Goal: Task Accomplishment & Management: Manage account settings

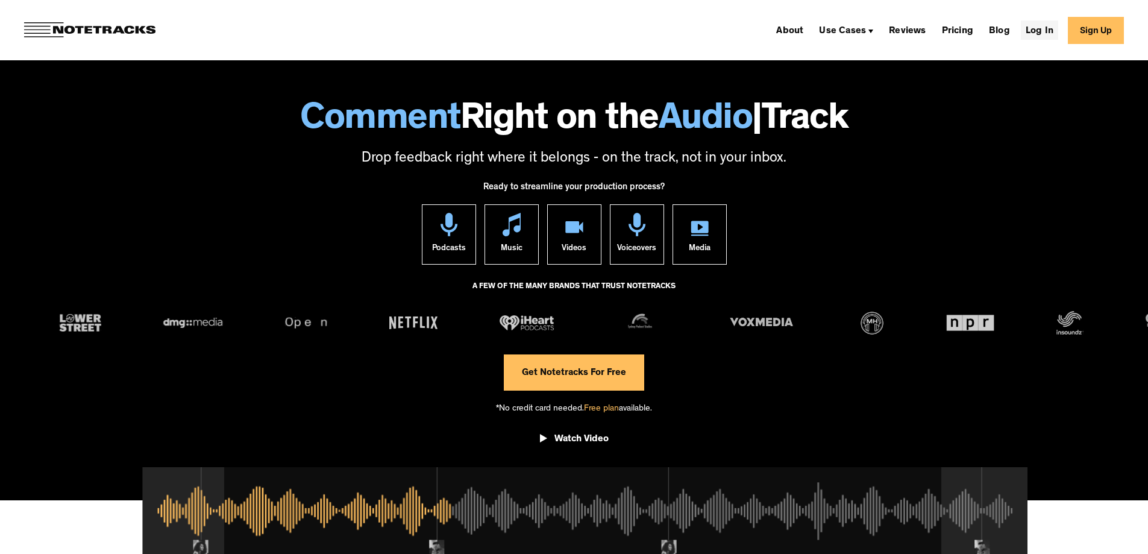
click at [1049, 31] on link "Log In" at bounding box center [1039, 29] width 37 height 19
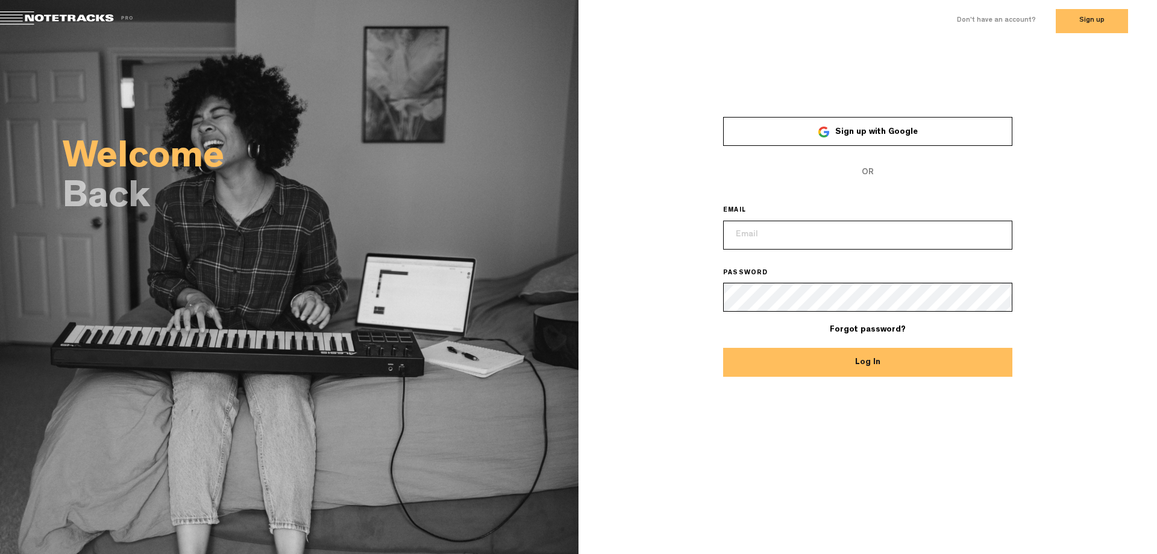
click at [750, 230] on input "email" at bounding box center [867, 235] width 289 height 29
click at [748, 455] on div "Welcome Back × Sign up with Google OR EMAIL asir21e2@gmail.com PASSWORD Forgot …" at bounding box center [578, 298] width 1157 height 512
click at [925, 234] on input "asir21e2@gmail.com" at bounding box center [867, 235] width 289 height 29
paste input "info@emeraldlakebooks"
type input "info@emeraldlakebooks.com"
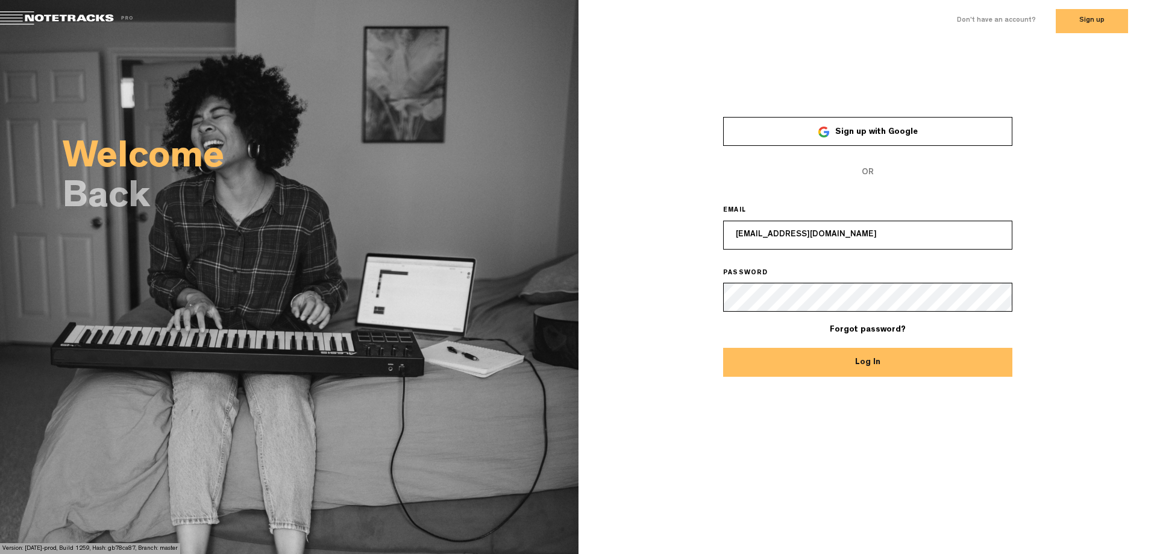
click at [808, 355] on button "Log In" at bounding box center [867, 362] width 289 height 29
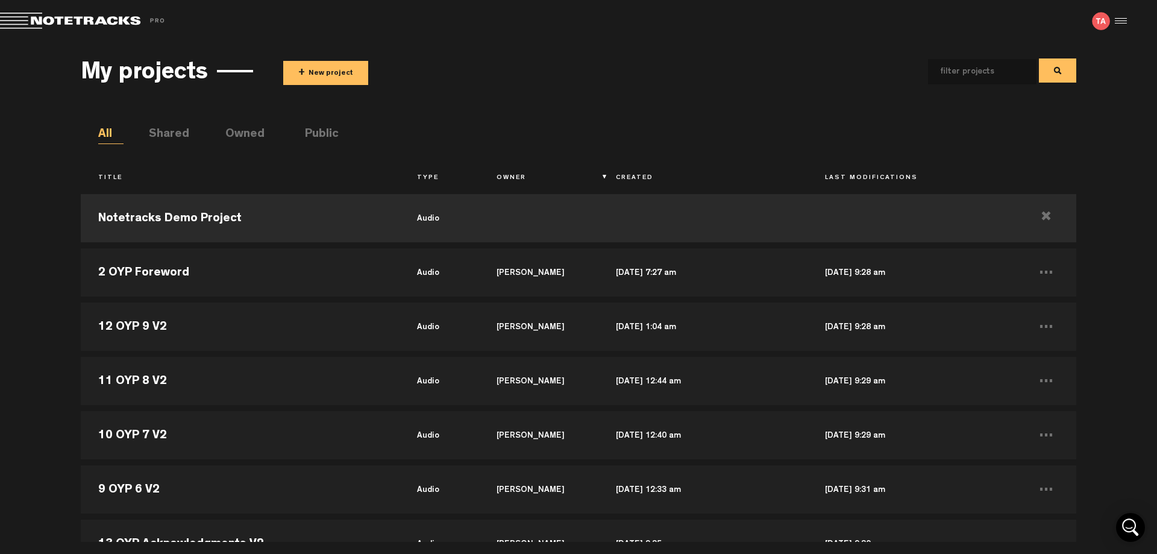
click at [0, 340] on div "My projects + New project All Shared Owned Public Title Type Owner Created Last…" at bounding box center [578, 292] width 1157 height 500
click at [24, 170] on div "My projects + New project All Shared Owned Public Title Type Owner Created Last…" at bounding box center [578, 292] width 1157 height 500
click at [603, 59] on div "My projects + New project" at bounding box center [578, 71] width 995 height 45
click at [604, 58] on div "My projects + New project" at bounding box center [578, 71] width 995 height 45
click at [606, 54] on div "My projects + New project" at bounding box center [578, 71] width 995 height 45
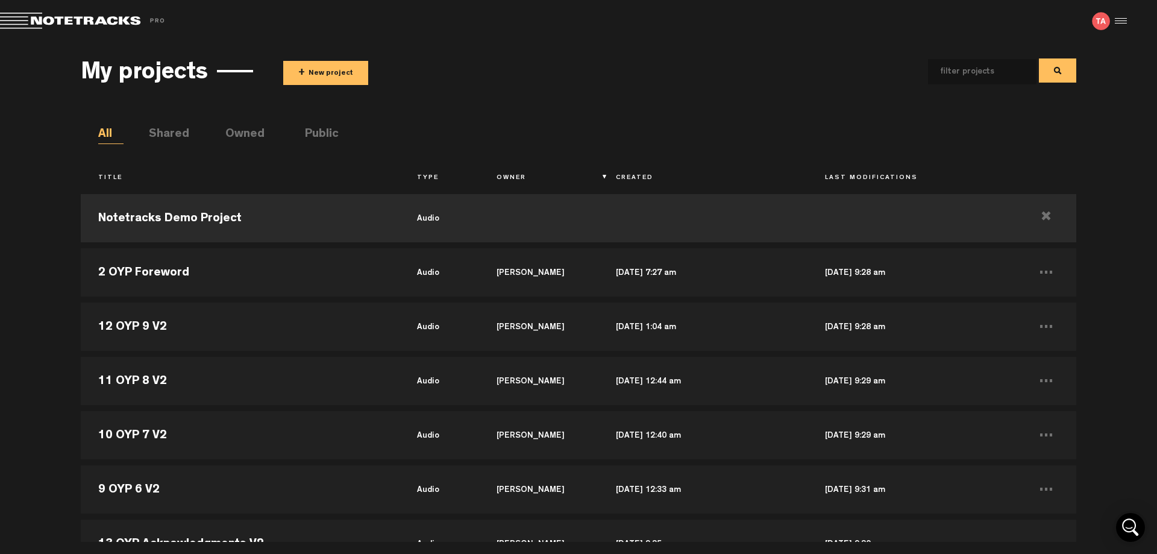
click at [725, 69] on span at bounding box center [841, 71] width 471 height 27
click at [728, 74] on span at bounding box center [841, 71] width 471 height 27
click at [608, 102] on div "My projects + New project All Shared Owned Public Title Type Owner Created Last…" at bounding box center [578, 295] width 995 height 493
click at [564, 24] on div "Exit Project" at bounding box center [282, 21] width 564 height 17
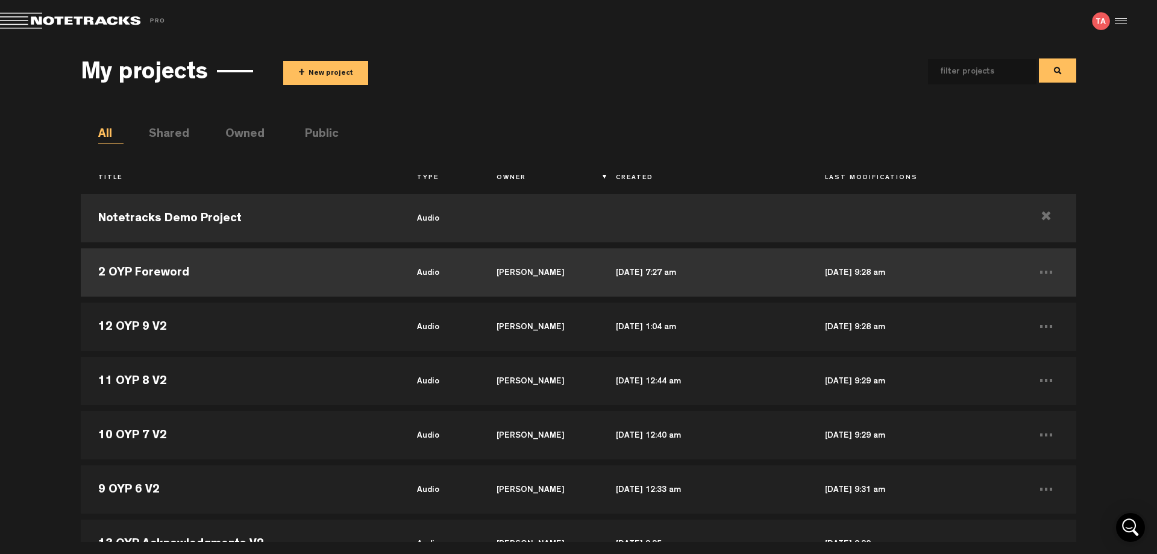
click at [137, 270] on td "2 OYP Foreword" at bounding box center [240, 272] width 318 height 54
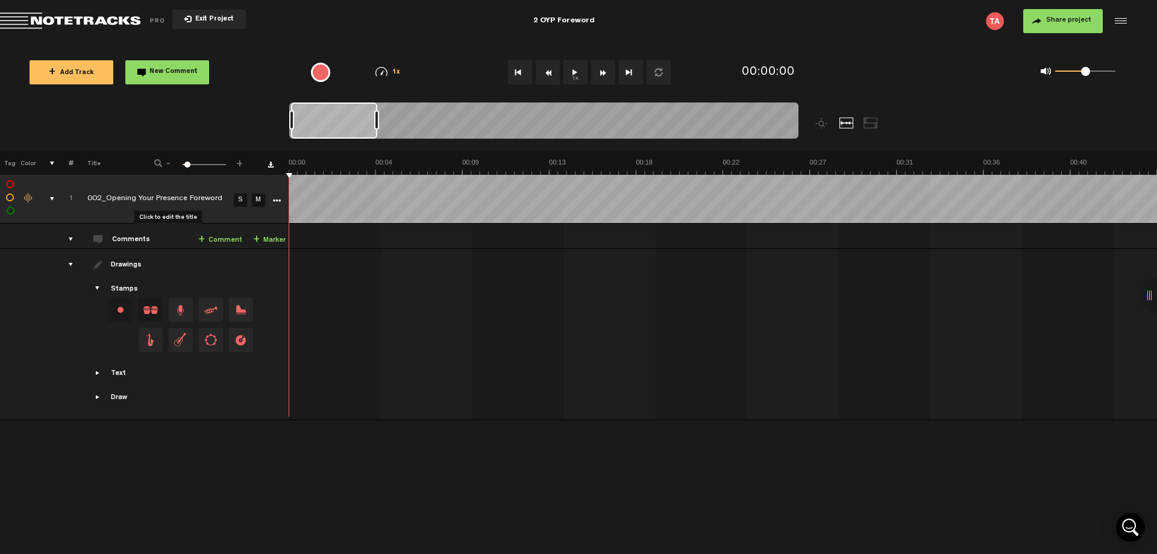
click at [203, 201] on div "Click to edit the title" at bounding box center [165, 199] width 157 height 12
click at [163, 445] on div "+ New drawing Tag Color # Title - 1 100 6 + 1 002_Opening Your Presence Forewor…" at bounding box center [578, 352] width 1157 height 403
click at [278, 460] on div "+ New drawing Tag Color # Title - 1 100 6 + 1 002_Opening Your Presence Forewor…" at bounding box center [578, 352] width 1157 height 403
click at [247, 109] on nt-zoom-navigation-bar at bounding box center [578, 126] width 1157 height 48
click at [707, 18] on div "2 OYP Foreword" at bounding box center [564, 21] width 376 height 30
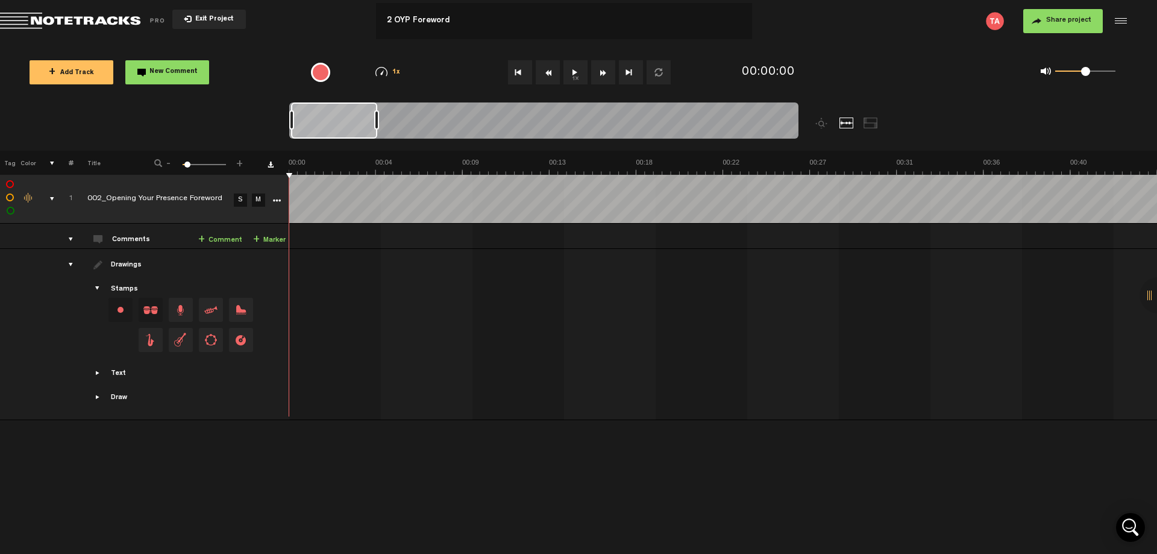
click at [343, 488] on div "+ New drawing Tag Color # Title - 1 100 6 + 1 002_Opening Your Presence Forewor…" at bounding box center [578, 352] width 1157 height 403
click at [234, 485] on div "+ New drawing Tag Color # Title - 1 100 6 + 1 002_Opening Your Presence Forewor…" at bounding box center [578, 352] width 1157 height 403
click at [204, 131] on nt-zoom-navigation-bar at bounding box center [578, 126] width 1157 height 48
click at [265, 484] on div "+ New drawing Tag Color # Title - 1 100 6 + 1 002_Opening Your Presence Forewor…" at bounding box center [578, 352] width 1157 height 403
click at [315, 471] on div "+ New drawing Tag Color # Title - 1 100 6 + 1 002_Opening Your Presence Forewor…" at bounding box center [578, 352] width 1157 height 403
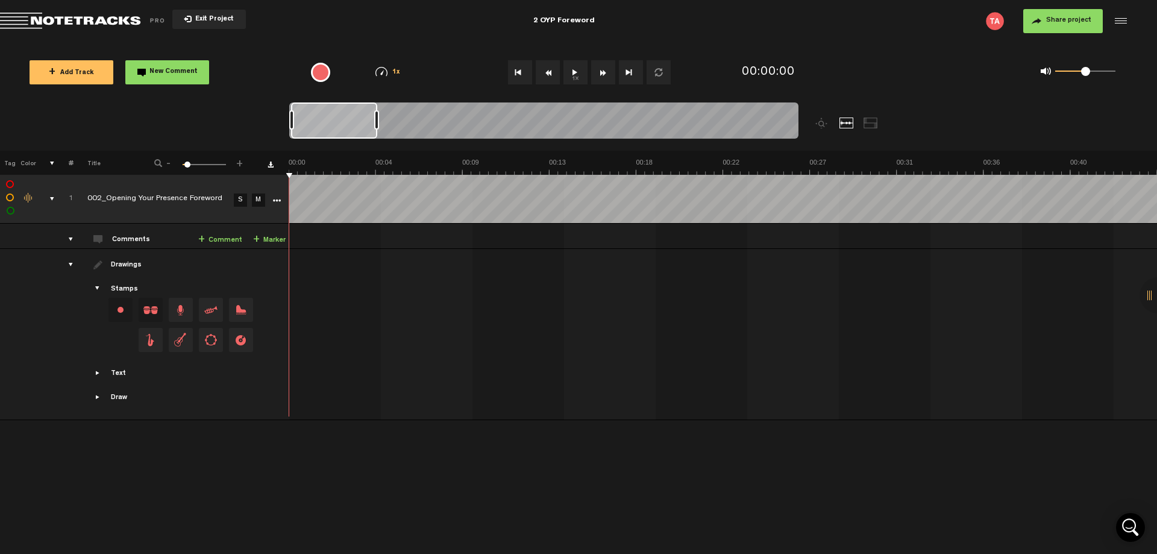
click at [188, 124] on nt-zoom-navigation-bar at bounding box center [578, 126] width 1157 height 48
click at [382, 41] on md-toolbar "Exit Project 2 OYP Foreword Share project Save project" at bounding box center [578, 21] width 1157 height 42
click at [426, 496] on div "+ New drawing Tag Color # Title - 1 100 6 + 1 002_Opening Your Presence Forewor…" at bounding box center [578, 352] width 1157 height 403
click at [213, 117] on nt-zoom-navigation-bar at bounding box center [578, 126] width 1157 height 48
click at [325, 27] on div "Exit Project" at bounding box center [188, 21] width 376 height 17
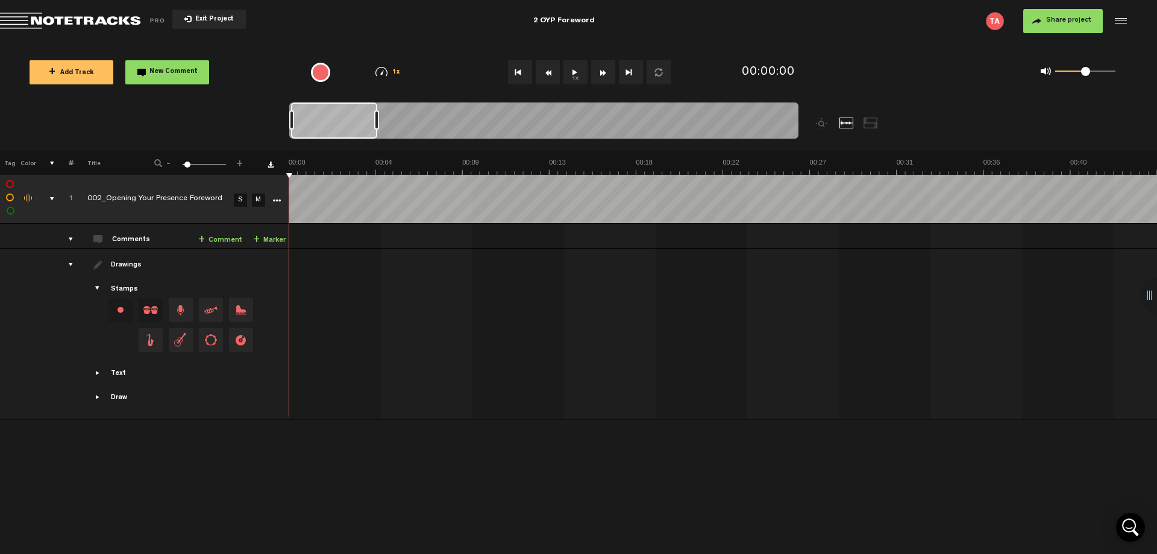
click at [911, 27] on div "Share project Save project" at bounding box center [940, 21] width 376 height 24
click at [714, 504] on div "+ New drawing Tag Color # Title - 1 100 6 + 1 002_Opening Your Presence Forewor…" at bounding box center [578, 352] width 1157 height 403
click at [298, 20] on div "Exit Project" at bounding box center [188, 21] width 376 height 17
click at [182, 482] on div "+ New drawing Tag Color # Title - 1 100 6 + 1 002_Opening Your Presence Forewor…" at bounding box center [578, 352] width 1157 height 403
click at [907, 24] on div "Share project Save project" at bounding box center [940, 21] width 376 height 24
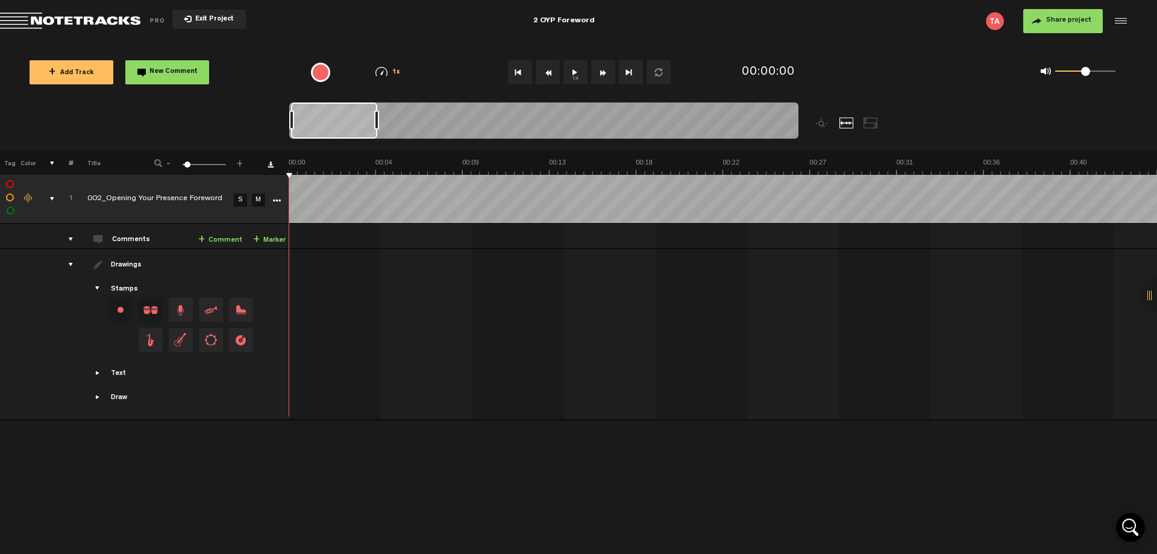
click at [412, 23] on div "2 OYP Foreword" at bounding box center [564, 21] width 376 height 30
click at [363, 482] on div "+ New drawing Tag Color # Title - 1 100 6 + 1 002_Opening Your Presence Forewor…" at bounding box center [578, 352] width 1157 height 403
click at [300, 20] on div "Exit Project" at bounding box center [188, 21] width 376 height 17
click at [240, 485] on div "+ New drawing Tag Color # Title - 1 100 6 + 1 002_Opening Your Presence Forewor…" at bounding box center [578, 352] width 1157 height 403
click at [354, 33] on md-toolbar "Exit Project 2 OYP Foreword Share project Save project" at bounding box center [578, 21] width 1157 height 42
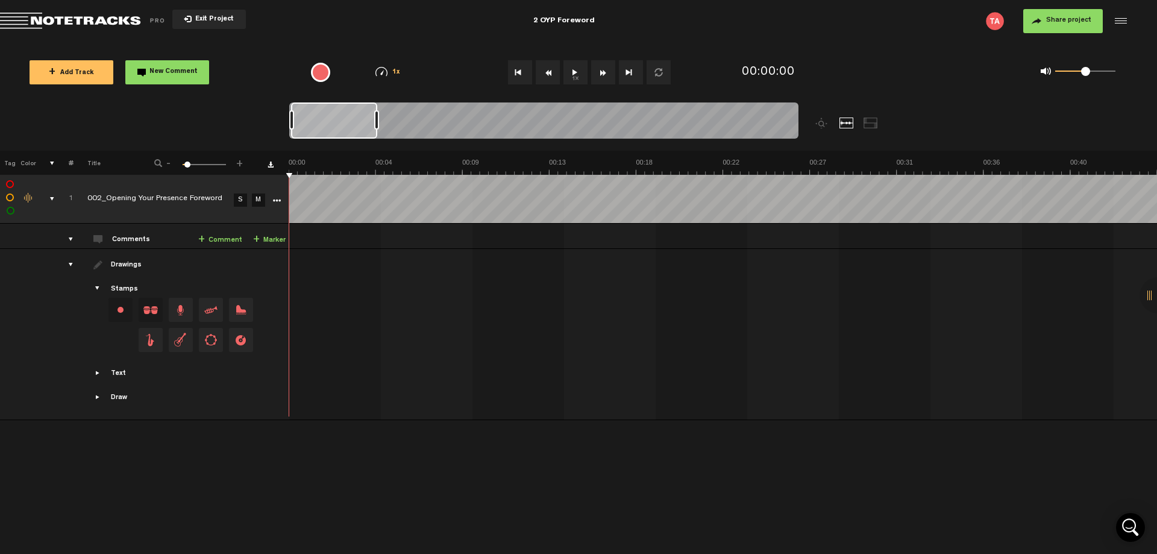
drag, startPoint x: 269, startPoint y: 490, endPoint x: 329, endPoint y: 391, distance: 116.3
click at [274, 485] on div "+ New drawing Tag Color # Title - 1 100 6 + 1 002_Opening Your Presence Forewor…" at bounding box center [578, 352] width 1157 height 403
click at [380, 28] on div "2 OYP Foreword" at bounding box center [564, 21] width 376 height 30
click at [424, 458] on div "+ New drawing Tag Color # Title - 1 100 6 + 1 002_Opening Your Presence Forewor…" at bounding box center [578, 352] width 1157 height 403
drag, startPoint x: 255, startPoint y: 475, endPoint x: 283, endPoint y: 458, distance: 32.5
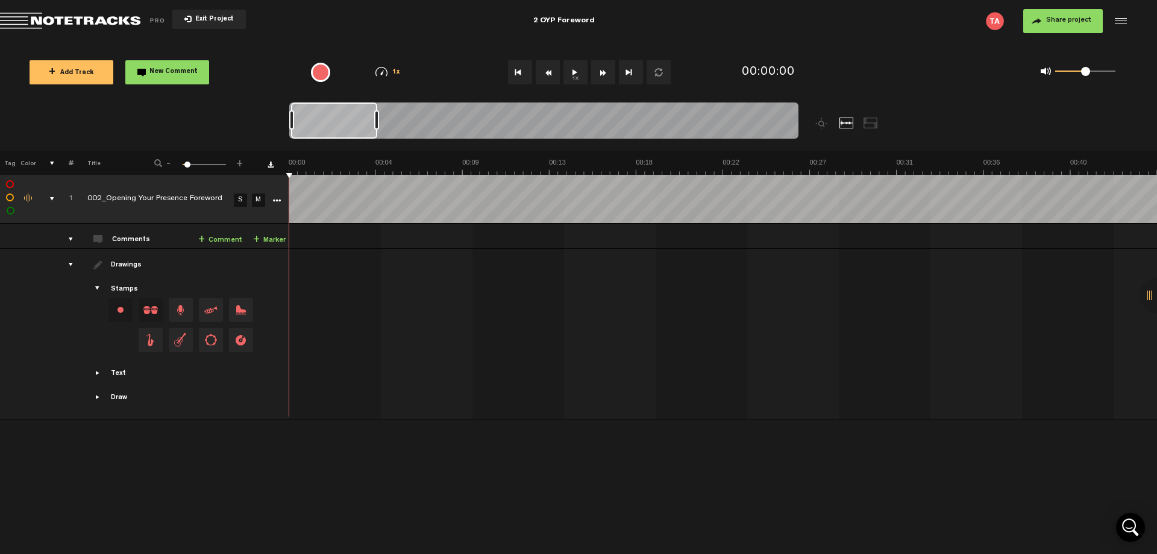
click at [257, 473] on div "+ New drawing Tag Color # Title - 1 100 6 + 1 002_Opening Your Presence Forewor…" at bounding box center [578, 352] width 1157 height 403
click at [309, 25] on div "Exit Project" at bounding box center [188, 21] width 376 height 17
click at [273, 458] on div "+ New drawing Tag Color # Title - 1 100 6 + 1 002_Opening Your Presence Forewor…" at bounding box center [578, 352] width 1157 height 403
drag, startPoint x: 913, startPoint y: 20, endPoint x: 602, endPoint y: 49, distance: 313.0
click at [912, 21] on div "Share project Save project" at bounding box center [940, 21] width 376 height 24
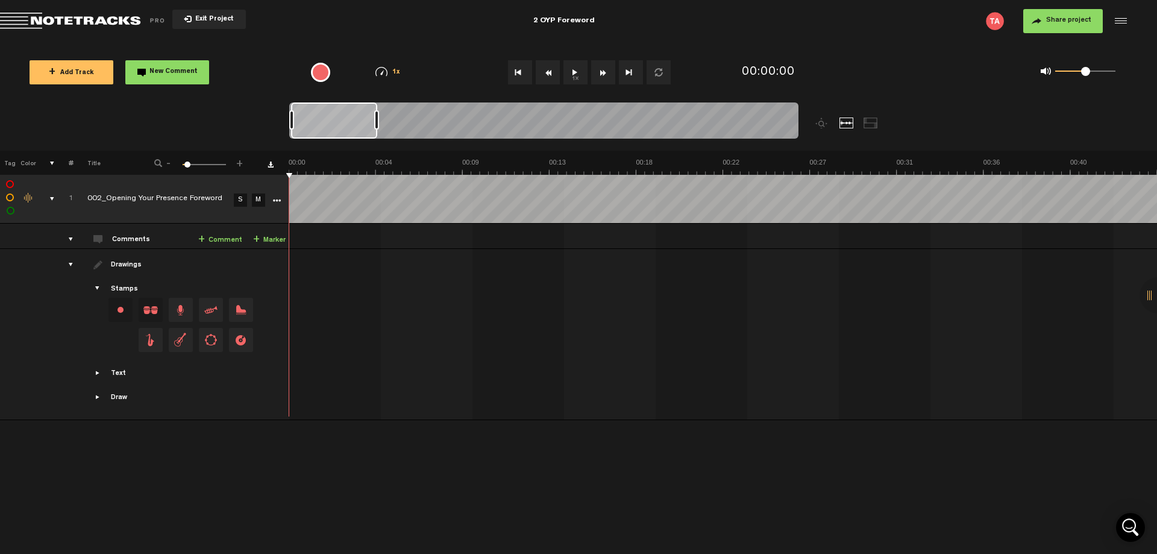
click at [332, 27] on div "Exit Project" at bounding box center [188, 21] width 376 height 17
click at [256, 490] on div "+ New drawing Tag Color # Title - 1 100 6 + 1 002_Opening Your Presence Forewor…" at bounding box center [578, 352] width 1157 height 403
click at [258, 67] on div "+ Add Track New Comment" at bounding box center [156, 72] width 275 height 42
click at [597, 504] on div "+ New drawing Tag Color # Title - 1 100 6 + 1 002_Opening Your Presence Forewor…" at bounding box center [578, 352] width 1157 height 403
click at [608, 501] on div "+ New drawing Tag Color # Title - 1 100 6 + 1 002_Opening Your Presence Forewor…" at bounding box center [578, 352] width 1157 height 403
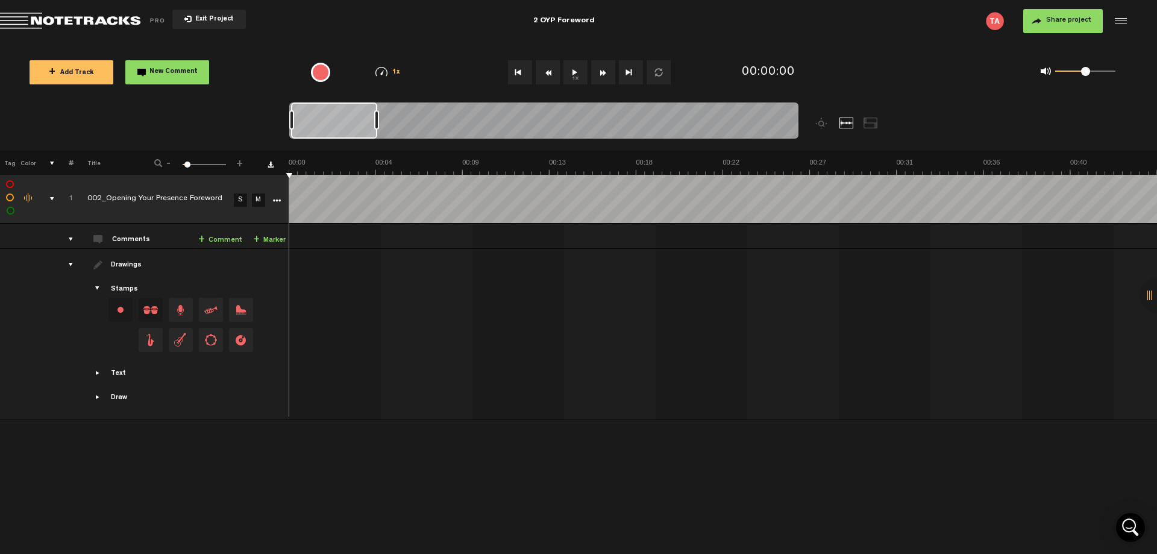
click at [869, 23] on div "Share project Save project" at bounding box center [940, 21] width 376 height 24
click at [870, 24] on div "Share project Save project" at bounding box center [940, 21] width 376 height 24
click at [398, 486] on div "+ New drawing Tag Color # Title - 1 100 6 + 1 002_Opening Your Presence Forewor…" at bounding box center [578, 352] width 1157 height 403
click at [860, 28] on div "Share project Save project" at bounding box center [940, 21] width 376 height 24
click at [867, 25] on div "Share project Save project" at bounding box center [940, 21] width 376 height 24
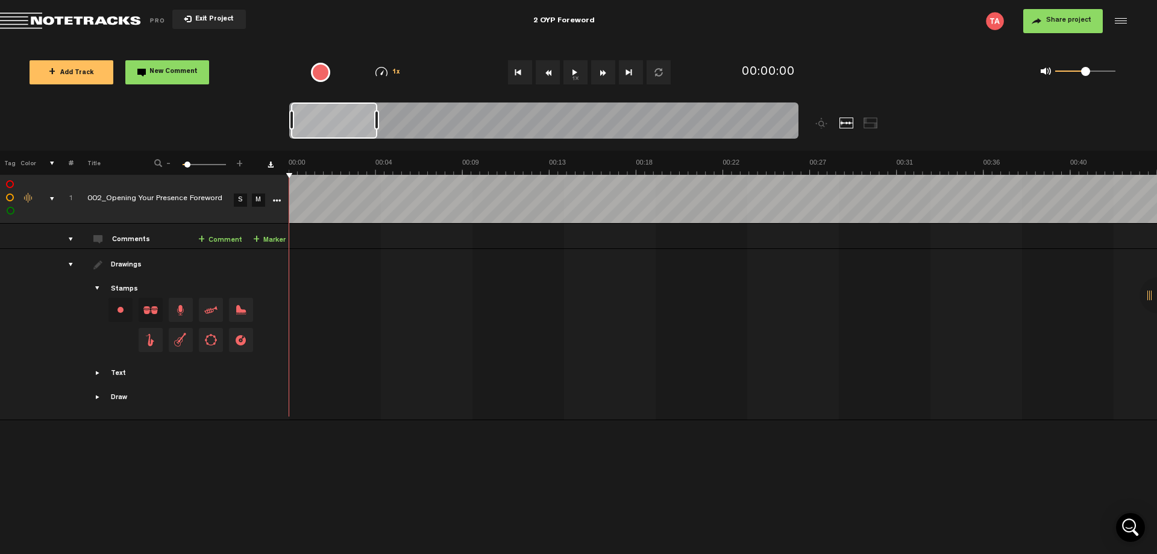
click at [273, 511] on div "+ New drawing Tag Color # Title - 1 100 6 + 1 002_Opening Your Presence Forewor…" at bounding box center [578, 352] width 1157 height 403
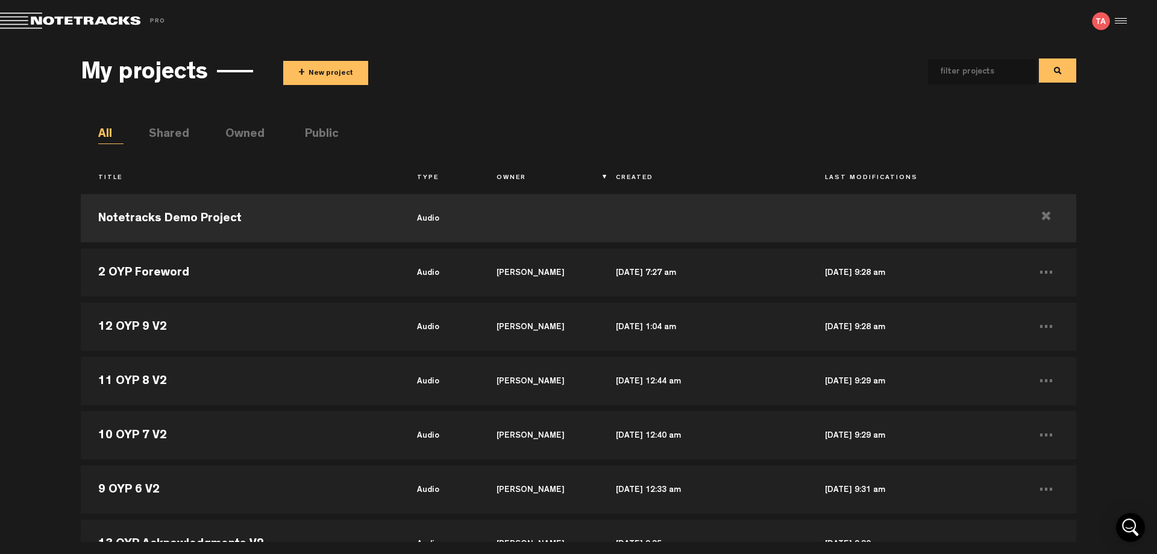
click at [1011, 69] on input "text" at bounding box center [972, 71] width 89 height 25
type input "OYP"
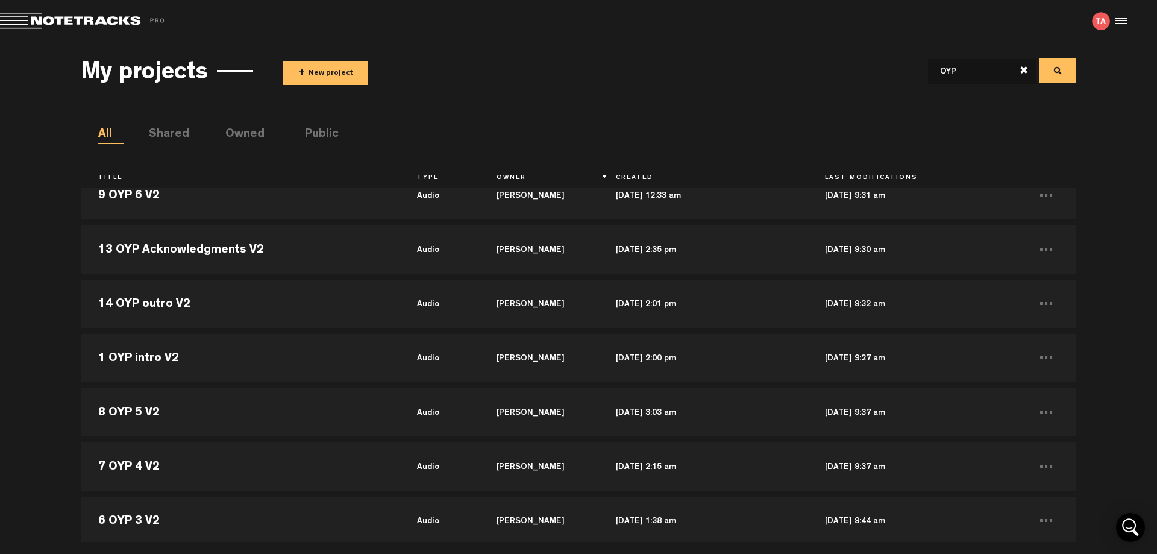
scroll to position [282, 0]
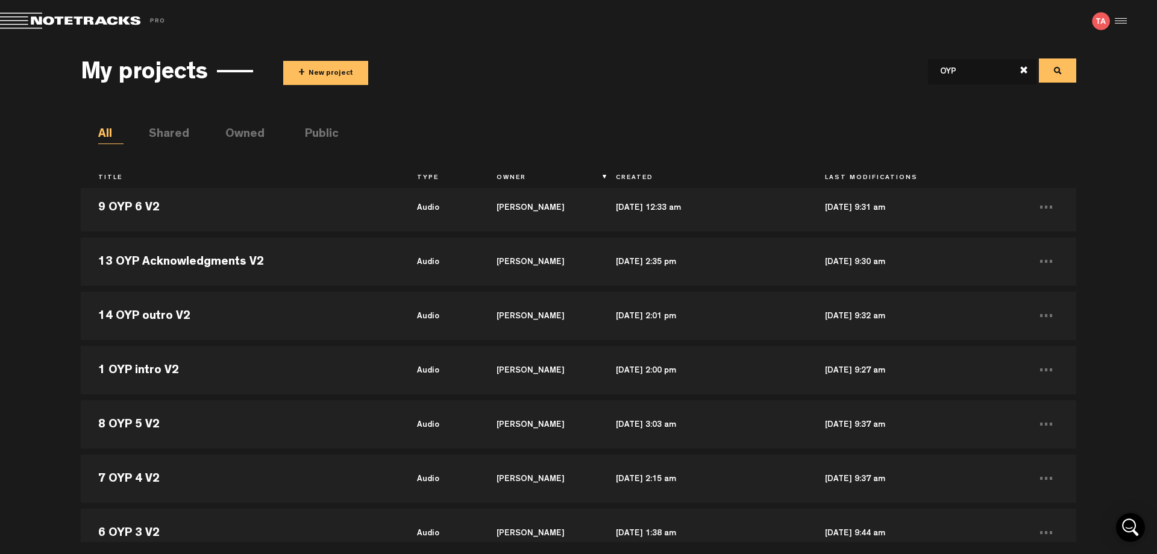
click at [105, 173] on th "Title" at bounding box center [240, 178] width 318 height 20
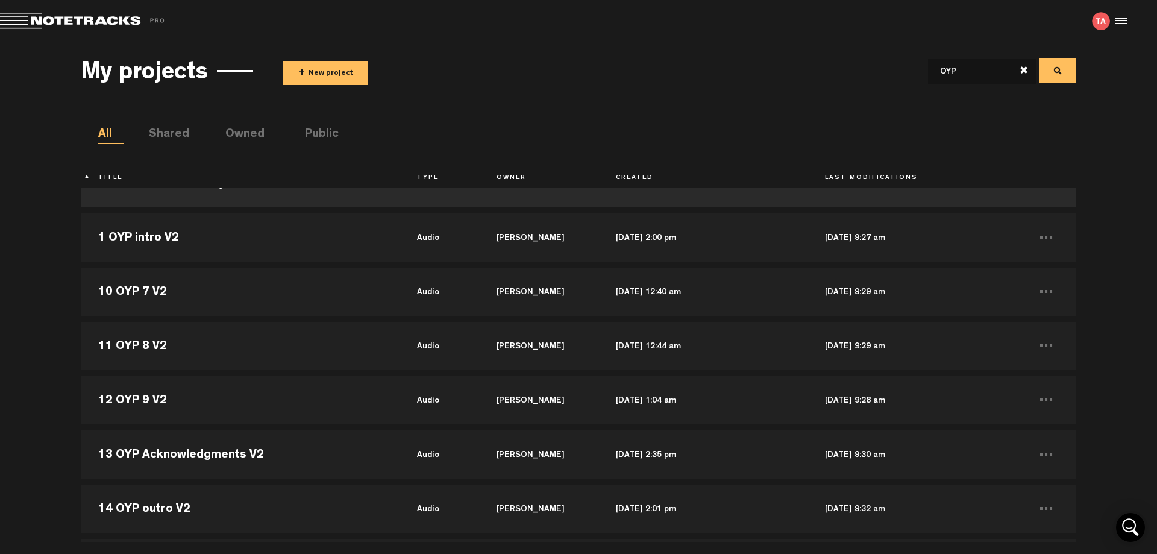
scroll to position [0, 0]
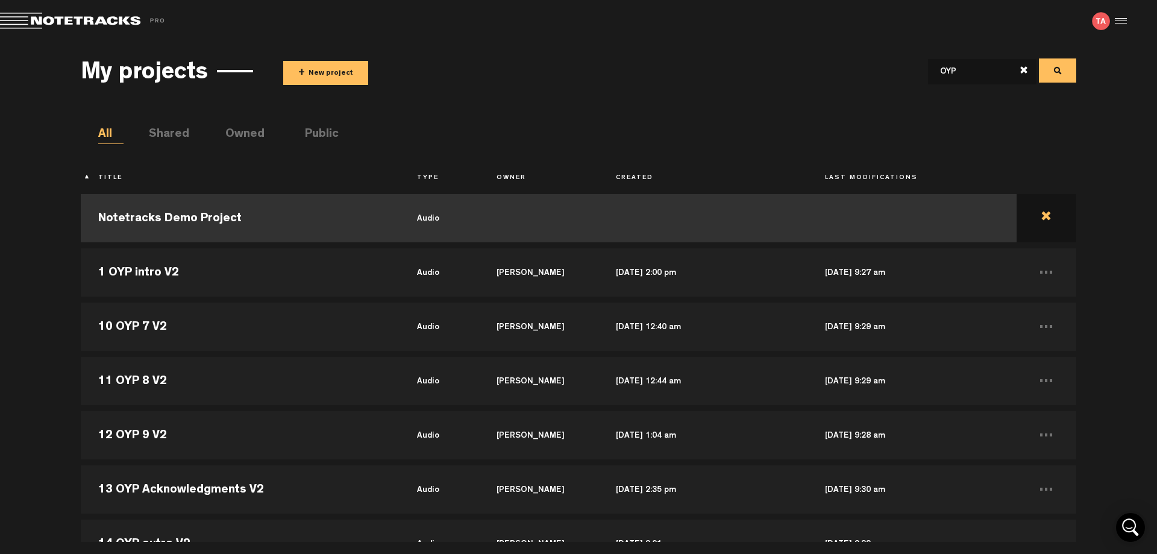
click at [1040, 218] on td at bounding box center [1047, 218] width 60 height 54
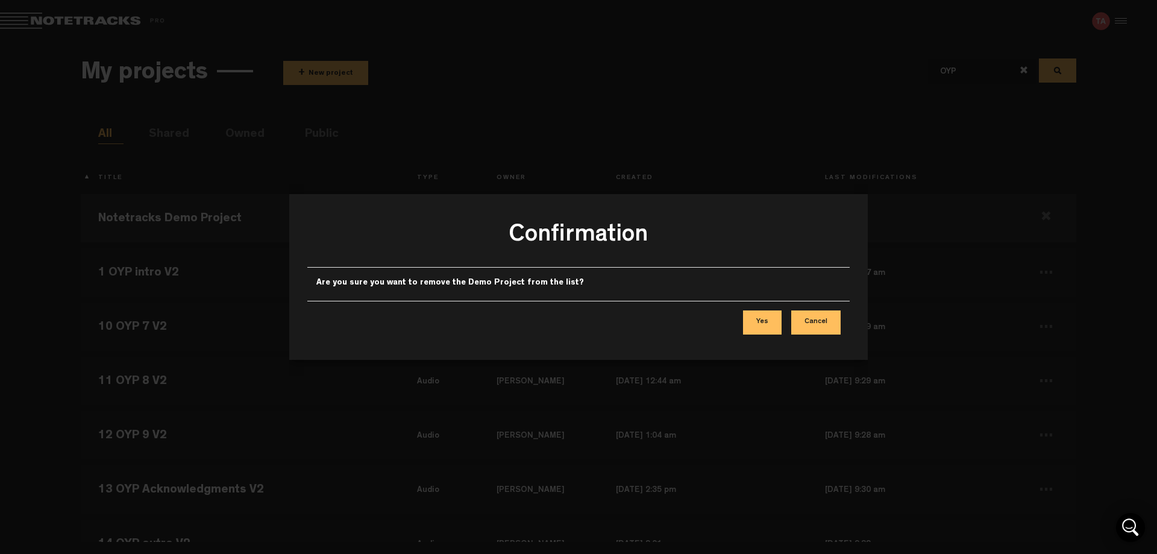
click at [774, 324] on button "Yes" at bounding box center [762, 322] width 39 height 24
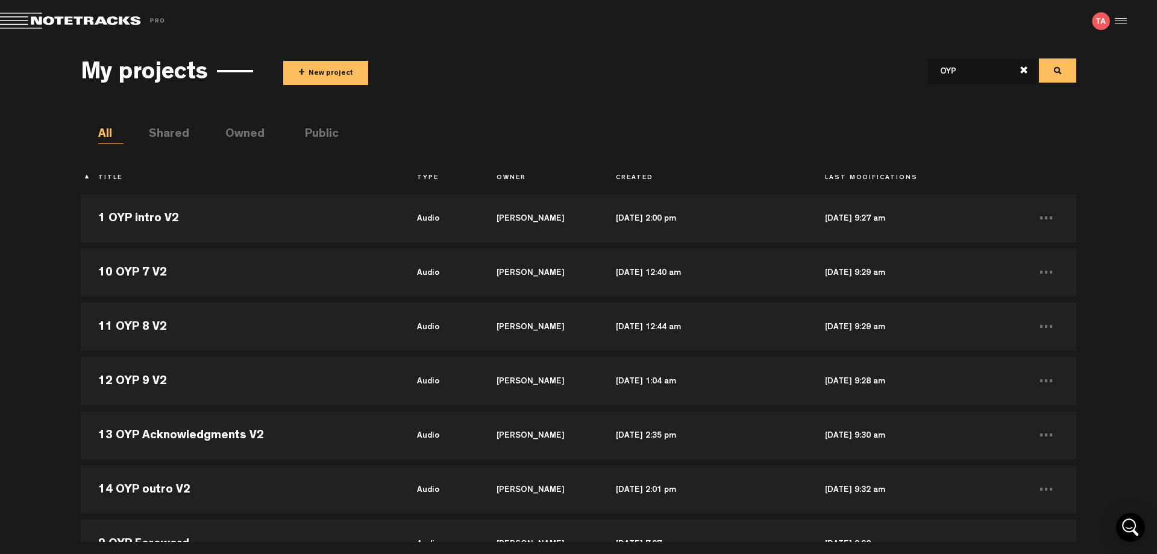
click at [590, 85] on div "My projects + New project OYP" at bounding box center [578, 71] width 995 height 45
click at [5, 259] on div "My projects + New project OYP All Shared Owned Public Title Type Owner Created …" at bounding box center [578, 292] width 1157 height 500
click at [8, 206] on div "My projects + New project OYP All Shared Owned Public Title Type Owner Created …" at bounding box center [578, 292] width 1157 height 500
click at [0, 288] on div "My projects + New project OYP All Shared Owned Public Title Type Owner Created …" at bounding box center [578, 292] width 1157 height 500
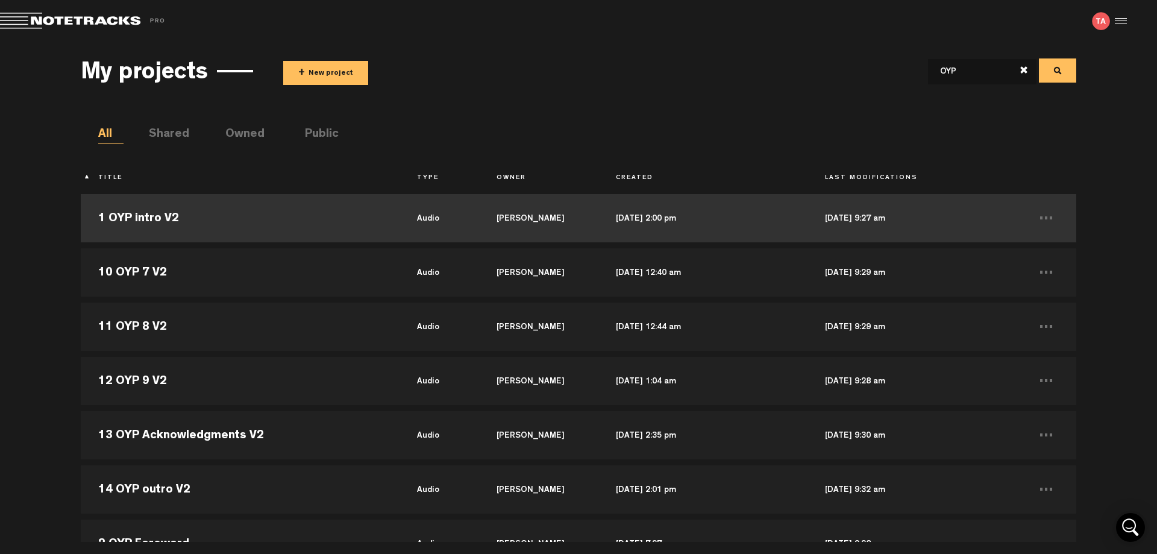
click at [147, 219] on td "1 OYP intro V2" at bounding box center [240, 218] width 318 height 54
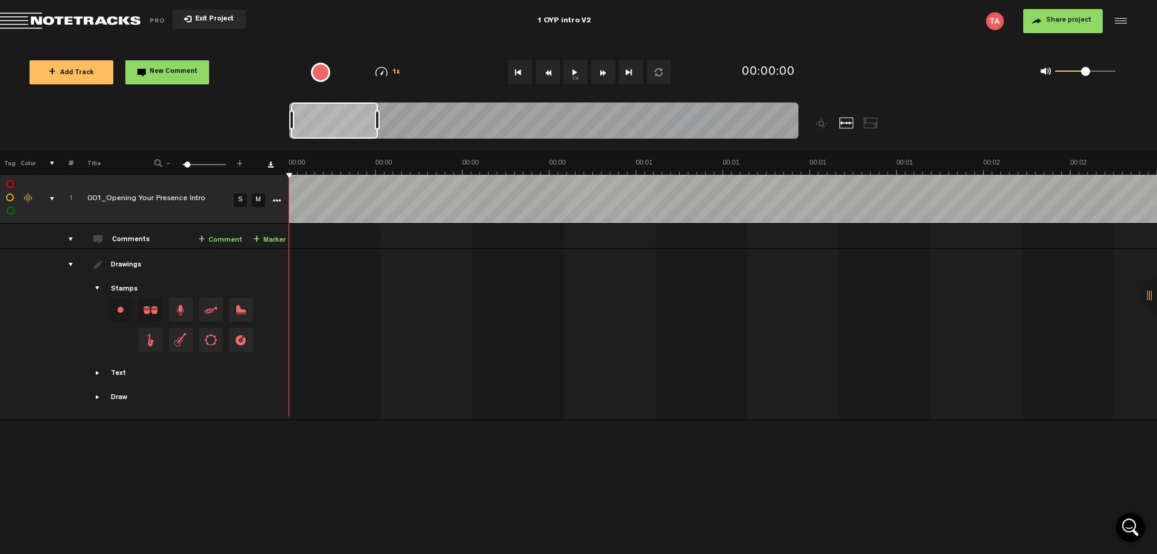
click at [403, 491] on div "+ New drawing Tag Color # Title - 1 100 6 + 1 001_Opening Your Presence Intro S…" at bounding box center [578, 352] width 1157 height 403
click at [274, 201] on icon "More" at bounding box center [276, 201] width 8 height 8
click at [350, 285] on div "Download original" at bounding box center [322, 286] width 105 height 22
click at [301, 286] on span "Download original" at bounding box center [318, 287] width 64 height 10
click at [221, 501] on div "+ New drawing Tag Color # Title - 1 100 6 + 1 001_Opening Your Presence Intro S…" at bounding box center [578, 352] width 1157 height 403
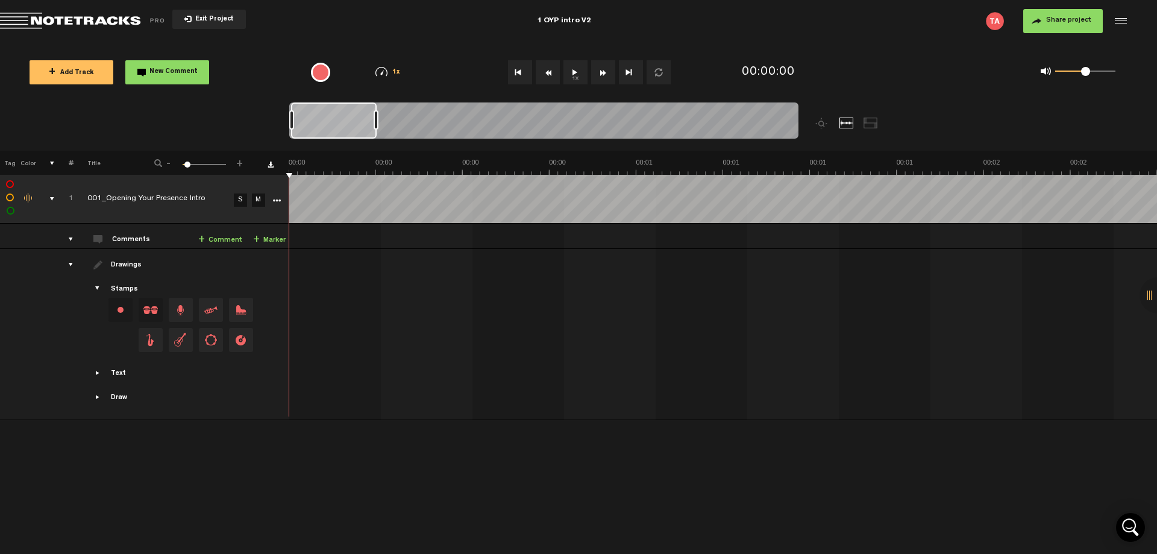
click at [545, 20] on div "1 OYP intro V2" at bounding box center [564, 21] width 54 height 30
type input "OYP intro V3"
click at [279, 202] on icon "More" at bounding box center [276, 201] width 8 height 8
click at [322, 244] on div "Update" at bounding box center [322, 242] width 105 height 22
click at [298, 244] on span "Update" at bounding box center [301, 243] width 30 height 10
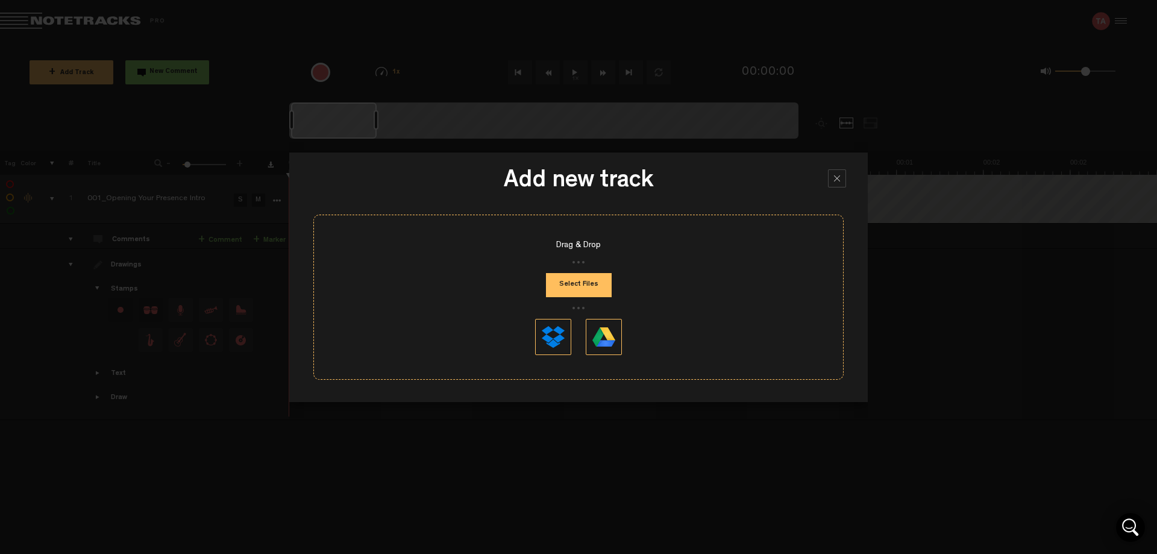
click at [587, 287] on button "Select Files" at bounding box center [579, 285] width 66 height 24
click at [840, 178] on div at bounding box center [837, 178] width 18 height 18
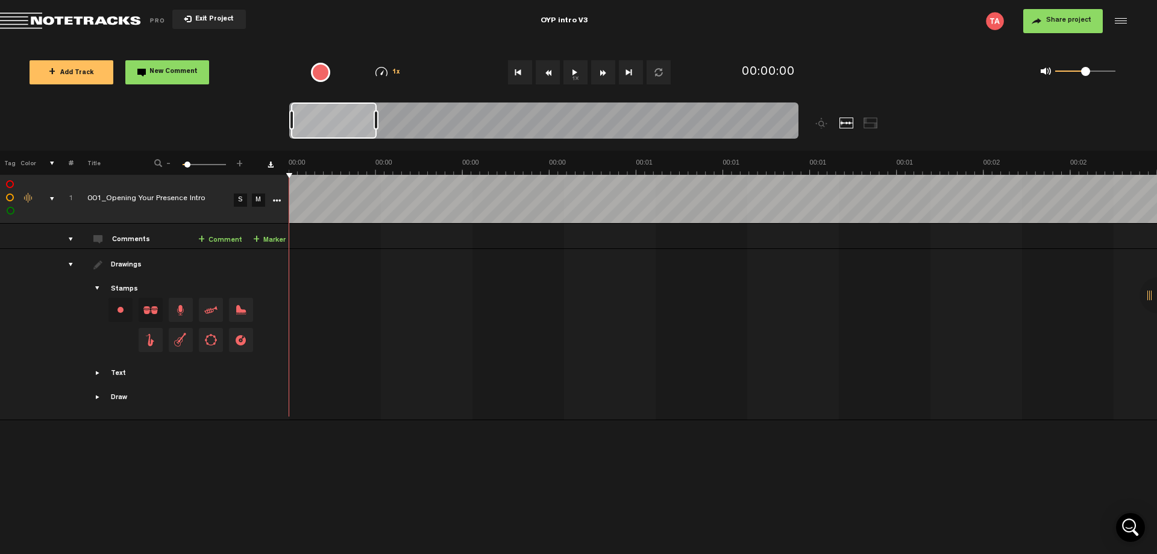
click at [227, 454] on div "+ New drawing Tag Color # Title - 1 100 6 + 1 001_Opening Your Presence Intro S…" at bounding box center [578, 352] width 1157 height 403
click at [577, 77] on button "1x" at bounding box center [576, 72] width 24 height 24
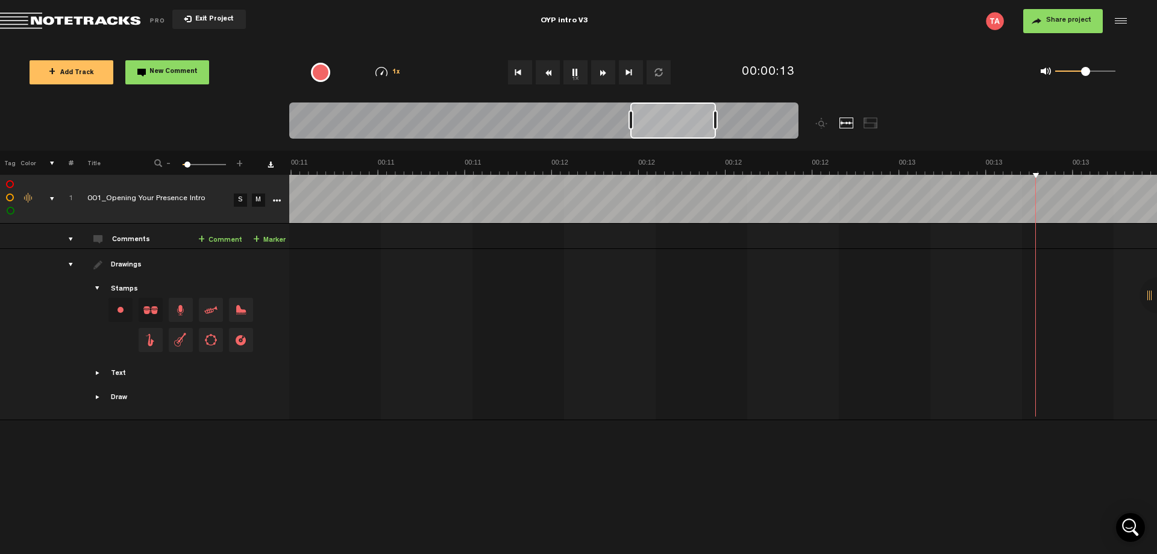
scroll to position [0, 3819]
click at [576, 72] on button "1x" at bounding box center [576, 72] width 24 height 24
click at [275, 202] on icon "More" at bounding box center [276, 201] width 8 height 8
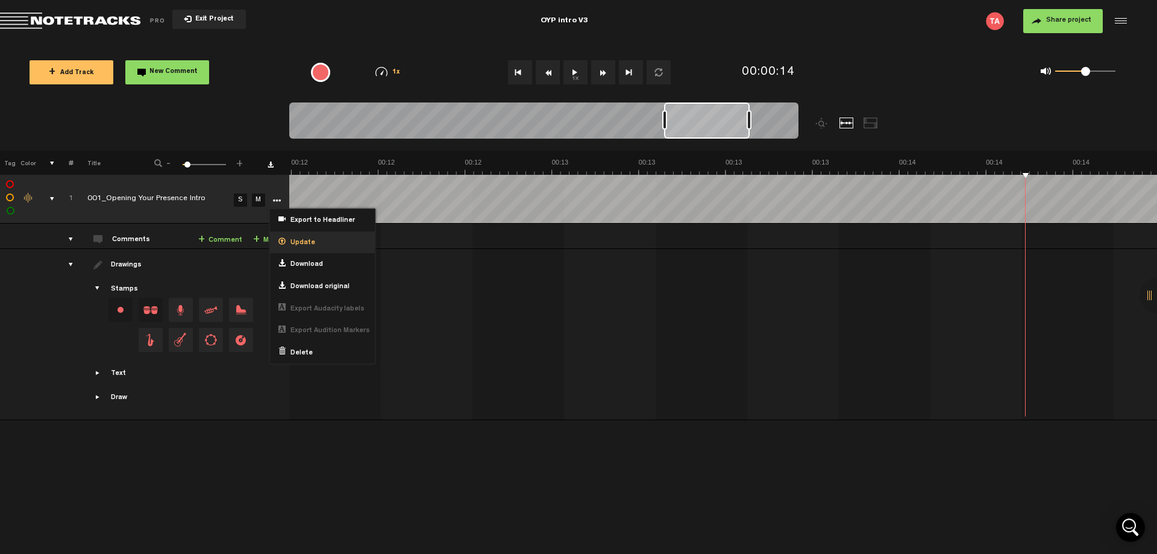
click at [307, 250] on div "Update" at bounding box center [322, 242] width 105 height 22
click at [306, 243] on span "Update" at bounding box center [301, 243] width 30 height 10
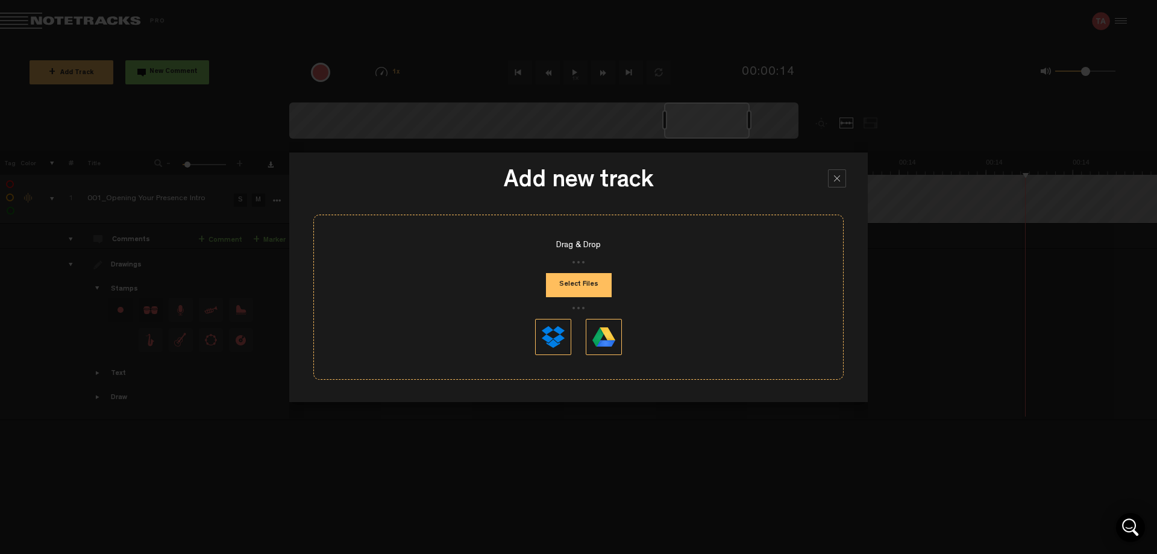
click at [567, 284] on button "Select Files" at bounding box center [579, 285] width 66 height 24
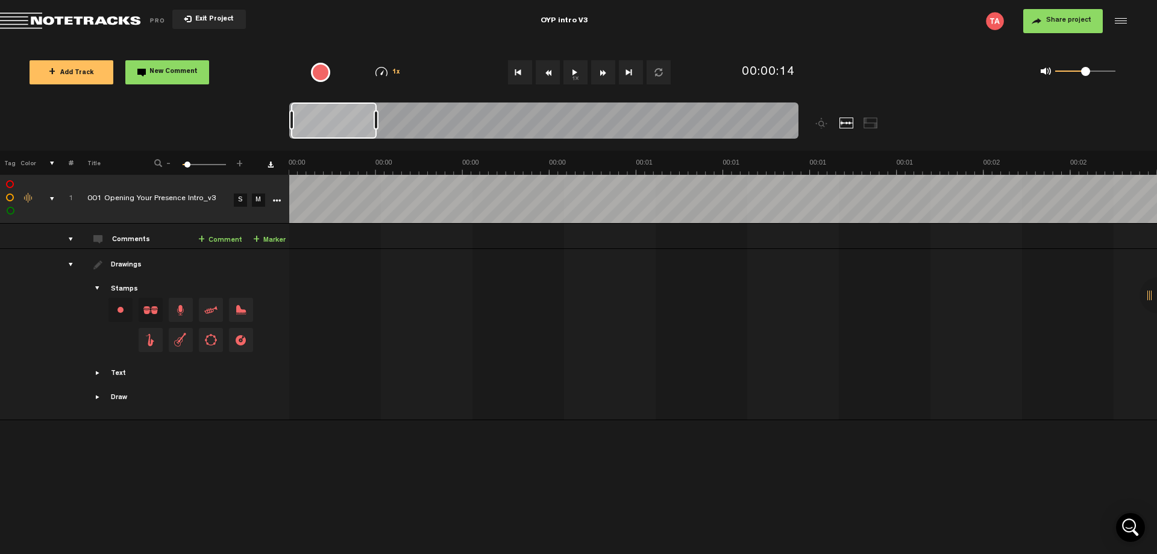
click at [180, 475] on div "+ New drawing Tag Color # Title - 1 100 6 + 1 completed 001 Opening Your Presen…" at bounding box center [578, 352] width 1157 height 403
click at [274, 197] on icon "More" at bounding box center [276, 201] width 8 height 8
click at [266, 477] on div "+ New drawing Tag Color # Title - 1 100 6 + 1 completed 001 Opening Your Presen…" at bounding box center [578, 352] width 1157 height 403
click at [635, 17] on div "OYP intro V3" at bounding box center [564, 21] width 376 height 30
click at [635, 17] on input "OYP intro V3" at bounding box center [564, 21] width 376 height 36
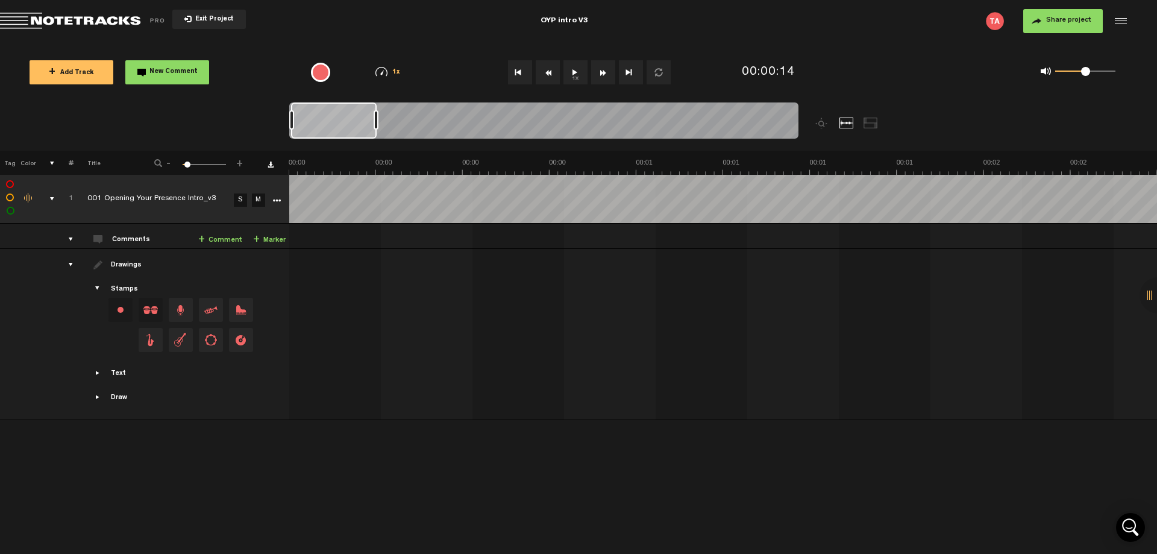
click at [257, 20] on div "Exit Project" at bounding box center [188, 21] width 376 height 17
click at [201, 25] on button "Exit Project" at bounding box center [209, 19] width 74 height 19
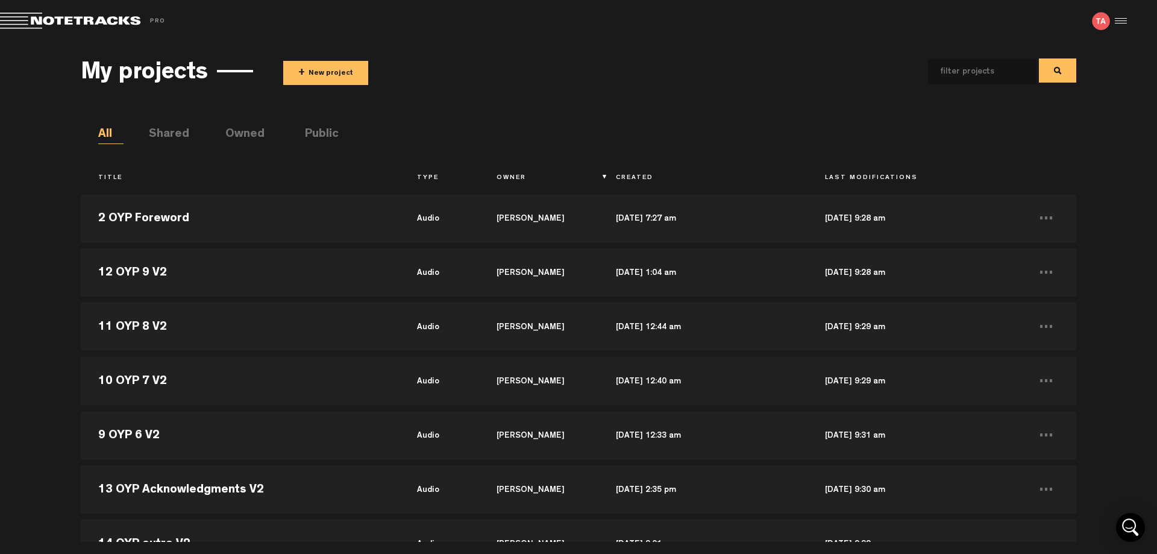
click at [108, 172] on th "Title" at bounding box center [240, 178] width 318 height 20
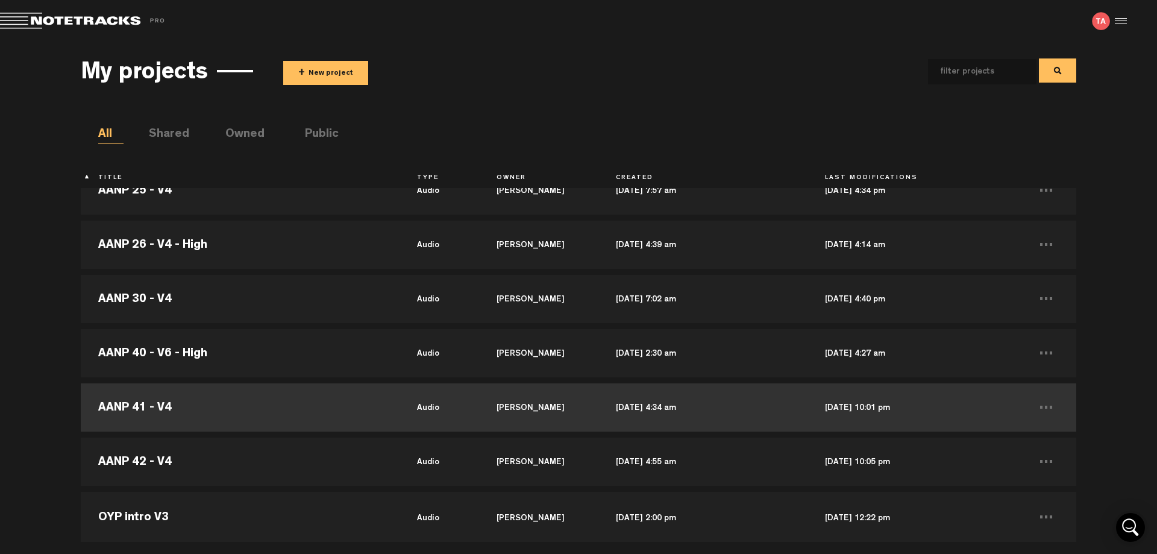
scroll to position [788, 0]
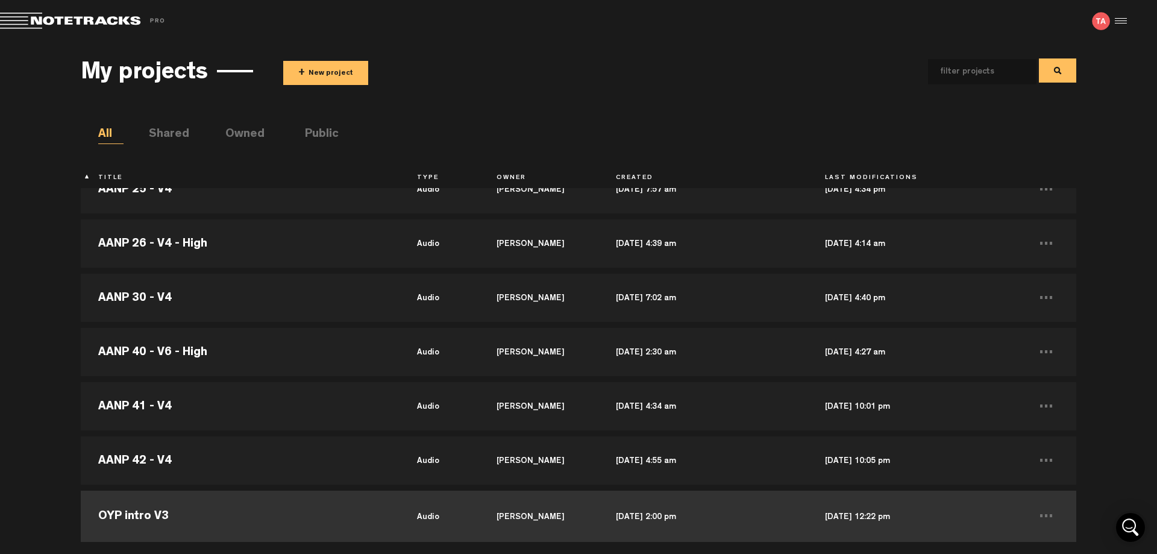
click at [146, 521] on td "OYP intro V3" at bounding box center [240, 515] width 318 height 54
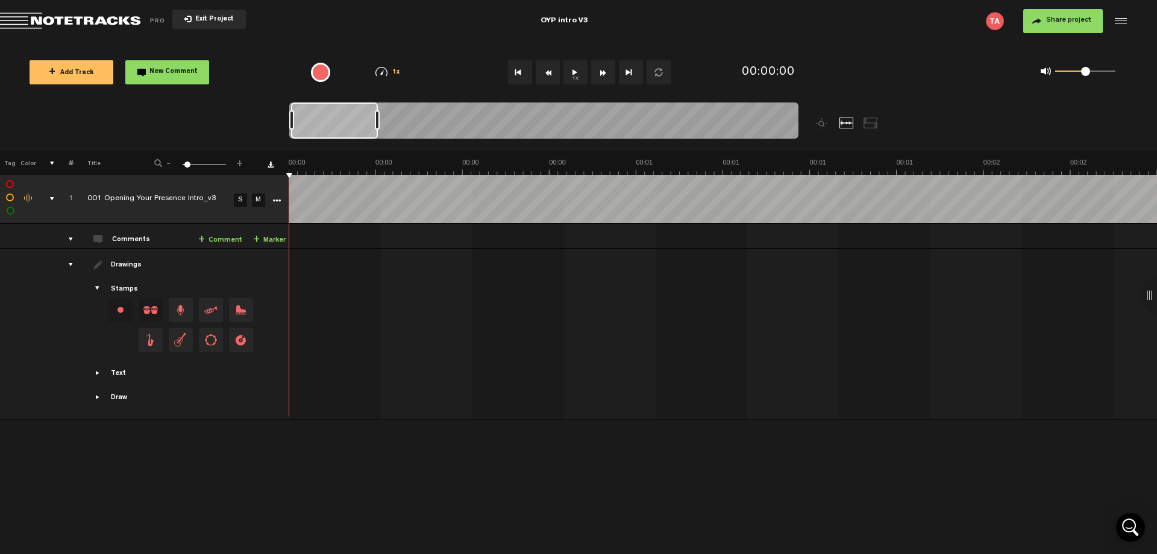
click at [200, 22] on span "Exit Project" at bounding box center [213, 19] width 42 height 7
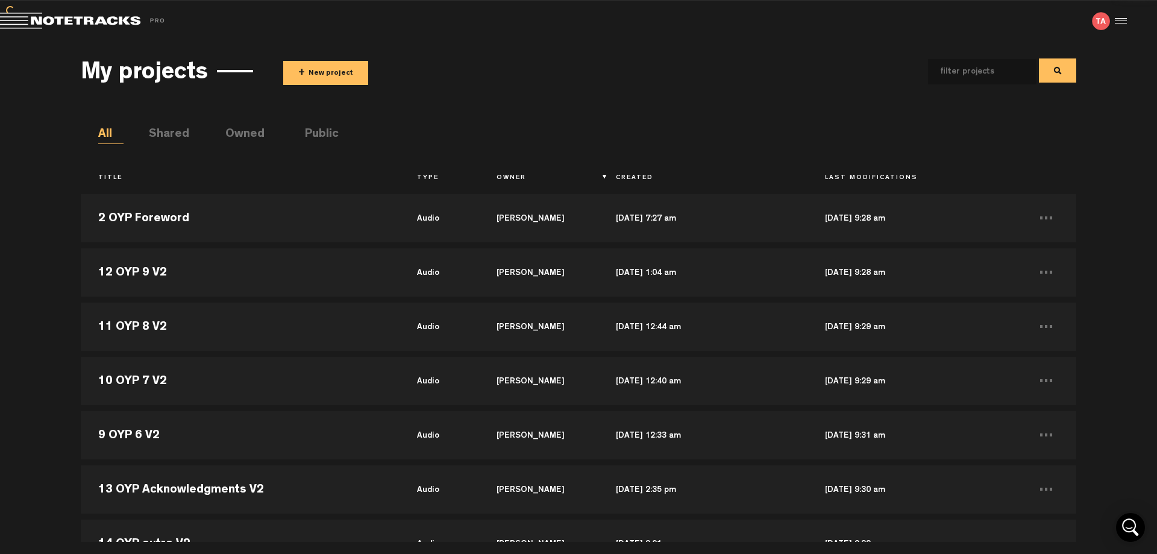
click at [994, 78] on input "text" at bounding box center [972, 71] width 89 height 25
click at [969, 78] on input "text" at bounding box center [972, 71] width 89 height 25
click at [966, 73] on input "text" at bounding box center [972, 71] width 89 height 25
type input "OYP"
click at [115, 179] on th "Title" at bounding box center [240, 178] width 318 height 20
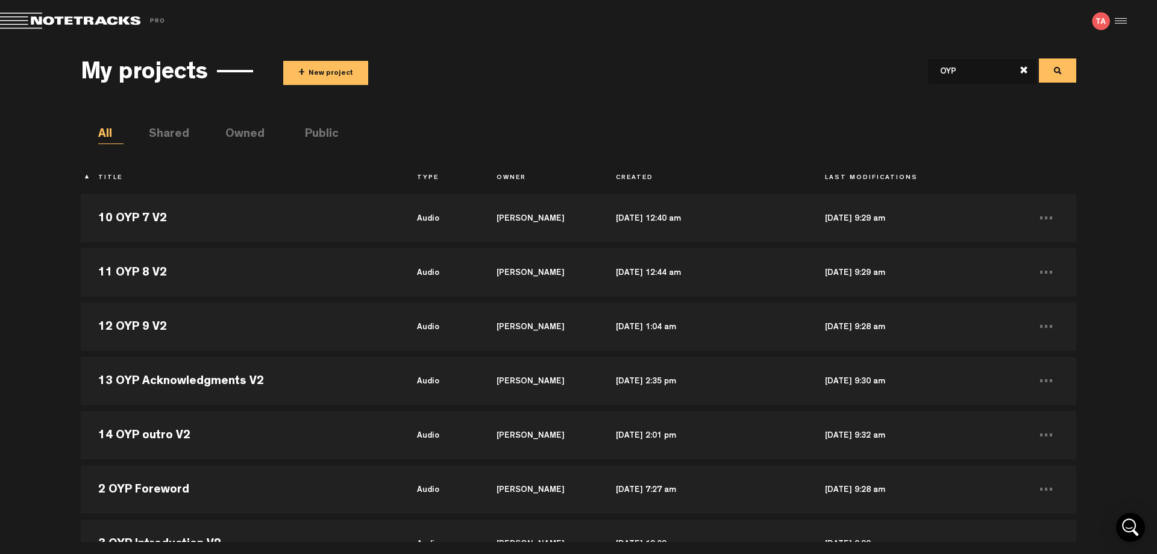
click at [104, 176] on th "Title" at bounding box center [240, 178] width 318 height 20
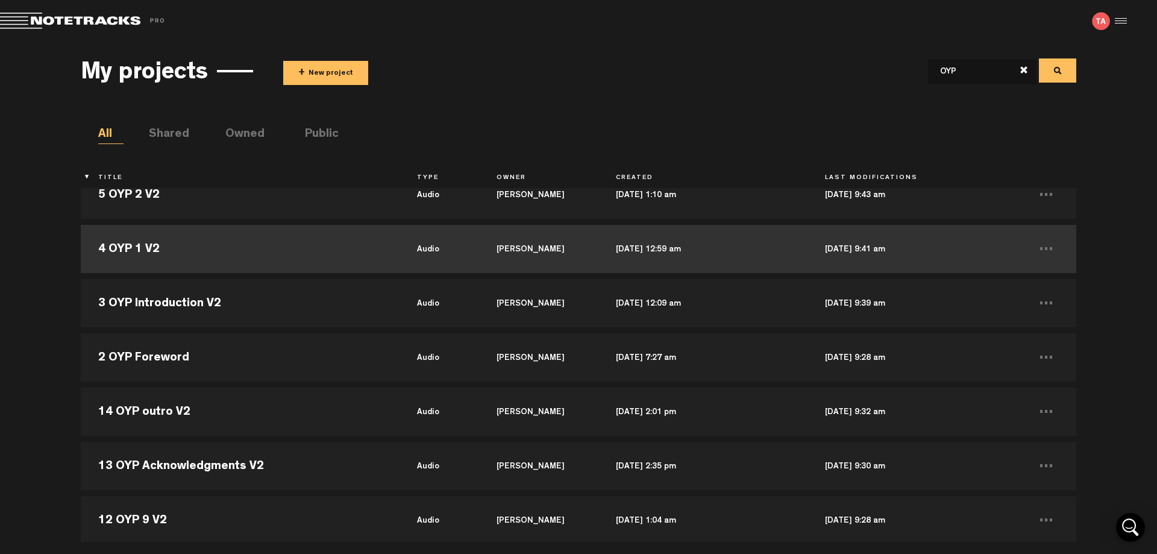
scroll to position [301, 0]
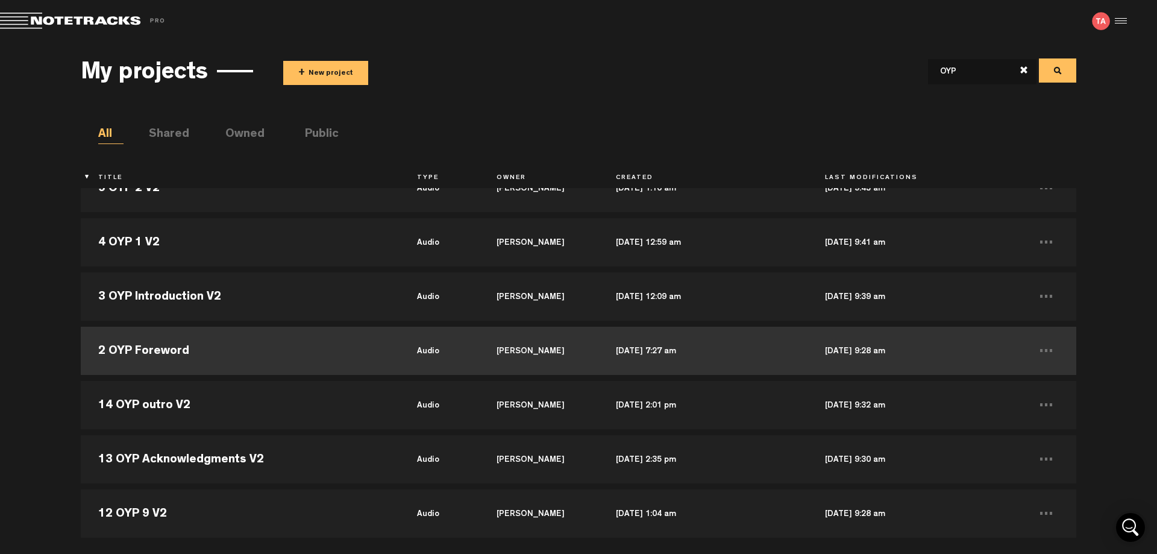
click at [169, 353] on td "2 OYP Foreword" at bounding box center [240, 351] width 318 height 54
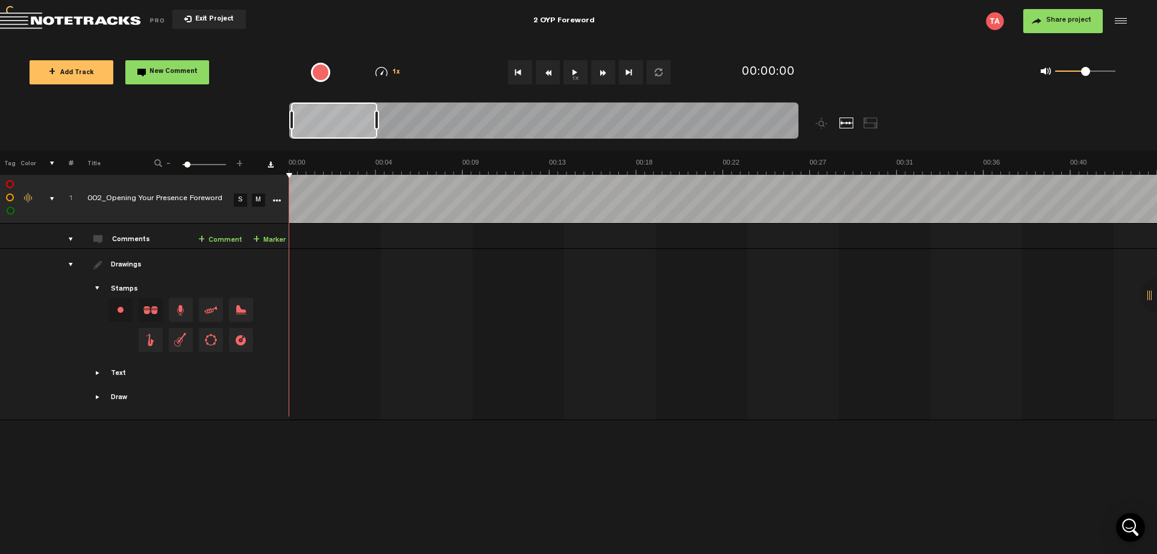
click at [591, 22] on div "2 OYP Foreword" at bounding box center [563, 21] width 61 height 30
click at [591, 22] on input "2 OYP Foreword" at bounding box center [564, 21] width 376 height 36
click at [400, 20] on input "2 OYP Foreword" at bounding box center [564, 21] width 376 height 36
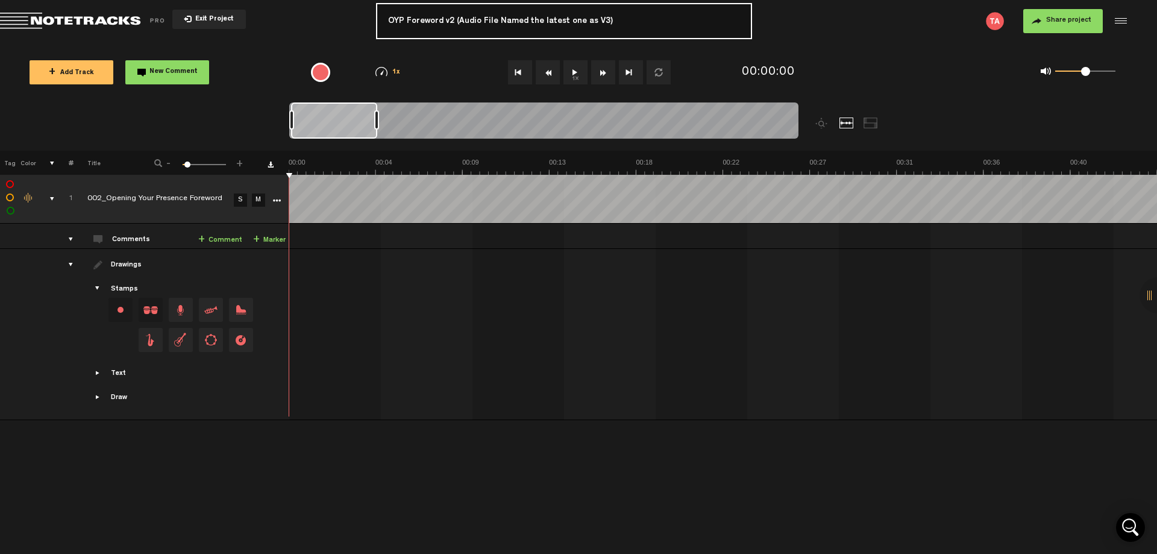
type input "OYP Foreword v2 (Audio File Named the latest one as V3)"
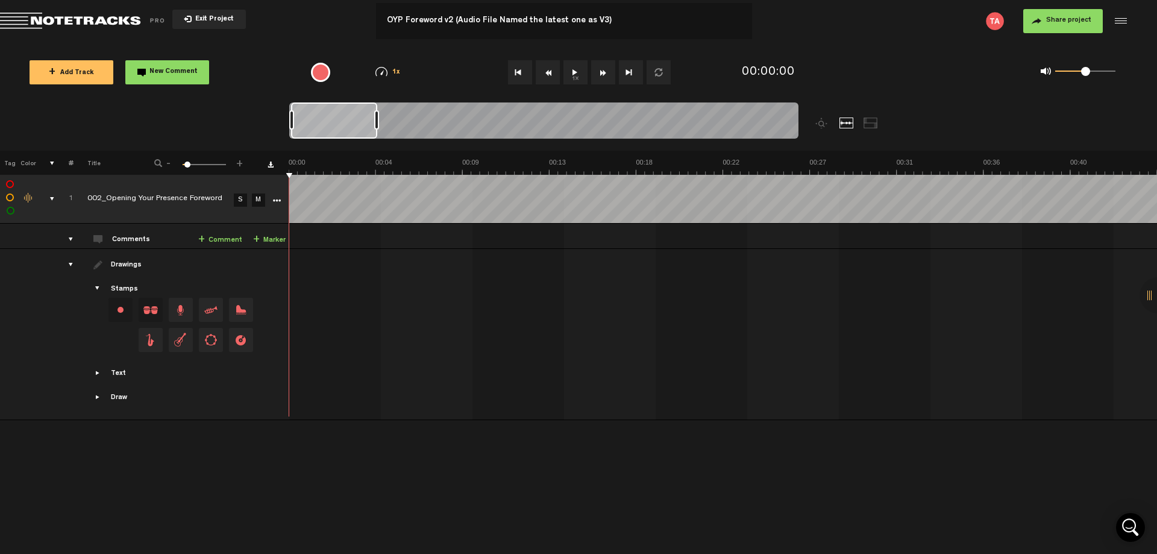
click at [224, 481] on div "+ New drawing Tag Color # Title - 1 100 6 + 1 002_Opening Your Presence Forewor…" at bounding box center [578, 352] width 1157 height 403
click at [273, 200] on icon "More" at bounding box center [276, 201] width 8 height 8
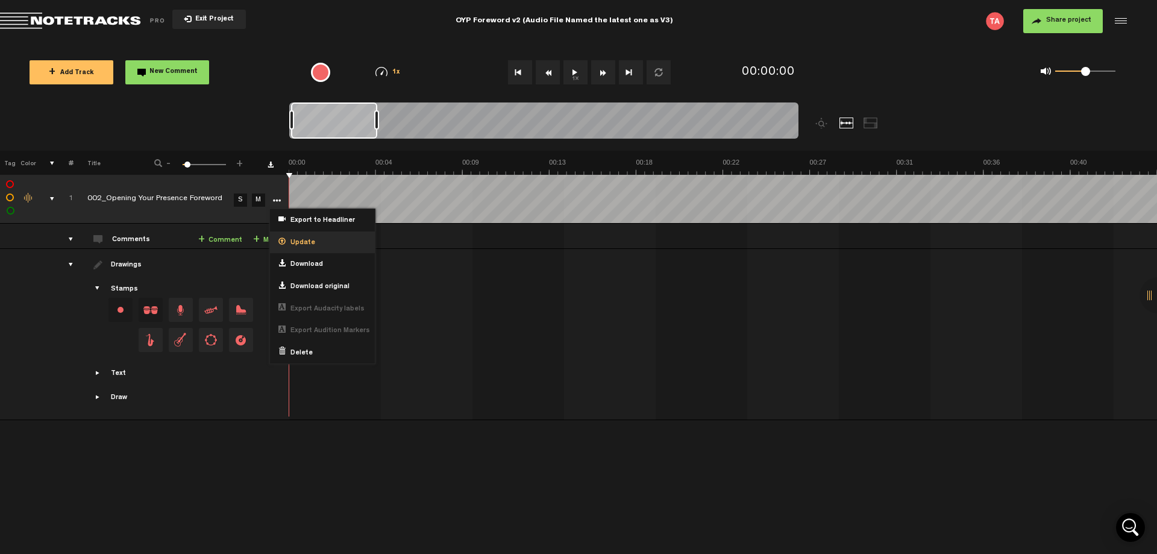
click at [321, 248] on div "Update" at bounding box center [322, 242] width 105 height 22
click at [303, 244] on span "Update" at bounding box center [301, 243] width 30 height 10
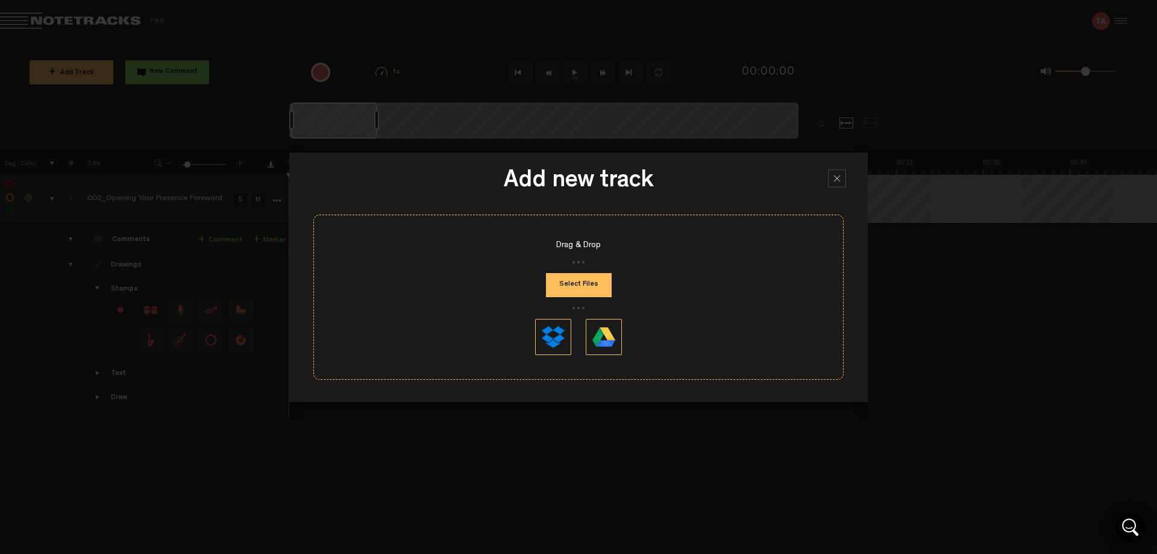
click at [570, 285] on button "Select Files" at bounding box center [579, 285] width 66 height 24
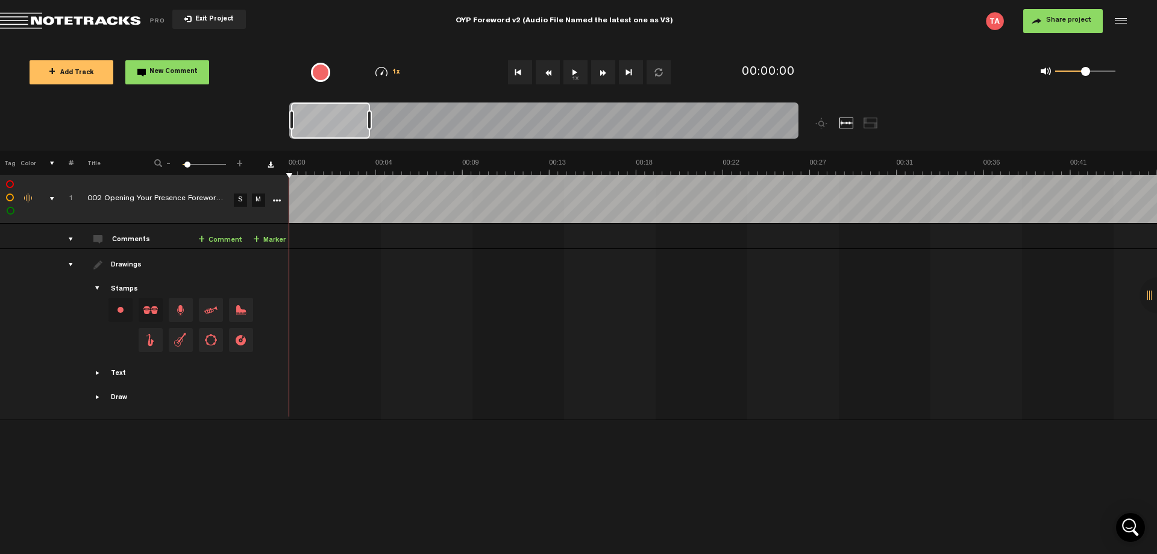
click at [298, 483] on div "+ New drawing Tag Color # Title - 1 100 6 + 1 completed 002 Opening Your Presen…" at bounding box center [578, 352] width 1157 height 403
click at [202, 195] on div "Click to edit the title" at bounding box center [165, 199] width 157 height 12
click at [230, 498] on div "+ New drawing Tag Color # Title - 1 100 6 + 1 completed 002 Opening Your Presen…" at bounding box center [578, 352] width 1157 height 403
click at [631, 22] on div "OYP Foreword v2 (Audio File Named the latest one as V3)" at bounding box center [565, 21] width 218 height 30
click at [629, 24] on input "OYP Foreword v2 (Audio File Named the latest one as V3)" at bounding box center [564, 21] width 376 height 36
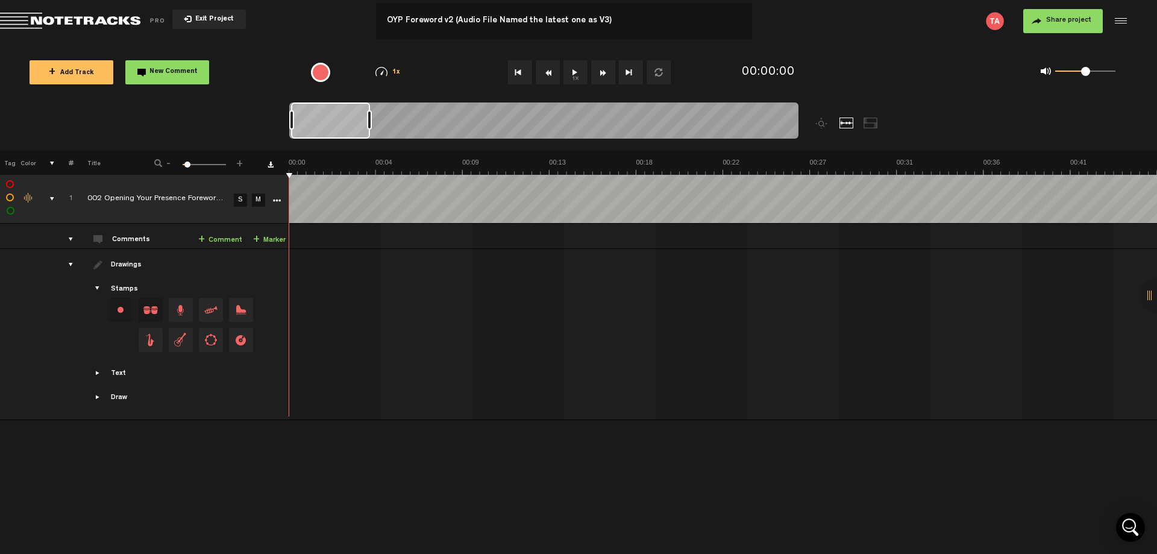
click at [624, 22] on input "OYP Foreword v2 (Audio File Named the latest one as V3)" at bounding box center [564, 21] width 376 height 36
click at [450, 21] on input "OYP Foreword v2 (Audio File Named the latest one as V3)" at bounding box center [564, 21] width 376 height 36
type input "OYP Foreword v2"
click at [407, 482] on div "+ New drawing Tag Color # Title - 1 100 6 + 1 completed 002 Opening Your Presen…" at bounding box center [578, 352] width 1157 height 403
click at [226, 17] on span "Exit Project" at bounding box center [213, 19] width 42 height 7
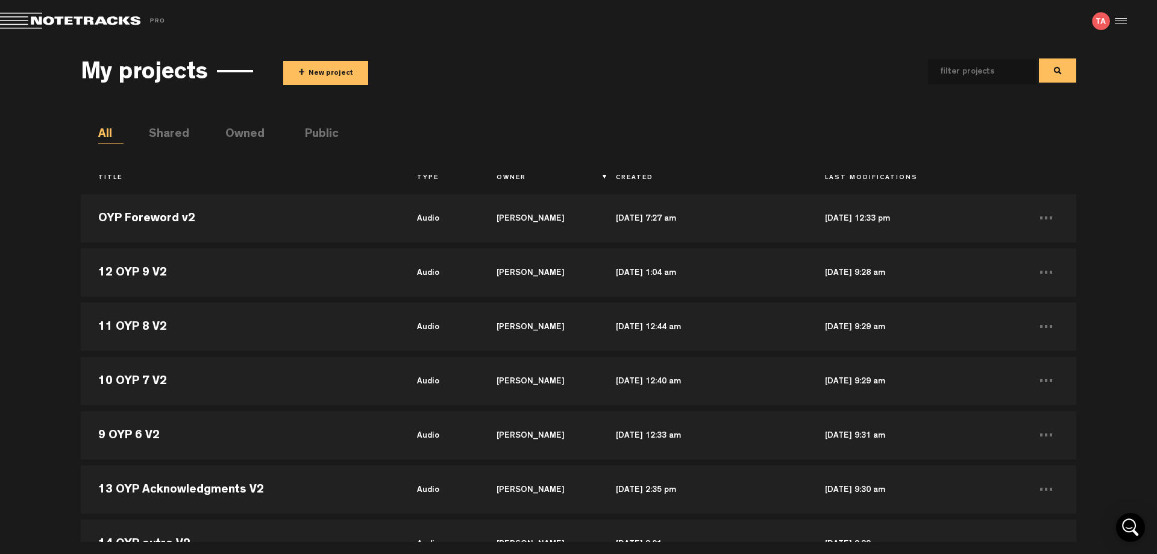
click at [113, 175] on th "Title" at bounding box center [240, 178] width 318 height 20
click at [981, 67] on input "text" at bounding box center [972, 71] width 89 height 25
type input "OYP"
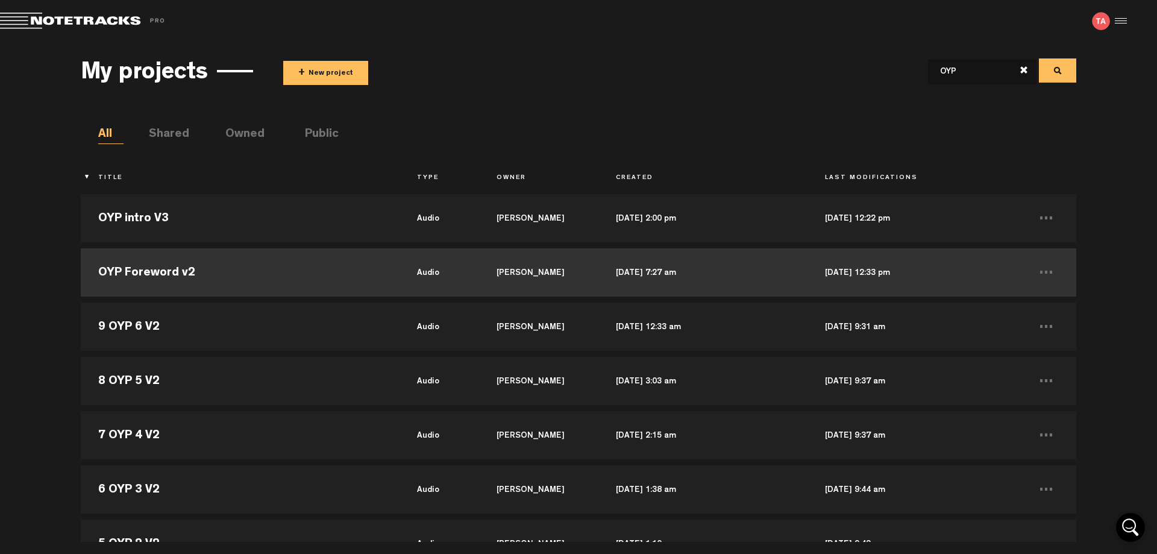
click at [174, 270] on td "OYP Foreword v2" at bounding box center [240, 272] width 318 height 54
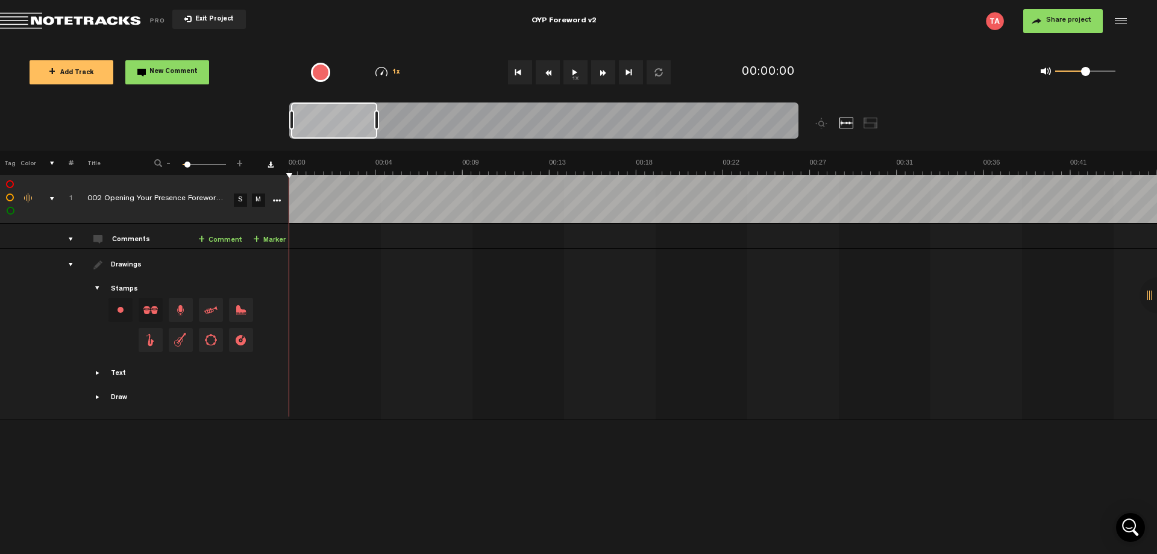
click at [591, 22] on div "OYP Foreword v2" at bounding box center [564, 21] width 65 height 30
click at [446, 21] on input "OYP Foreword v2" at bounding box center [564, 21] width 376 height 36
type input "OYP Foreword V2"
click at [204, 17] on span "Exit Project" at bounding box center [213, 19] width 42 height 7
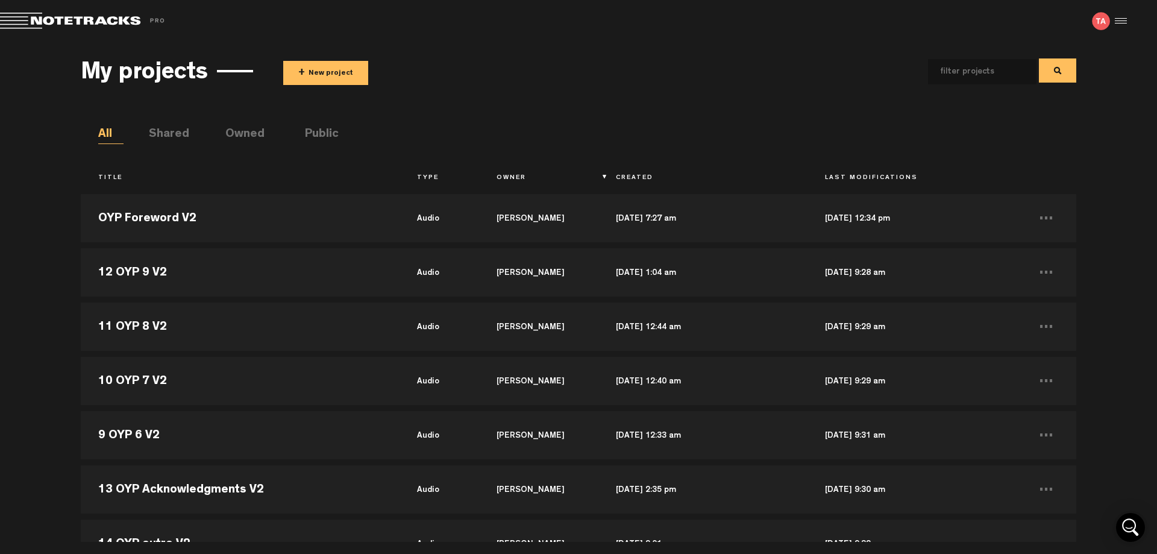
click at [964, 72] on input "text" at bounding box center [972, 71] width 89 height 25
type input "OYP"
click at [115, 181] on th "Title" at bounding box center [240, 178] width 318 height 20
click at [114, 180] on th "Title" at bounding box center [240, 178] width 318 height 20
click at [1, 284] on div "My projects + New project OYP All Shared Owned Public Title Type Owner Created …" at bounding box center [578, 292] width 1157 height 500
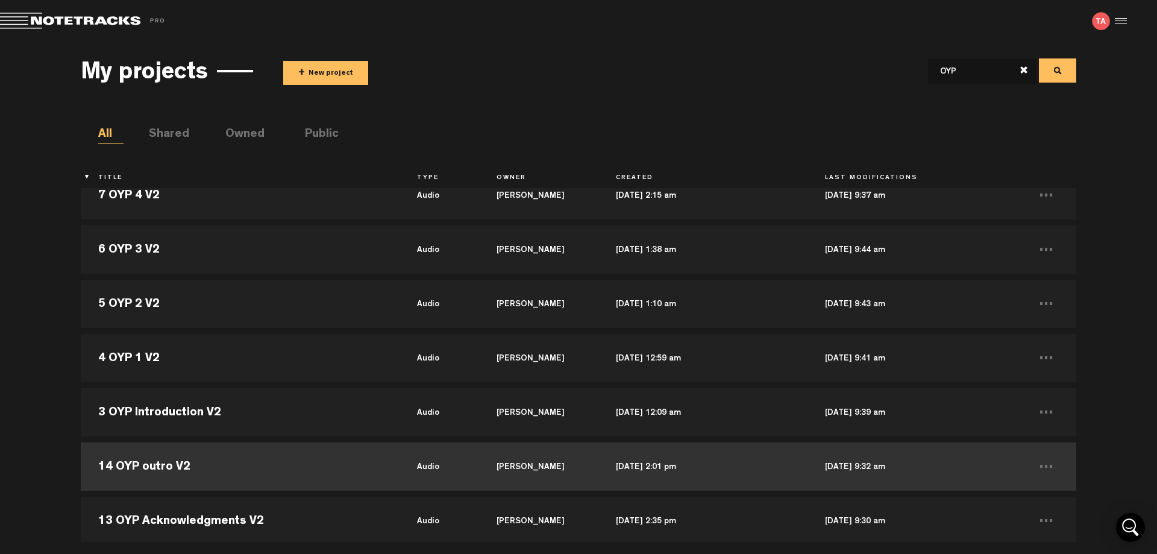
scroll to position [241, 0]
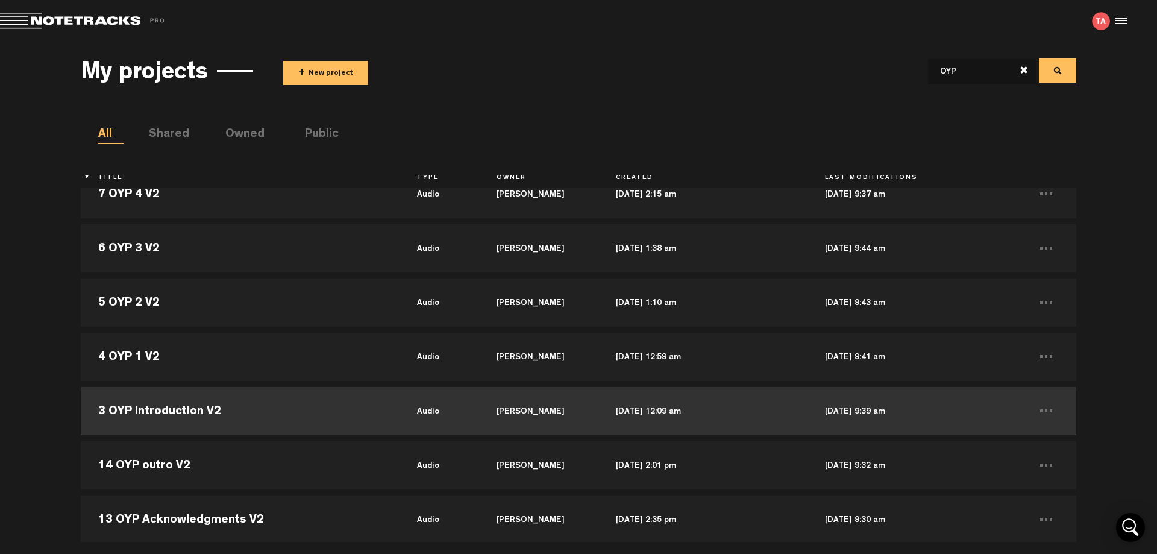
click at [196, 418] on td "3 OYP Introduction V2" at bounding box center [240, 411] width 318 height 54
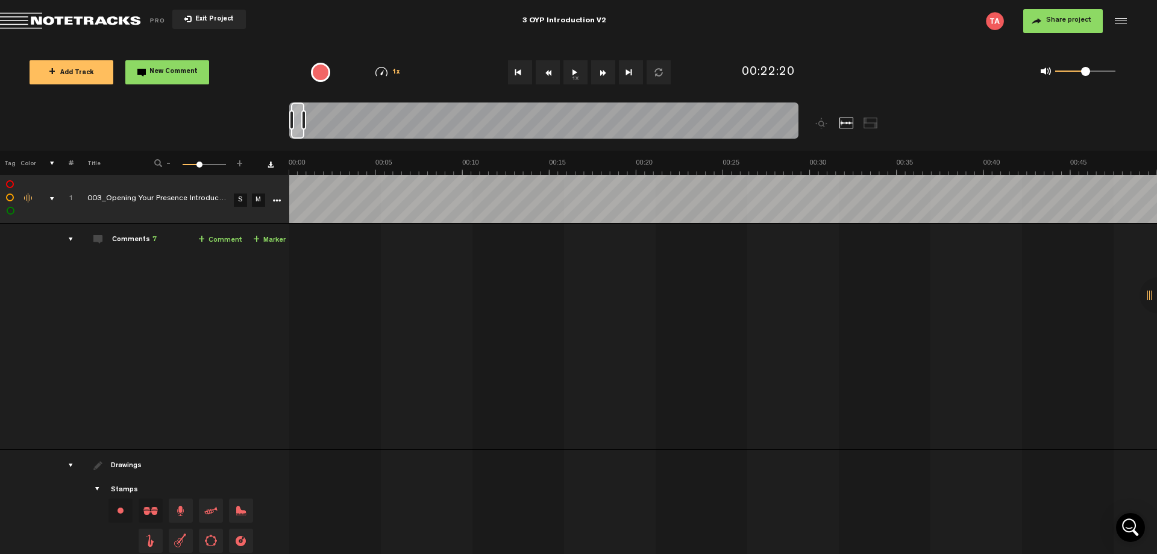
click at [209, 198] on div "Click to edit the title" at bounding box center [165, 199] width 157 height 12
click at [188, 338] on td "Comments 7 + Comment + Marker" at bounding box center [182, 337] width 216 height 226
click at [533, 19] on div "3 OYP Introduction V2" at bounding box center [565, 21] width 84 height 30
click at [393, 17] on input "3 OYP Introduction V2" at bounding box center [564, 21] width 376 height 36
click at [397, 21] on input "3 OYP Introduction V2" at bounding box center [564, 21] width 376 height 36
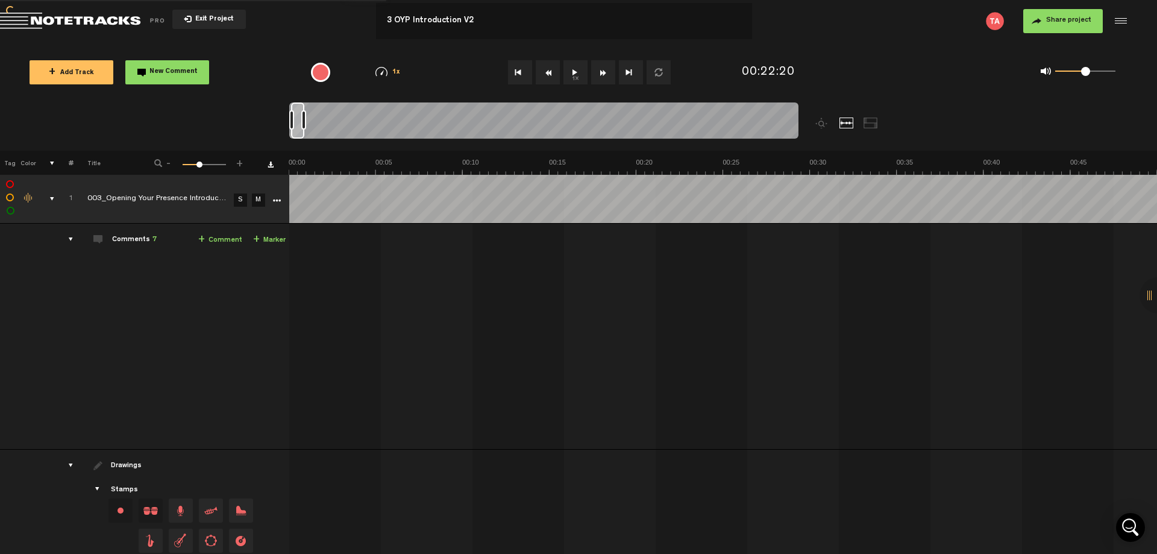
click at [388, 23] on input "3 OYP Introduction V2" at bounding box center [564, 21] width 376 height 36
click at [342, 33] on md-toolbar "Exit Project 3 OYP Introduction V2 3 OYP Introduction V2 Share project Save pro…" at bounding box center [578, 21] width 1157 height 42
click at [169, 324] on td "Comments 7 + Comment + Marker" at bounding box center [182, 337] width 216 height 226
click at [173, 356] on td "Comments 7 + Comment + Marker" at bounding box center [182, 337] width 216 height 226
click at [337, 33] on md-toolbar "Exit Project 3 OYP Introduction V2 Share project Save project" at bounding box center [578, 21] width 1157 height 42
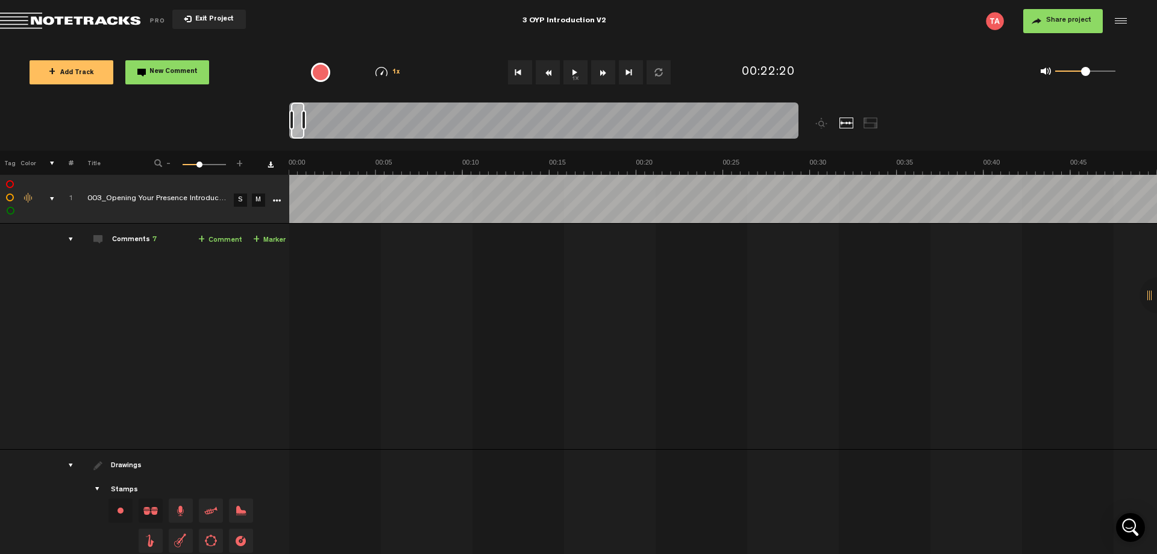
click at [185, 343] on td "Comments 7 + Comment + Marker" at bounding box center [182, 337] width 216 height 226
click at [371, 34] on md-toolbar "Exit Project 3 OYP Introduction V2 Share project Save project" at bounding box center [578, 21] width 1157 height 42
click at [200, 338] on td "Comments 7 + Comment + Marker" at bounding box center [182, 337] width 216 height 226
click at [364, 30] on md-toolbar "Exit Project 3 OYP Introduction V2 Share project Save project" at bounding box center [578, 21] width 1157 height 42
click at [221, 304] on td "Comments 7 + Comment + Marker" at bounding box center [182, 337] width 216 height 226
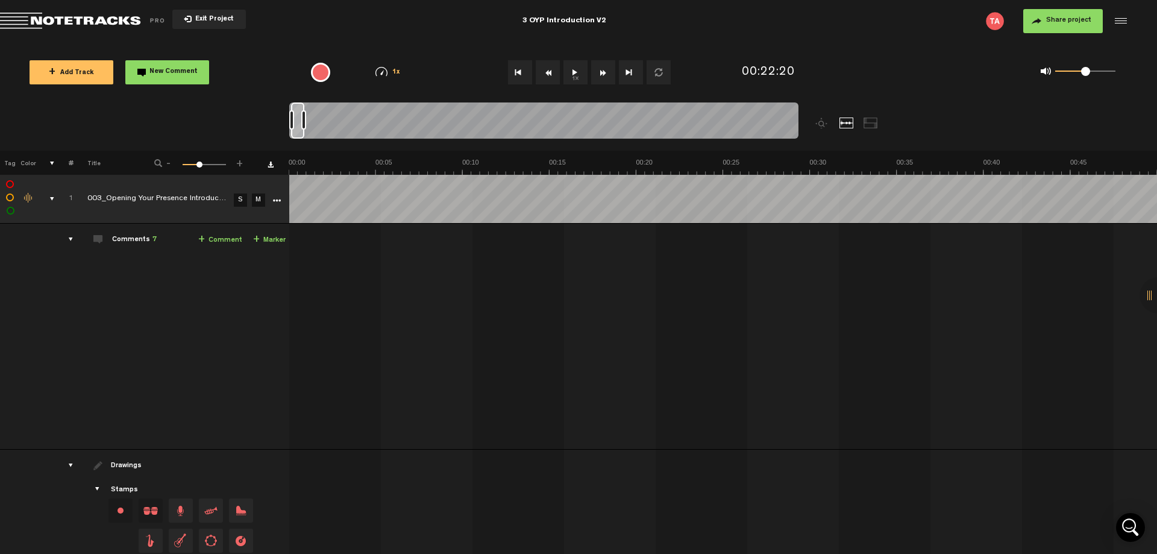
click at [211, 341] on td "Comments 7 + Comment + Marker" at bounding box center [182, 337] width 216 height 226
click at [172, 316] on td "Comments 7 + Comment + Marker" at bounding box center [182, 337] width 216 height 226
click at [335, 27] on div "Exit Project" at bounding box center [188, 21] width 376 height 17
click at [161, 348] on td "Comments 7 + Comment + Marker" at bounding box center [182, 337] width 216 height 226
click at [396, 27] on div "3 OYP Introduction V2" at bounding box center [564, 21] width 376 height 30
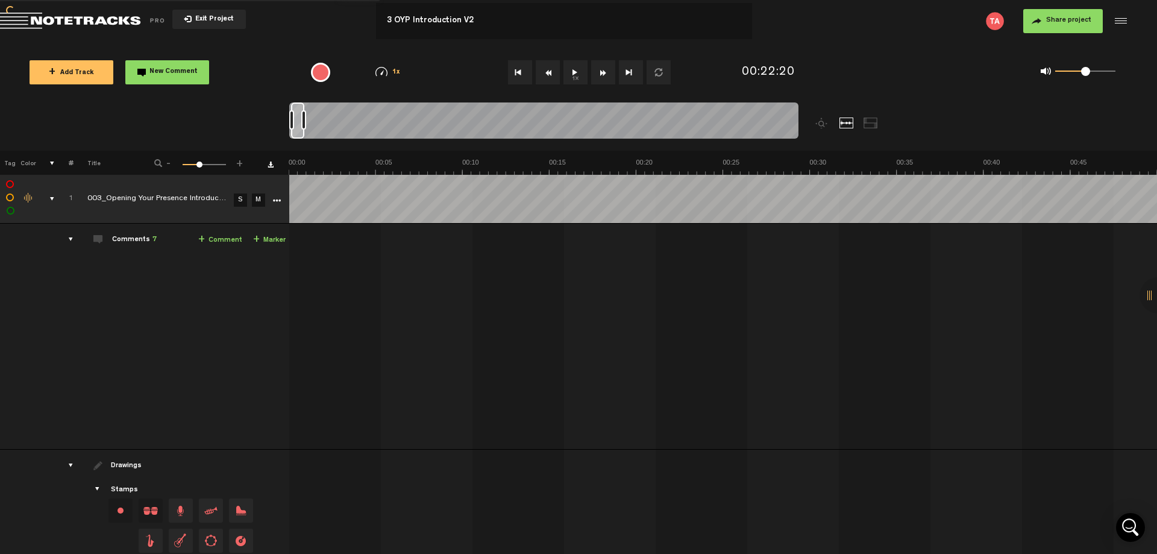
click at [119, 380] on td "Comments 7 + Comment + Marker" at bounding box center [182, 337] width 216 height 226
click at [215, 382] on td "Comments 7 + Comment + Marker" at bounding box center [182, 337] width 216 height 226
click at [167, 375] on td "Comments 7 + Comment + Marker" at bounding box center [182, 337] width 216 height 226
click at [360, 16] on div "Exit Project" at bounding box center [188, 21] width 376 height 17
click at [140, 367] on td "Comments 7 + Comment + Marker" at bounding box center [182, 337] width 216 height 226
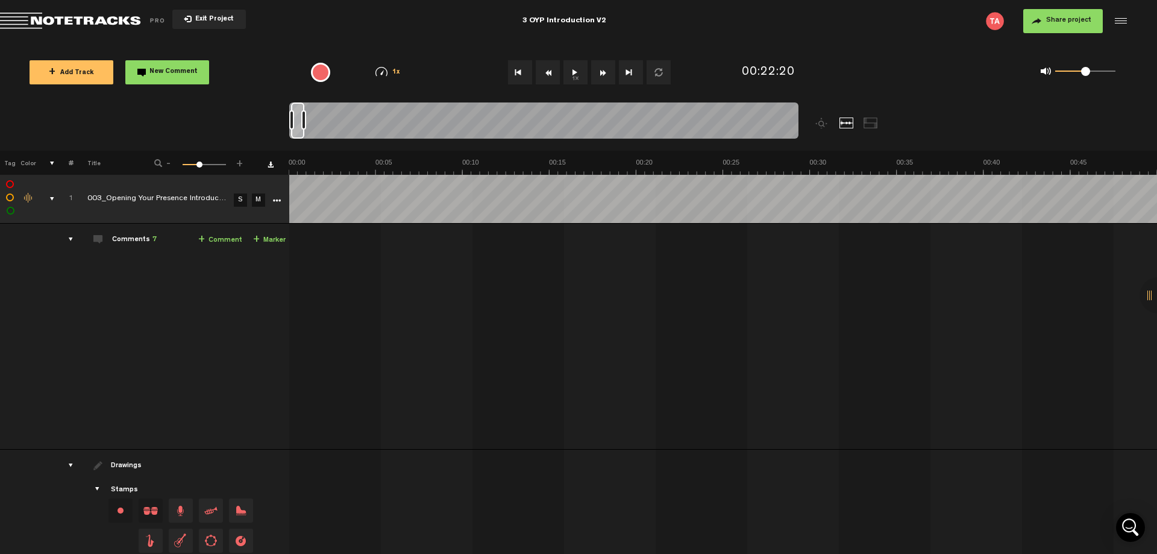
click at [139, 344] on td "Comments 7 + Comment + Marker" at bounding box center [182, 337] width 216 height 226
click at [276, 60] on div "+ Add Track New Comment" at bounding box center [156, 72] width 275 height 42
click at [931, 20] on div "Share project Save project" at bounding box center [940, 21] width 376 height 24
click at [72, 406] on td at bounding box center [64, 337] width 19 height 226
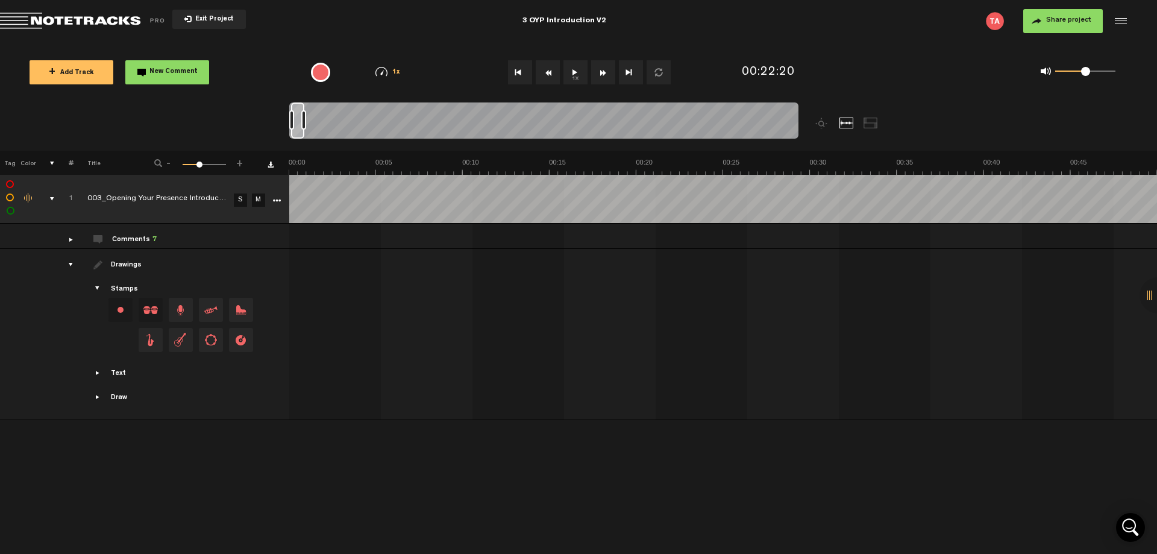
click at [71, 404] on td at bounding box center [64, 334] width 19 height 171
click at [117, 369] on div "+ New drawing Tag Color # Title - 1 100 38 + 1 003_Opening Your Presence Introd…" at bounding box center [578, 352] width 1157 height 403
click at [263, 70] on div "+ Add Track New Comment" at bounding box center [156, 72] width 275 height 42
click at [138, 365] on div "+ New drawing Tag Color # Title - 1 100 38 + 1 003_Opening Your Presence Introd…" at bounding box center [578, 352] width 1157 height 403
click at [890, 25] on div "Share project Save project" at bounding box center [940, 21] width 376 height 24
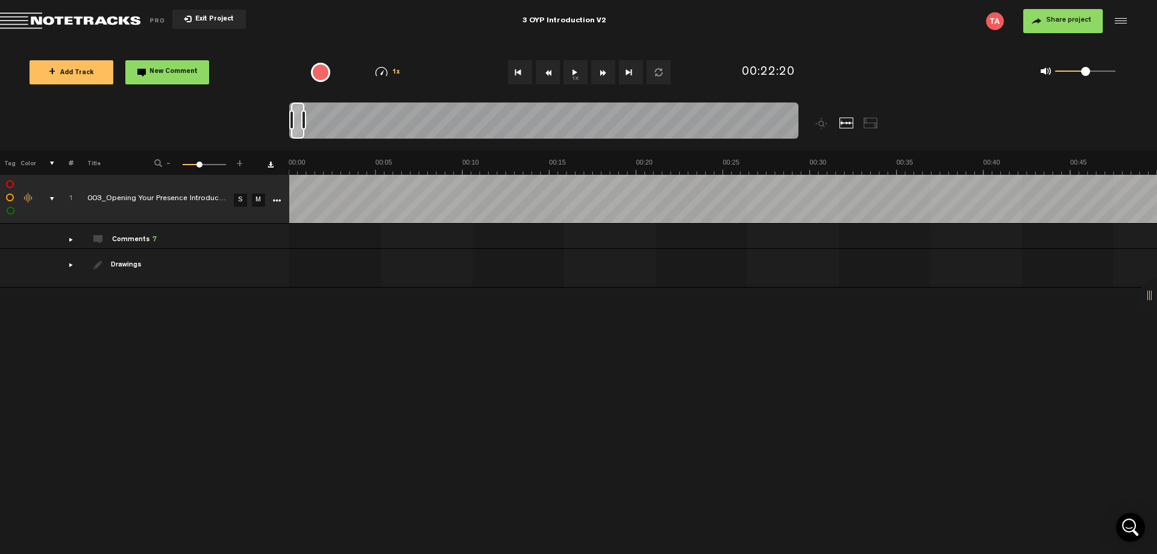
click at [208, 201] on div "Click to edit the title" at bounding box center [165, 199] width 157 height 12
click at [166, 313] on div "+ New drawing Tag Color # Title - 1 100 38 + 1 003_Opening Your Presence Introd…" at bounding box center [578, 352] width 1157 height 403
click at [149, 381] on div "+ New drawing Tag Color # Title - 1 100 38 + 1 003_Opening Your Presence Introd…" at bounding box center [578, 352] width 1157 height 403
click at [211, 121] on nt-zoom-navigation-bar at bounding box center [578, 126] width 1157 height 48
click at [365, 29] on div "Exit Project" at bounding box center [188, 21] width 376 height 17
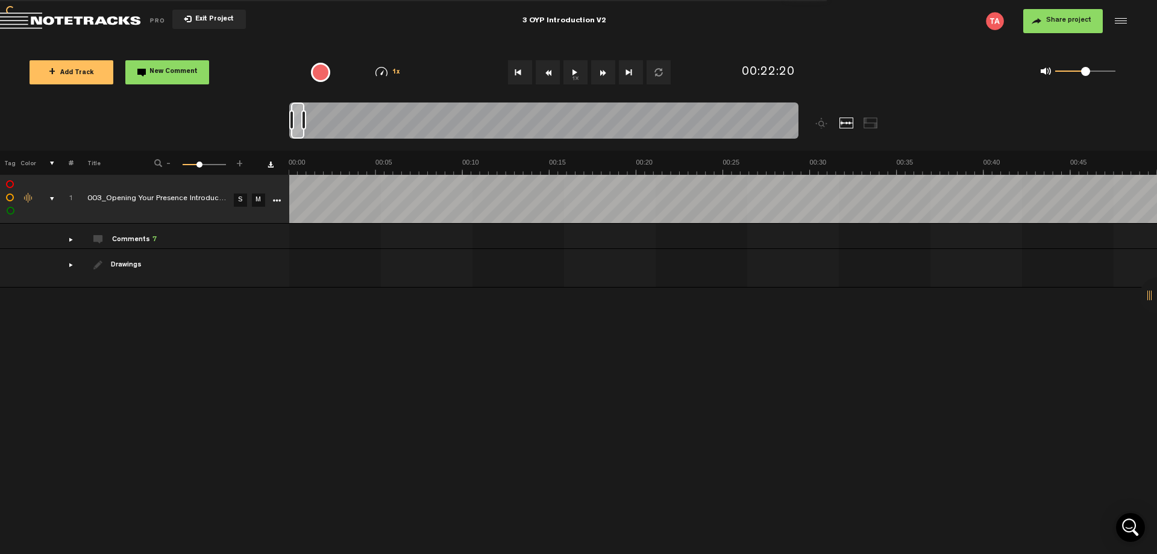
click at [186, 402] on div "+ New drawing Tag Color # Title - 1 100 38 + 1 003_Opening Your Presence Introd…" at bounding box center [578, 352] width 1157 height 403
click at [213, 106] on nt-zoom-navigation-bar at bounding box center [578, 126] width 1157 height 48
click at [440, 27] on div "3 OYP Introduction V2" at bounding box center [564, 21] width 376 height 30
click at [262, 120] on nt-zoom-navigation-bar at bounding box center [578, 126] width 1157 height 48
click at [627, 21] on div "3 OYP Introduction V2" at bounding box center [564, 21] width 376 height 30
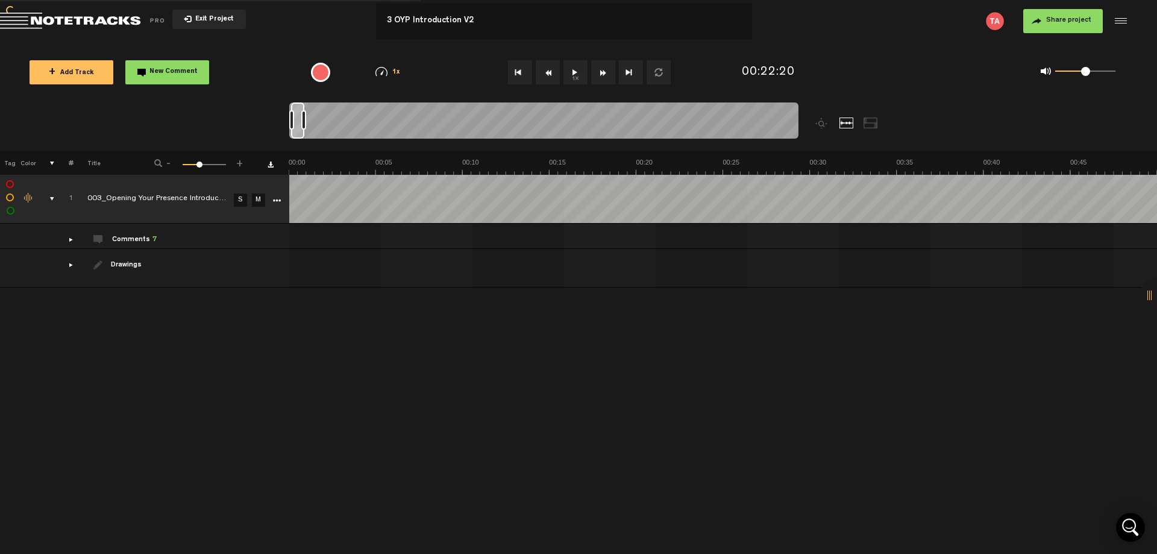
click at [488, 19] on input "3 OYP Introduction V2" at bounding box center [564, 21] width 376 height 36
click at [398, 21] on input "3 OYP Introduction V2" at bounding box center [564, 21] width 376 height 36
type input "OYP Introduction V3"
click at [193, 368] on div "+ New drawing Tag Color # Title - 1 100 38 + 1 003_Opening Your Presence Introd…" at bounding box center [578, 352] width 1157 height 403
click at [230, 377] on div "+ New drawing Tag Color # Title - 1 100 38 + 1 003_Opening Your Presence Introd…" at bounding box center [578, 352] width 1157 height 403
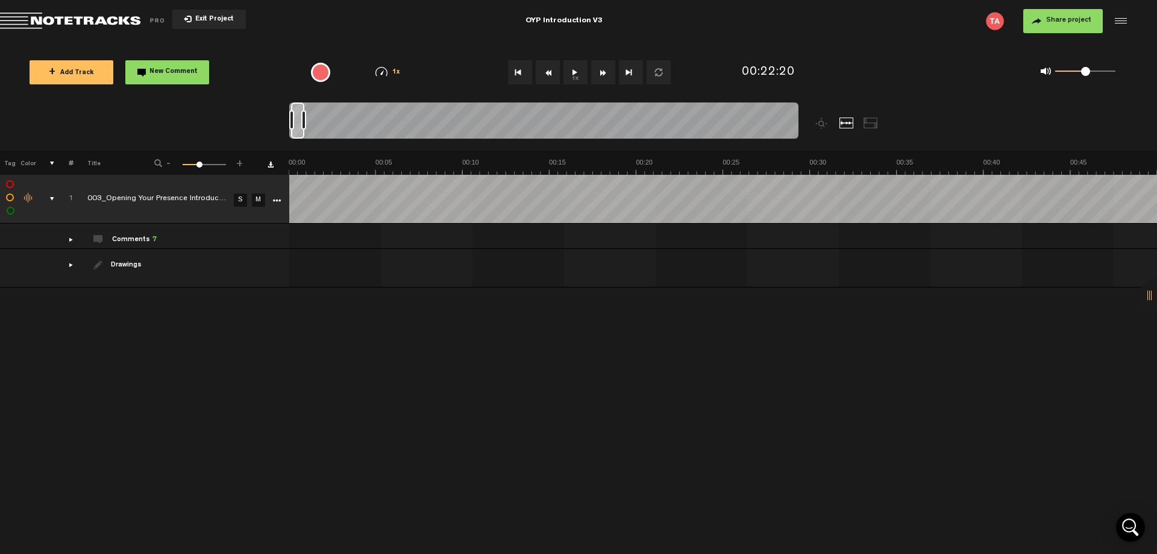
click at [297, 36] on md-toolbar "Exit Project OYP Introduction V3 Share project Save project" at bounding box center [578, 21] width 1157 height 42
click at [272, 356] on div "+ New drawing Tag Color # Title - 1 100 38 + 1 003_Opening Your Presence Introd…" at bounding box center [578, 352] width 1157 height 403
click at [286, 28] on div "Exit Project" at bounding box center [188, 21] width 376 height 17
click at [201, 368] on div "+ New drawing Tag Color # Title - 1 100 38 + 1 003_Opening Your Presence Introd…" at bounding box center [578, 352] width 1157 height 403
click at [274, 203] on icon "More" at bounding box center [276, 201] width 8 height 8
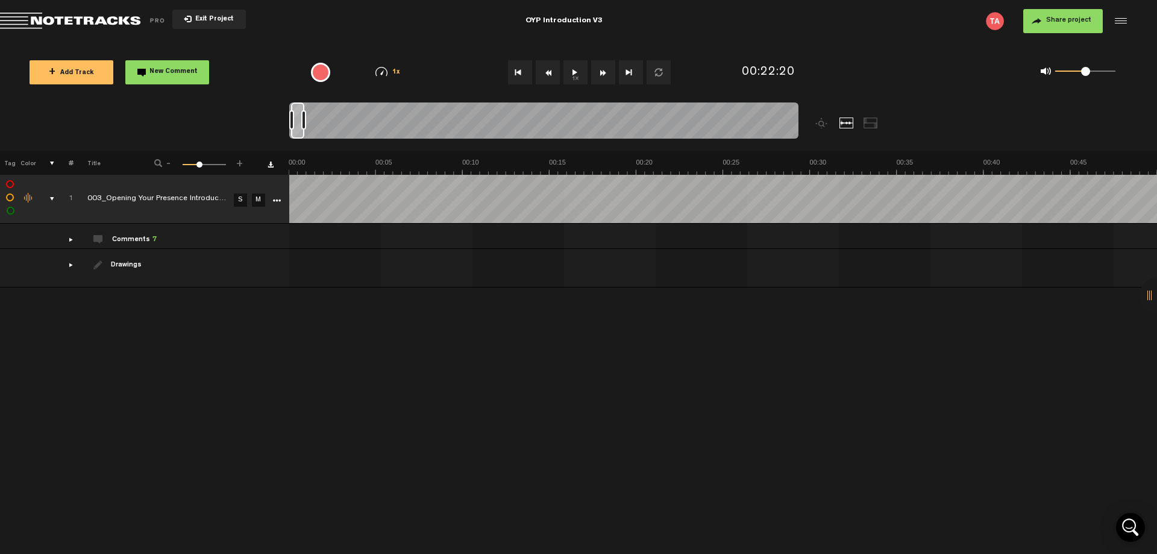
click at [278, 203] on icon "More" at bounding box center [276, 201] width 8 height 8
click at [288, 244] on span "Update" at bounding box center [301, 243] width 30 height 10
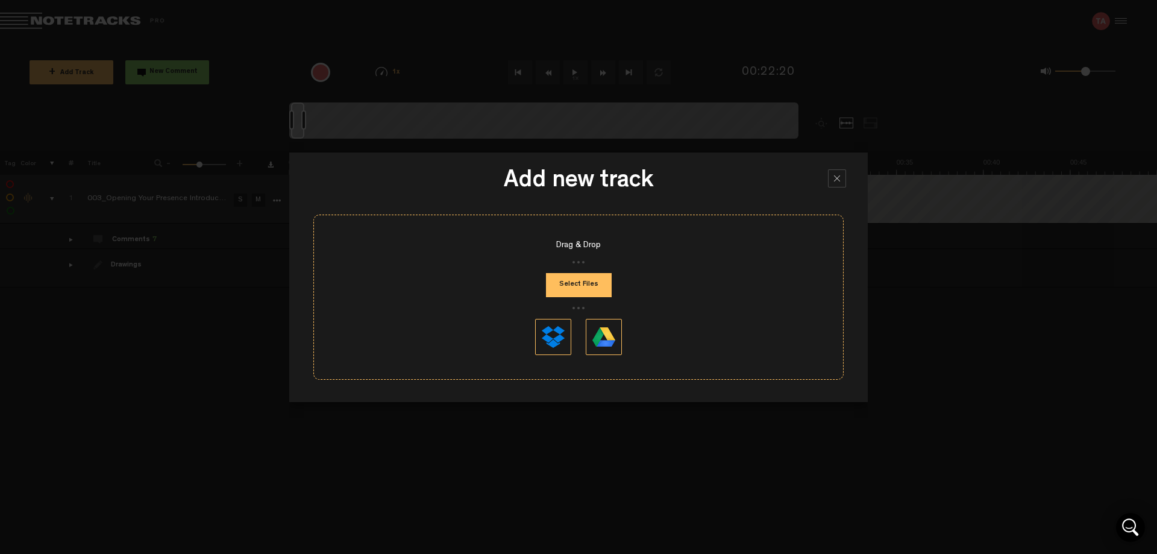
click at [706, 193] on h3 "Add new track" at bounding box center [578, 184] width 542 height 30
click at [582, 285] on button "Select Files" at bounding box center [579, 285] width 66 height 24
type input "C:\fakepath\003 Opening Your Presence Introduction_v3.mp3"
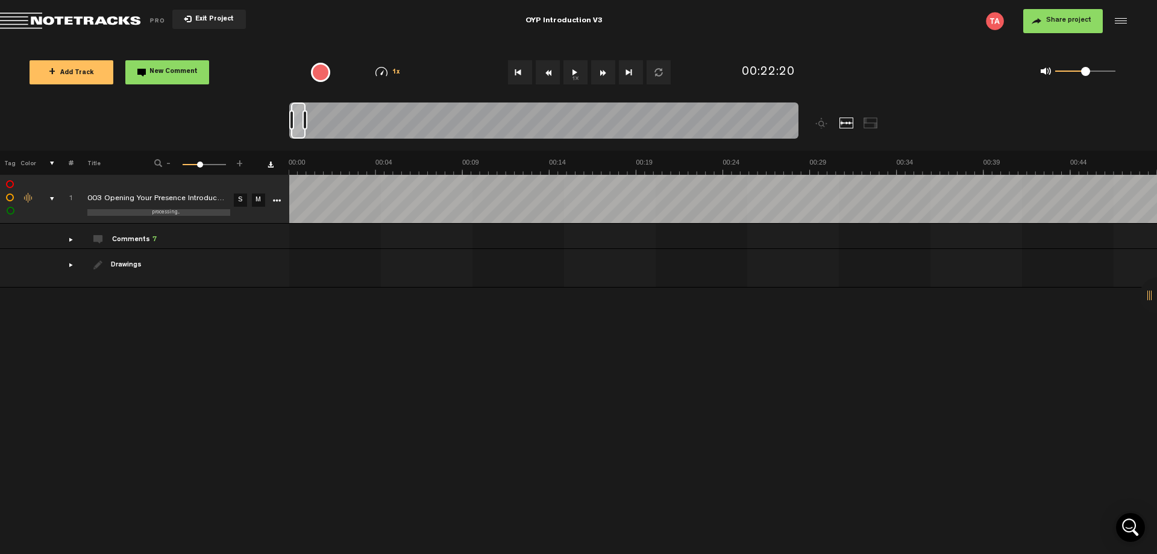
click at [203, 121] on nt-zoom-navigation-bar at bounding box center [578, 126] width 1157 height 48
click at [515, 387] on div "+ New drawing Tag Color # Title - 1 100 39 + 1 processing... 003 Opening Your P…" at bounding box center [578, 352] width 1157 height 403
click at [319, 369] on div "+ New drawing Tag Color # Title - 1 100 39 + 1 processing... 003 Opening Your P…" at bounding box center [578, 352] width 1157 height 403
click at [174, 130] on nt-zoom-navigation-bar at bounding box center [578, 126] width 1157 height 48
click at [349, 27] on div "Exit Project" at bounding box center [188, 21] width 376 height 17
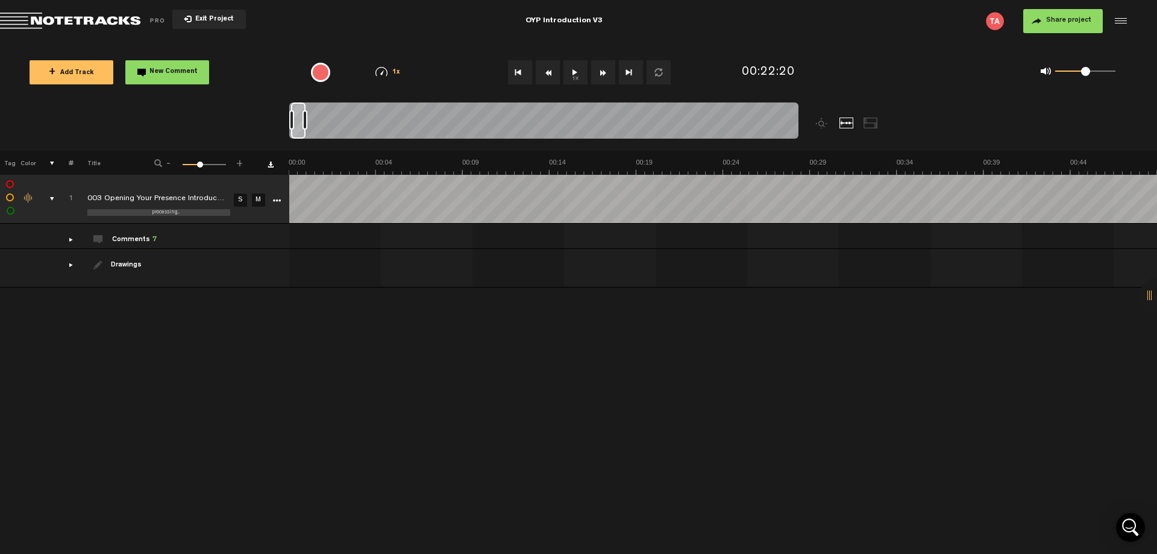
click at [881, 24] on div "Share project Save project" at bounding box center [940, 21] width 376 height 24
click at [247, 401] on div "+ New drawing Tag Color # Title - 1 100 39 + 1 processing... 003 Opening Your P…" at bounding box center [578, 352] width 1157 height 403
click at [343, 402] on div "+ New drawing Tag Color # Title - 1 100 39 + 1 processing... 003 Opening Your P…" at bounding box center [578, 352] width 1157 height 403
click at [458, 423] on div "+ New drawing Tag Color # Title - 1 100 39 + 1 processing... 003 Opening Your P…" at bounding box center [578, 352] width 1157 height 403
drag, startPoint x: 169, startPoint y: 345, endPoint x: 547, endPoint y: 142, distance: 429.1
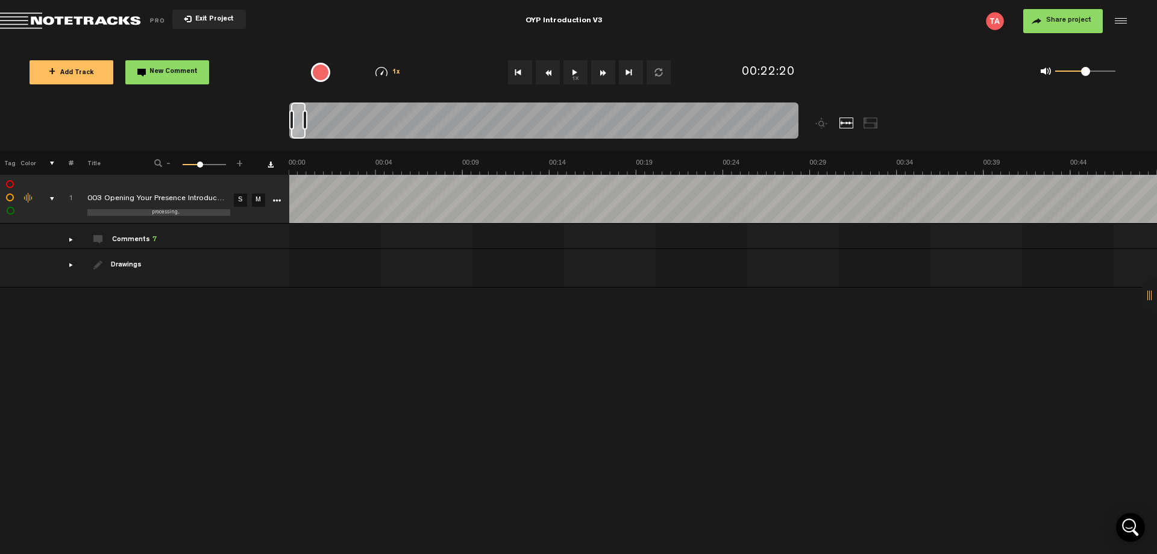
click at [169, 344] on div "+ New drawing Tag Color # Title - 1 100 39 + 1 processing... 003 Opening Your P…" at bounding box center [578, 352] width 1157 height 403
click at [319, 30] on md-toolbar "Exit Project OYP Introduction V3 Share project Save project" at bounding box center [578, 21] width 1157 height 42
drag, startPoint x: 229, startPoint y: 400, endPoint x: 228, endPoint y: 391, distance: 9.1
click at [228, 393] on div "+ New drawing Tag Color # Title - 1 100 39 + 1 processing... 003 Opening Your P…" at bounding box center [578, 352] width 1157 height 403
click at [229, 391] on div "+ New drawing Tag Color # Title - 1 100 39 + 1 processing... 003 Opening Your P…" at bounding box center [578, 352] width 1157 height 403
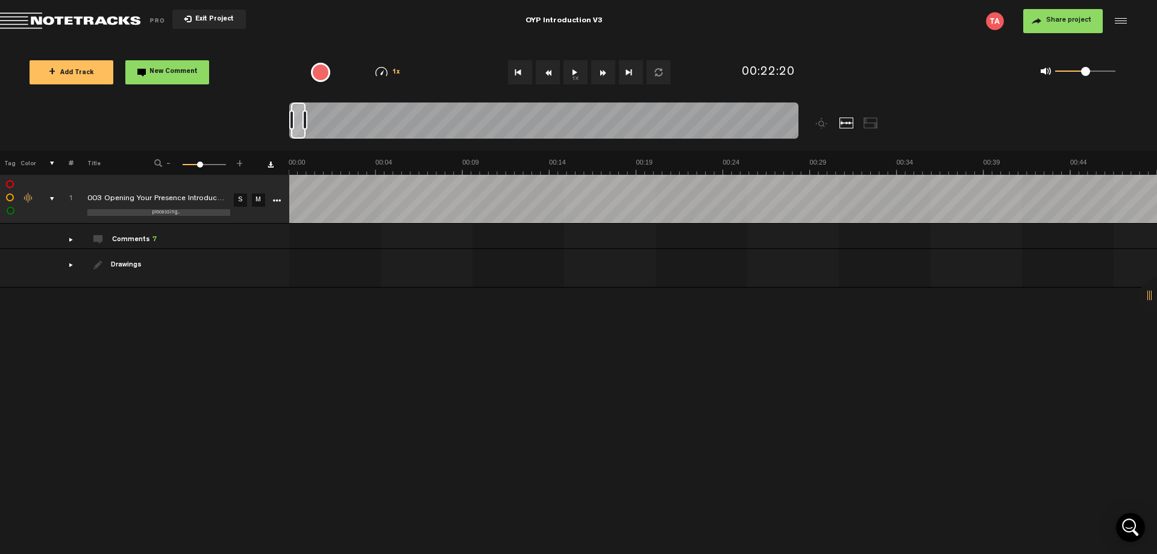
click at [110, 369] on div "+ New drawing Tag Color # Title - 1 100 39 + 1 processing... 003 Opening Your P…" at bounding box center [578, 352] width 1157 height 403
click at [206, 369] on div "+ New drawing Tag Color # Title - 1 100 39 + 1 processing... 003 Opening Your P…" at bounding box center [578, 352] width 1157 height 403
click at [281, 202] on link "More" at bounding box center [276, 199] width 11 height 11
click at [203, 347] on div "+ New drawing Tag Color # Title - 1 100 39 + 1 processing... 003 Opening Your P…" at bounding box center [578, 352] width 1157 height 403
click at [267, 407] on div "+ New drawing Tag Color # Title - 1 100 39 + 1 processing... 003 Opening Your P…" at bounding box center [578, 352] width 1157 height 403
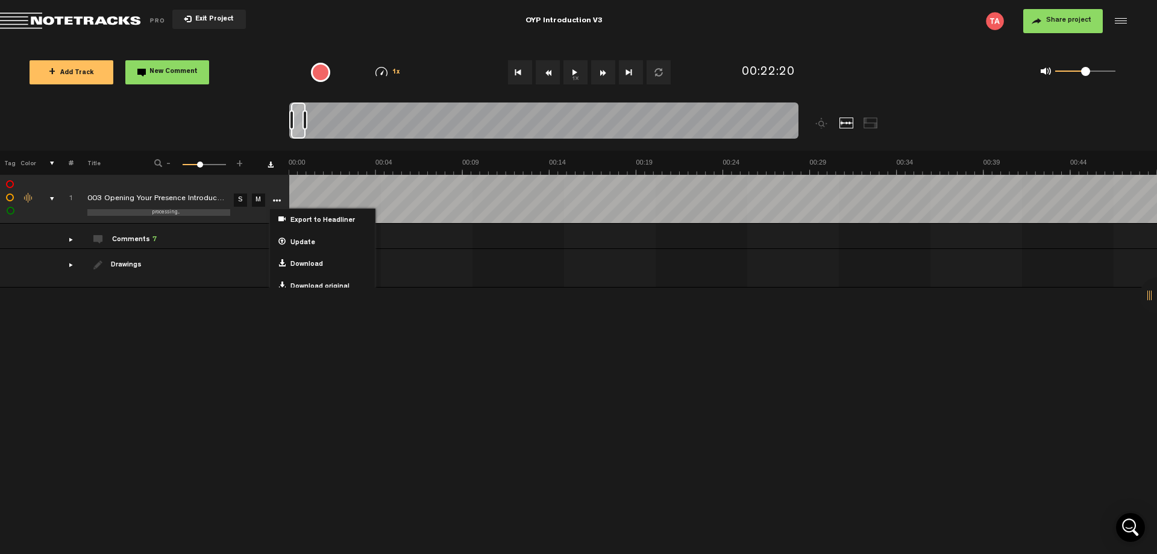
click at [303, 400] on div "+ New drawing Tag Color # Title - 1 100 39 + 1 processing... 003 Opening Your P…" at bounding box center [578, 352] width 1157 height 403
click at [315, 369] on div "+ New drawing Tag Color # Title - 1 100 39 + 1 processing... 003 Opening Your P…" at bounding box center [578, 352] width 1157 height 403
click at [249, 368] on div "+ New drawing Tag Color # Title - 1 100 39 + 1 processing... 003 Opening Your P…" at bounding box center [578, 352] width 1157 height 403
click at [295, 419] on div "+ New drawing Tag Color # Title - 1 100 39 + 1 processing... 003 Opening Your P…" at bounding box center [578, 352] width 1157 height 403
click at [245, 366] on div "+ New drawing Tag Color # Title - 1 100 39 + 1 processing... 003 Opening Your P…" at bounding box center [578, 352] width 1157 height 403
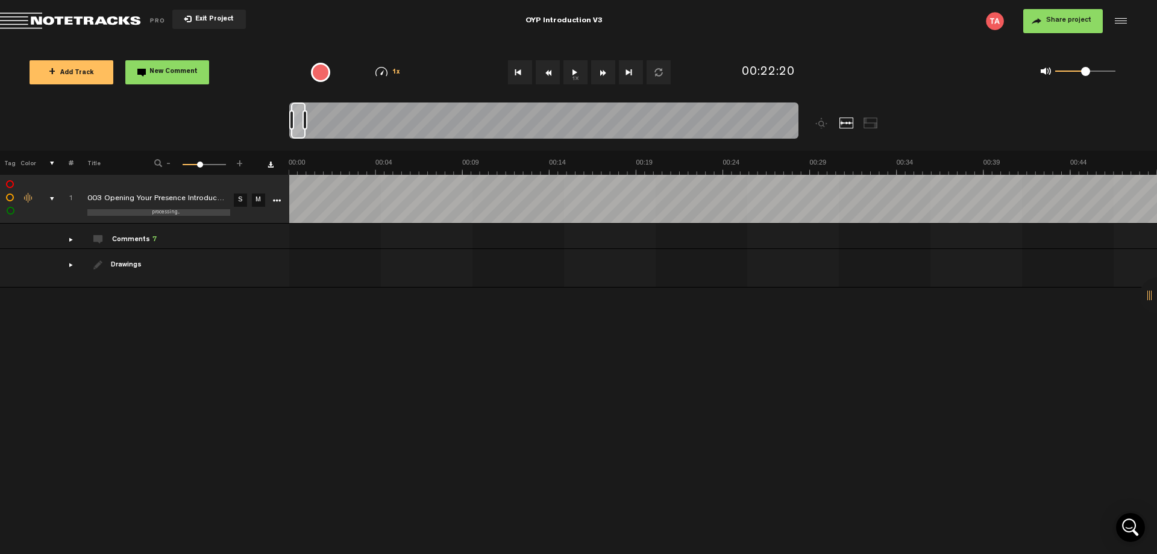
click at [459, 401] on div "+ New drawing Tag Color # Title - 1 100 39 + 1 processing... 003 Opening Your P…" at bounding box center [578, 352] width 1157 height 403
click at [788, 29] on div "Share project Save project" at bounding box center [940, 21] width 376 height 24
click at [665, 406] on div "+ New drawing Tag Color # Title - 1 100 39 + 1 processing... 003 Opening Your P…" at bounding box center [578, 352] width 1157 height 403
click at [444, 409] on div "+ New drawing Tag Color # Title - 1 100 39 + 1 processing... 003 Opening Your P…" at bounding box center [578, 352] width 1157 height 403
click at [523, 418] on div "+ New drawing Tag Color # Title - 1 100 39 + 1 processing... 003 Opening Your P…" at bounding box center [578, 352] width 1157 height 403
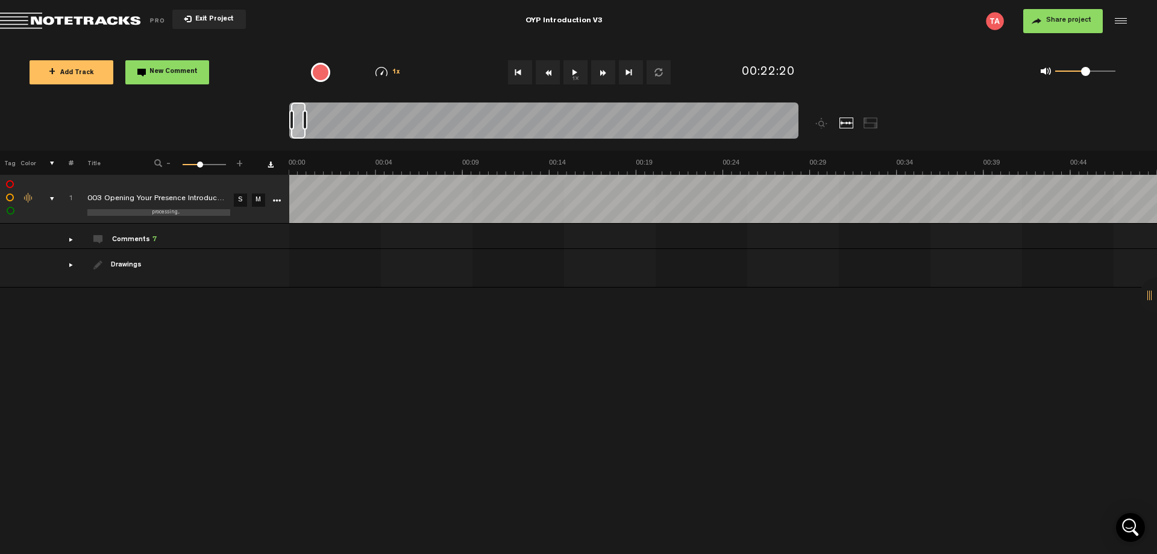
click at [573, 413] on div "+ New drawing Tag Color # Title - 1 100 39 + 1 processing... 003 Opening Your P…" at bounding box center [578, 352] width 1157 height 403
click at [342, 407] on div "+ New drawing Tag Color # Title - 1 100 39 + 1 processing... 003 Opening Your P…" at bounding box center [578, 352] width 1157 height 403
click at [353, 410] on div "+ New drawing Tag Color # Title - 1 100 39 + 1 processing... 003 Opening Your P…" at bounding box center [578, 352] width 1157 height 403
click at [867, 21] on div "Share project Save project" at bounding box center [940, 21] width 376 height 24
click at [453, 405] on div "+ New drawing Tag Color # Title - 1 100 39 + 1 processing... 003 Opening Your P…" at bounding box center [578, 352] width 1157 height 403
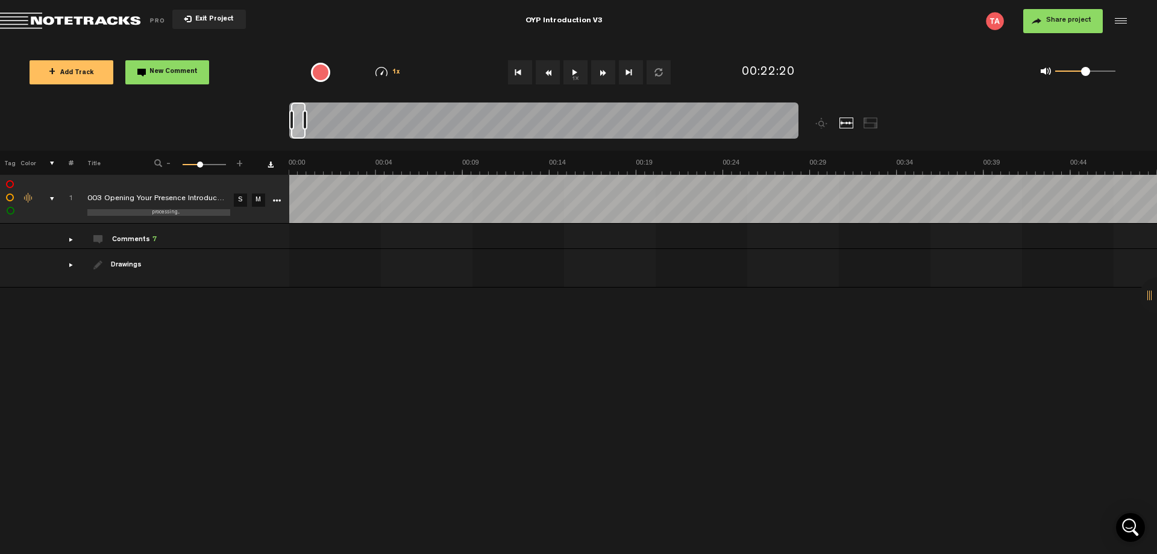
click at [311, 28] on div "Exit Project" at bounding box center [188, 21] width 376 height 17
click at [869, 16] on div "Share project Save project" at bounding box center [940, 21] width 376 height 24
click at [570, 408] on div "+ New drawing Tag Color # Title - 1 100 39 + 1 processing... 003 Opening Your P…" at bounding box center [578, 352] width 1157 height 403
click at [307, 28] on div "Exit Project" at bounding box center [188, 21] width 376 height 17
click at [334, 377] on div "+ New drawing Tag Color # Title - 1 100 39 + 1 processing... 003 Opening Your P…" at bounding box center [578, 352] width 1157 height 403
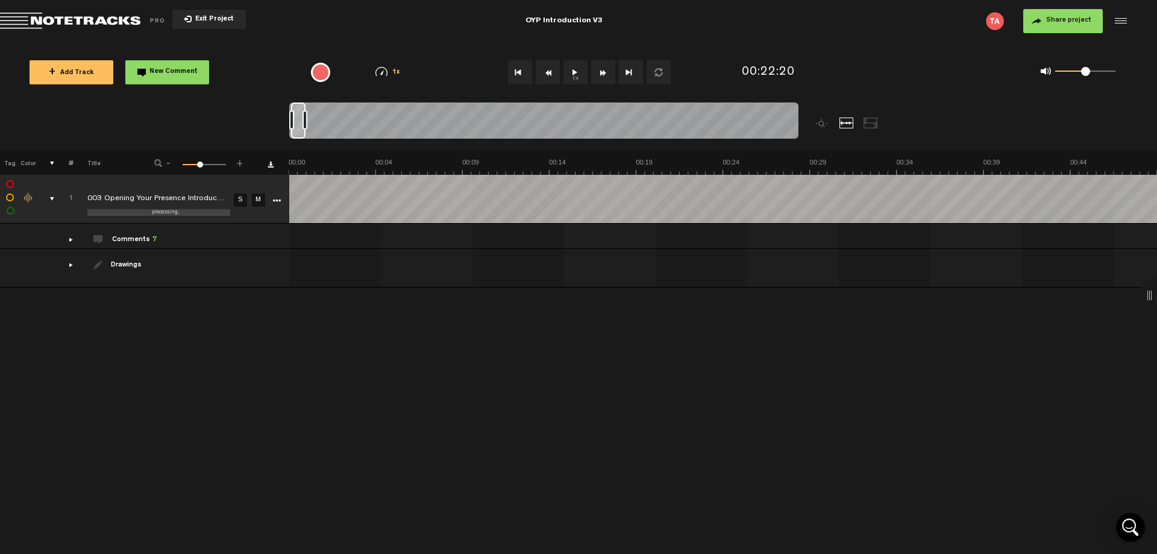
click at [304, 22] on div "Exit Project" at bounding box center [188, 21] width 376 height 17
click at [260, 77] on div "+ Add Track New Comment" at bounding box center [156, 72] width 275 height 42
drag, startPoint x: 831, startPoint y: 20, endPoint x: 488, endPoint y: 30, distance: 343.1
click at [831, 20] on div "Share project Save project" at bounding box center [940, 21] width 376 height 24
drag, startPoint x: 459, startPoint y: 410, endPoint x: 452, endPoint y: 406, distance: 7.9
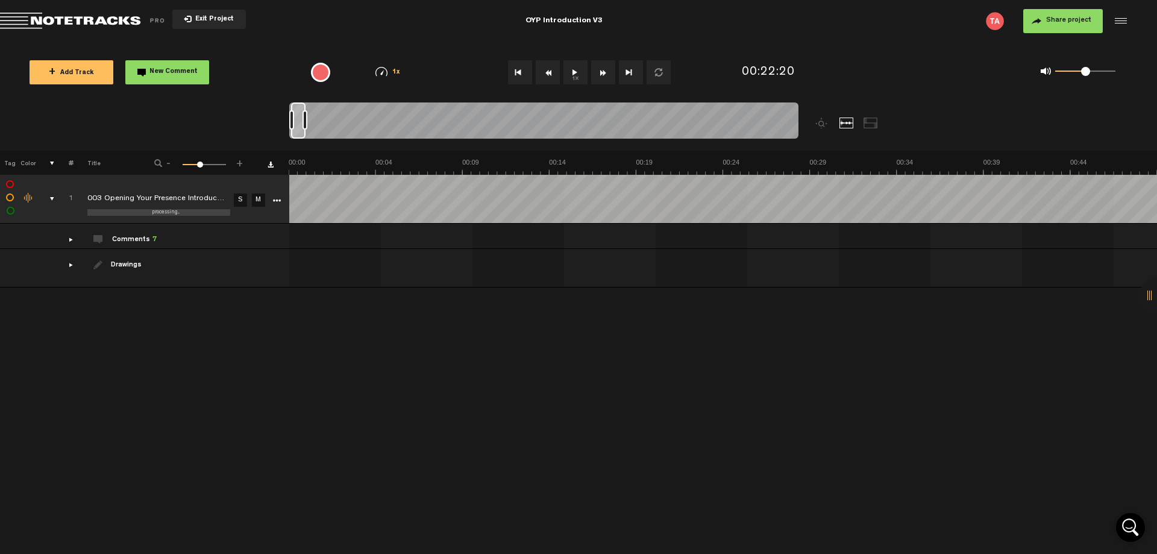
click at [458, 409] on div "+ New drawing Tag Color # Title - 1 100 39 + 1 processing... 003 Opening Your P…" at bounding box center [578, 352] width 1157 height 403
click at [309, 401] on div "+ New drawing Tag Color # Title - 1 100 39 + 1 processing... 003 Opening Your P…" at bounding box center [578, 352] width 1157 height 403
click at [303, 445] on div "+ New drawing Tag Color # Title - 1 100 39 + 1 processing... 003 Opening Your P…" at bounding box center [578, 352] width 1157 height 403
click at [303, 441] on div "+ New drawing Tag Color # Title - 1 100 39 + 1 processing... 003 Opening Your P…" at bounding box center [578, 352] width 1157 height 403
click at [300, 26] on div "Exit Project" at bounding box center [188, 21] width 376 height 17
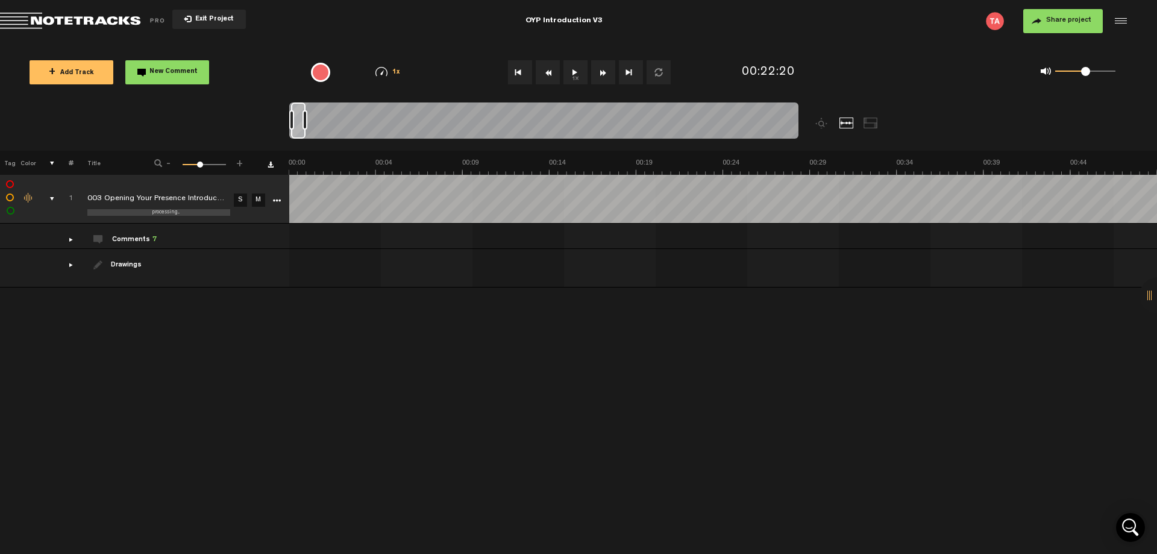
click at [234, 124] on nt-zoom-navigation-bar at bounding box center [578, 126] width 1157 height 48
click at [426, 432] on div "+ New drawing Tag Color # Title - 1 100 39 + 1 processing... 003 Opening Your P…" at bounding box center [578, 352] width 1157 height 403
drag, startPoint x: 480, startPoint y: 418, endPoint x: 1014, endPoint y: 107, distance: 617.2
click at [480, 417] on div "+ New drawing Tag Color # Title - 1 100 39 + 1 processing... 003 Opening Your P…" at bounding box center [578, 352] width 1157 height 403
click at [286, 24] on div "Exit Project" at bounding box center [188, 21] width 376 height 17
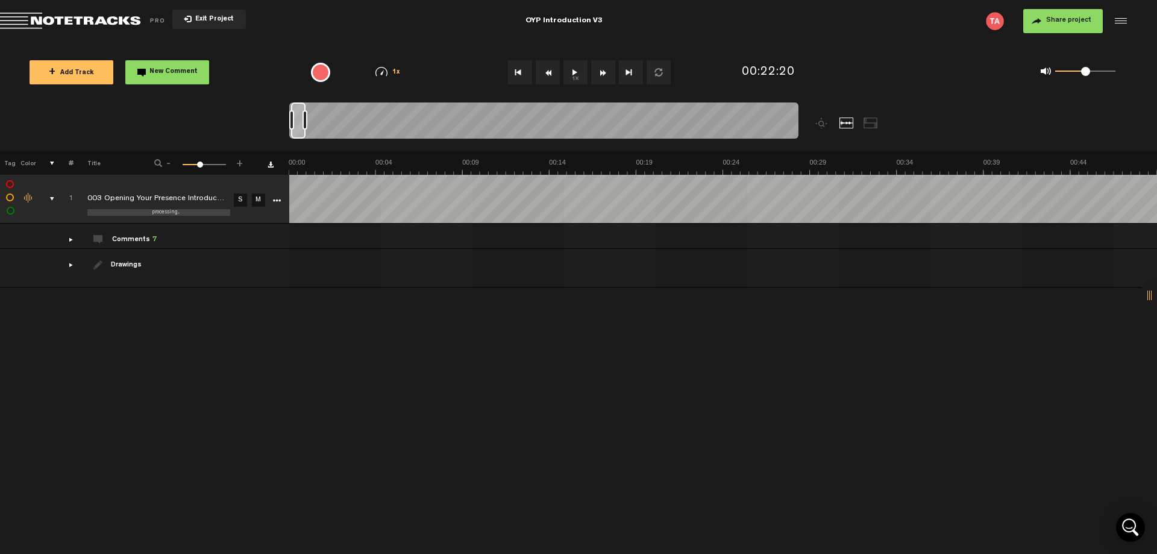
click at [225, 417] on div "+ New drawing Tag Color # Title - 1 100 39 + 1 processing... 003 Opening Your P…" at bounding box center [578, 352] width 1157 height 403
click at [211, 391] on div "+ New drawing Tag Color # Title - 1 100 39 + 1 processing... 003 Opening Your P…" at bounding box center [578, 352] width 1157 height 403
click at [617, 19] on div "OYP Introduction V3" at bounding box center [564, 21] width 376 height 30
click at [617, 19] on input "OYP Introduction V3" at bounding box center [564, 21] width 376 height 36
click at [641, 398] on div "+ New drawing Tag Color # Title - 1 100 39 + 1 processing... 003 Opening Your P…" at bounding box center [578, 352] width 1157 height 403
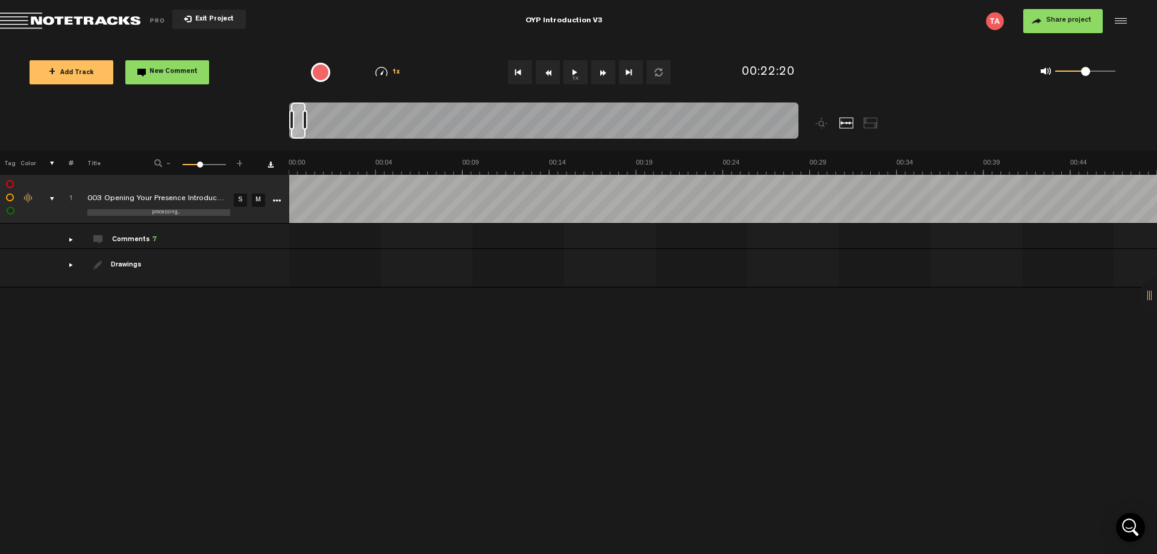
click at [602, 16] on div "OYP Introduction V3" at bounding box center [564, 21] width 376 height 30
click at [603, 17] on input "OYP Introduction V3" at bounding box center [564, 21] width 376 height 36
click at [591, 457] on div "+ New drawing Tag Color # Title - 1 100 39 + 1 processing... 003 Opening Your P…" at bounding box center [578, 352] width 1157 height 403
click at [859, 34] on md-toolbar "Exit Project OYP Introduction V3 Share project Save project" at bounding box center [578, 21] width 1157 height 42
click at [329, 454] on div "+ New drawing Tag Color # Title - 1 100 39 + 1 processing... 003 Opening Your P…" at bounding box center [578, 352] width 1157 height 403
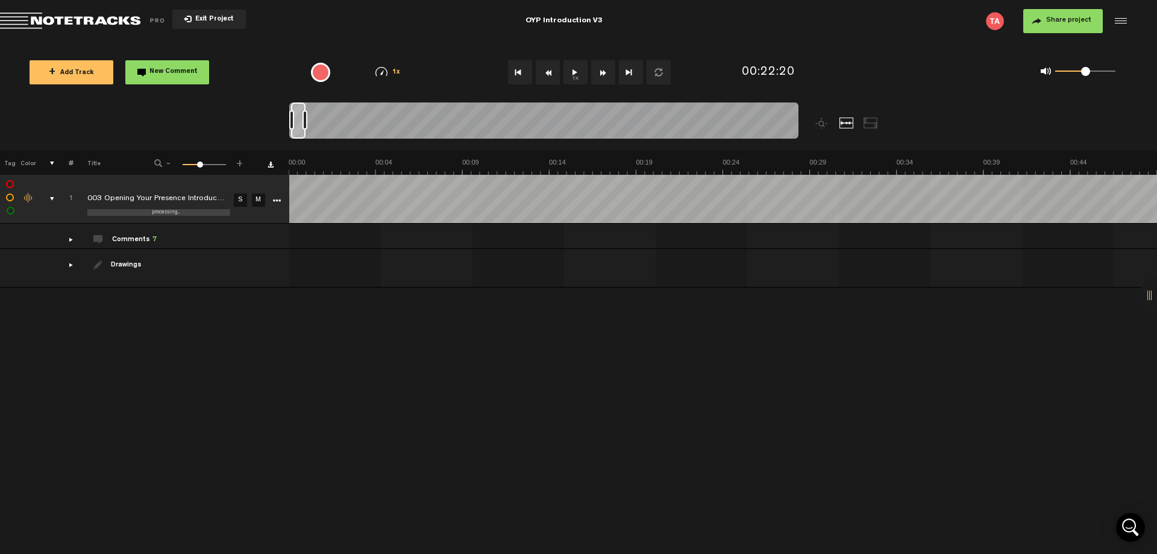
click at [814, 31] on div "Share project Save project" at bounding box center [940, 21] width 376 height 24
click at [421, 350] on div "+ New drawing Tag Color # Title - 1 100 39 + 1 processing... 003 Opening Your P…" at bounding box center [578, 352] width 1157 height 403
click at [201, 425] on div "+ New drawing Tag Color # Title - 1 100 39 + 1 processing... 003 Opening Your P…" at bounding box center [578, 352] width 1157 height 403
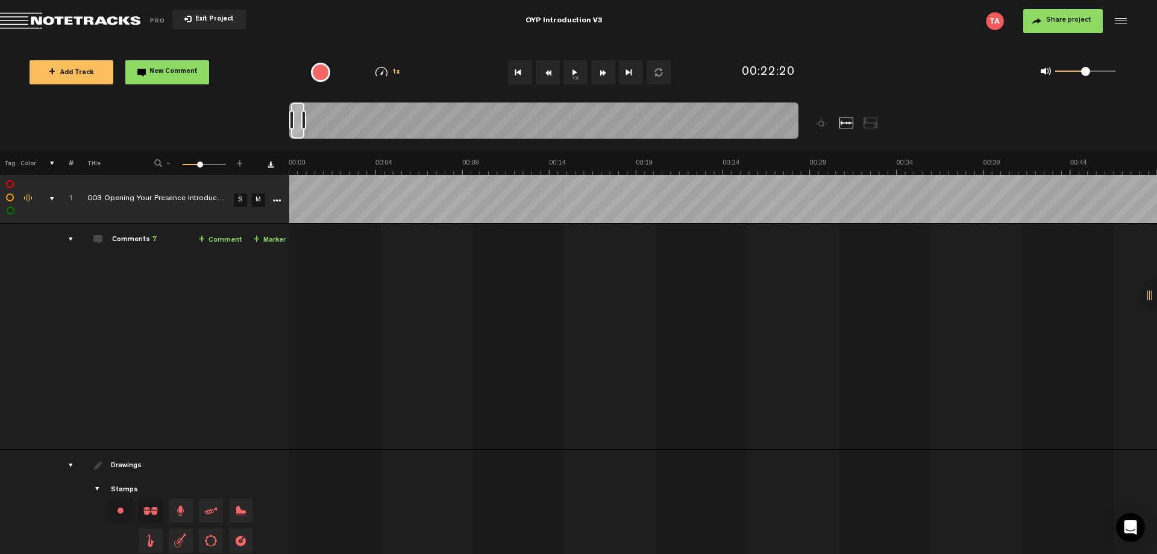
click at [275, 201] on icon "More" at bounding box center [276, 201] width 8 height 8
click at [195, 195] on div "Click to edit the title" at bounding box center [165, 199] width 157 height 12
click at [190, 291] on td "Comments 7 + Comment + Marker" at bounding box center [182, 337] width 216 height 226
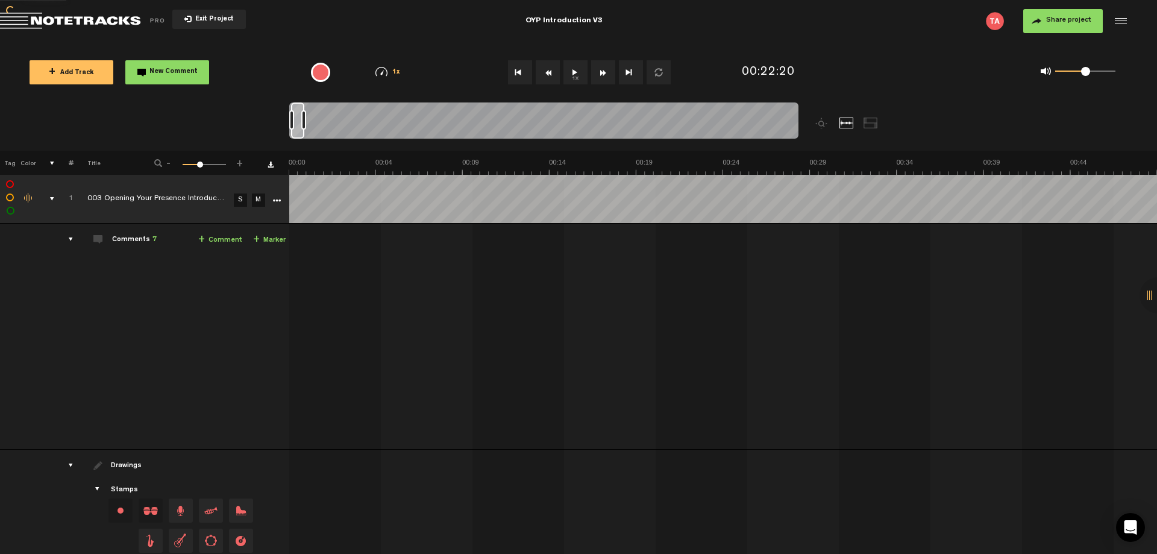
click at [278, 201] on icon "More" at bounding box center [276, 201] width 8 height 8
click at [224, 301] on td "Comments 7 + Comment + Marker" at bounding box center [182, 337] width 216 height 226
click at [169, 376] on td "Comments 7 + Comment + Marker" at bounding box center [182, 337] width 216 height 226
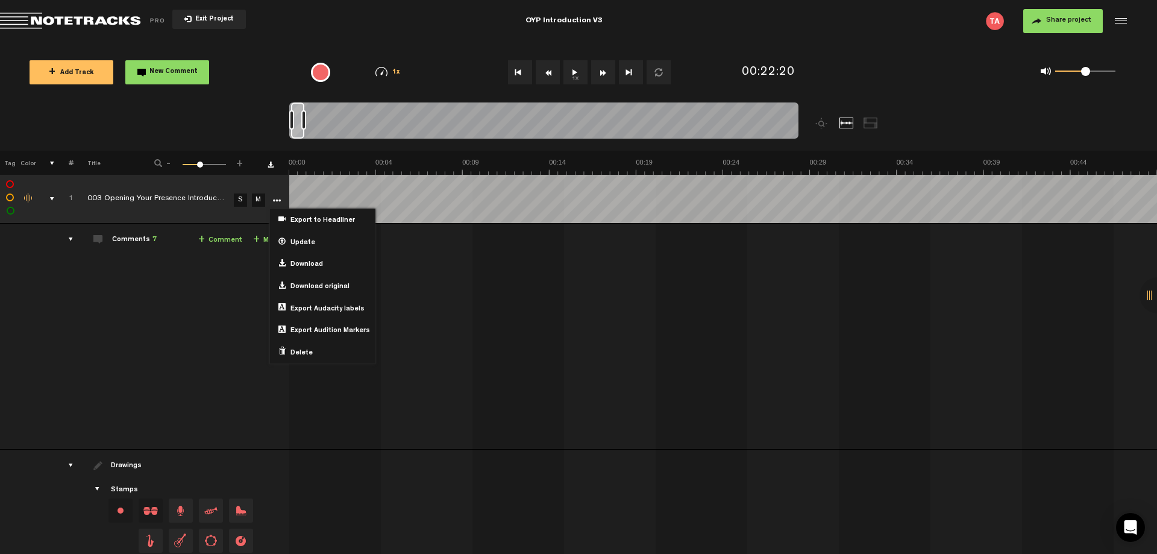
drag, startPoint x: 184, startPoint y: 298, endPoint x: 225, endPoint y: 242, distance: 70.3
click at [184, 299] on td "Comments 7 + Comment + Marker" at bounding box center [182, 337] width 216 height 226
click at [276, 201] on icon "More" at bounding box center [276, 201] width 8 height 8
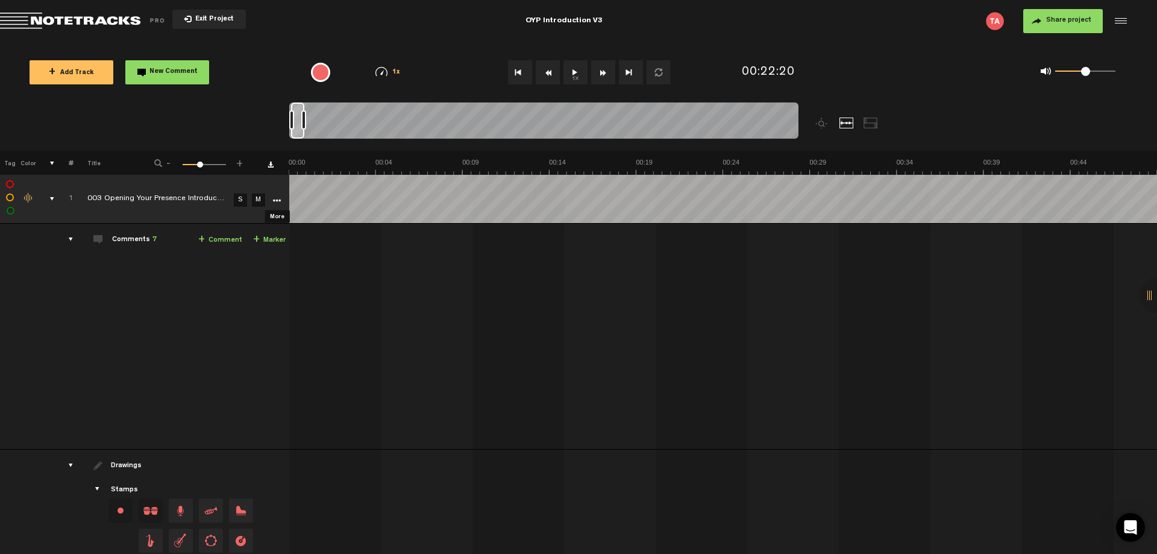
click at [277, 203] on icon "More" at bounding box center [276, 201] width 8 height 8
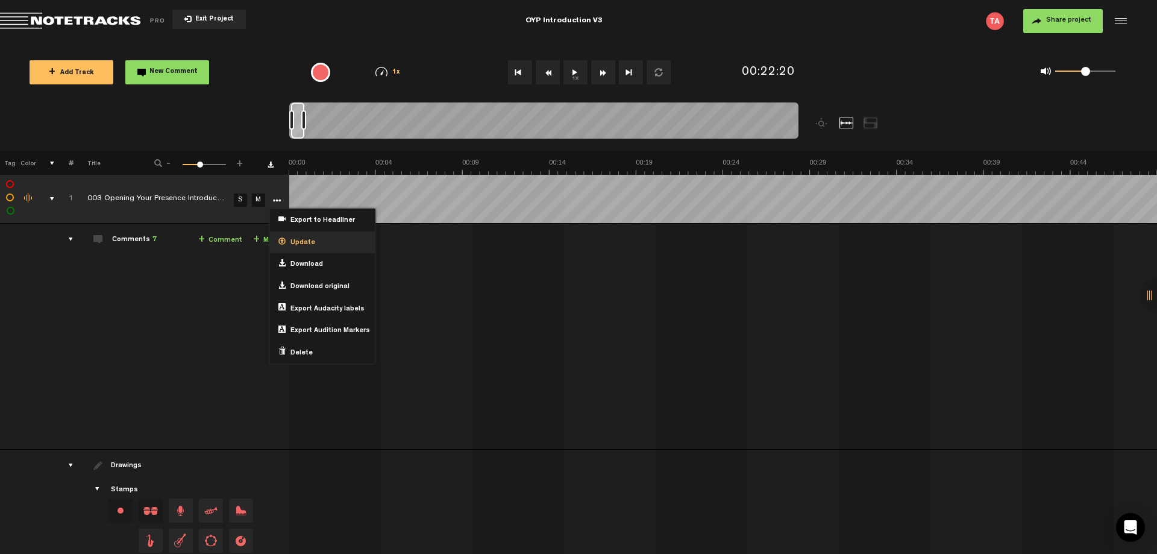
click at [310, 248] on span "Update" at bounding box center [301, 243] width 30 height 10
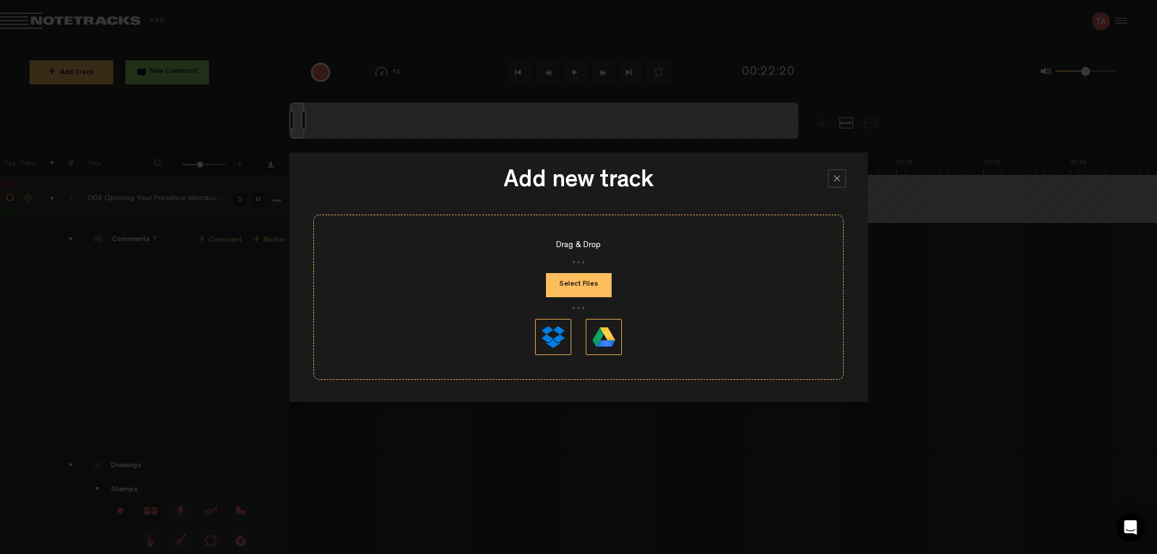
click at [574, 284] on button "Select Files" at bounding box center [579, 285] width 66 height 24
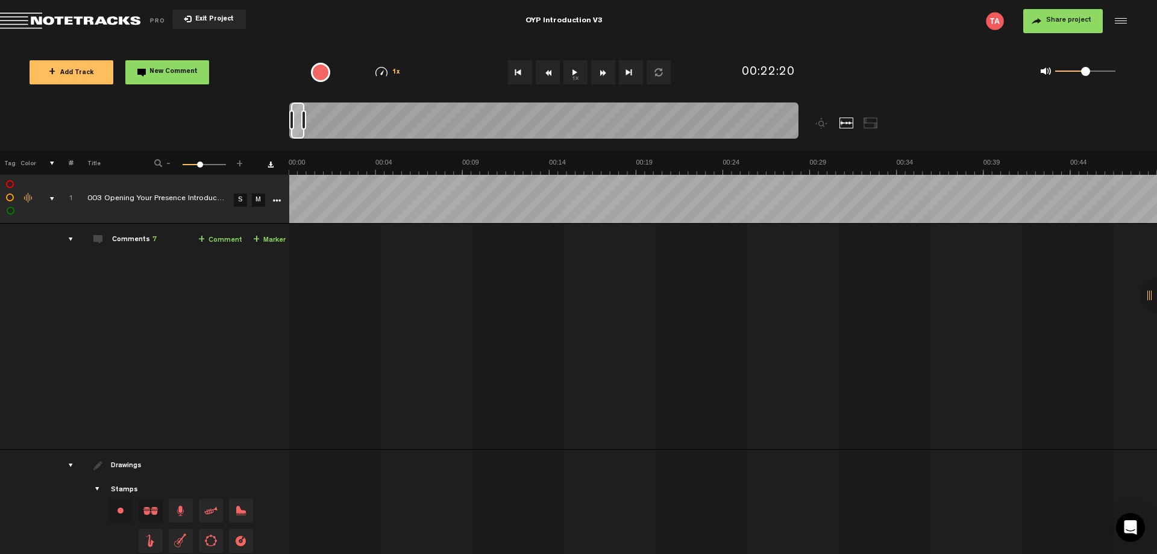
click at [165, 341] on td "Comments 7 + Comment + Marker" at bounding box center [182, 337] width 216 height 226
click at [276, 201] on icon "More" at bounding box center [276, 201] width 8 height 8
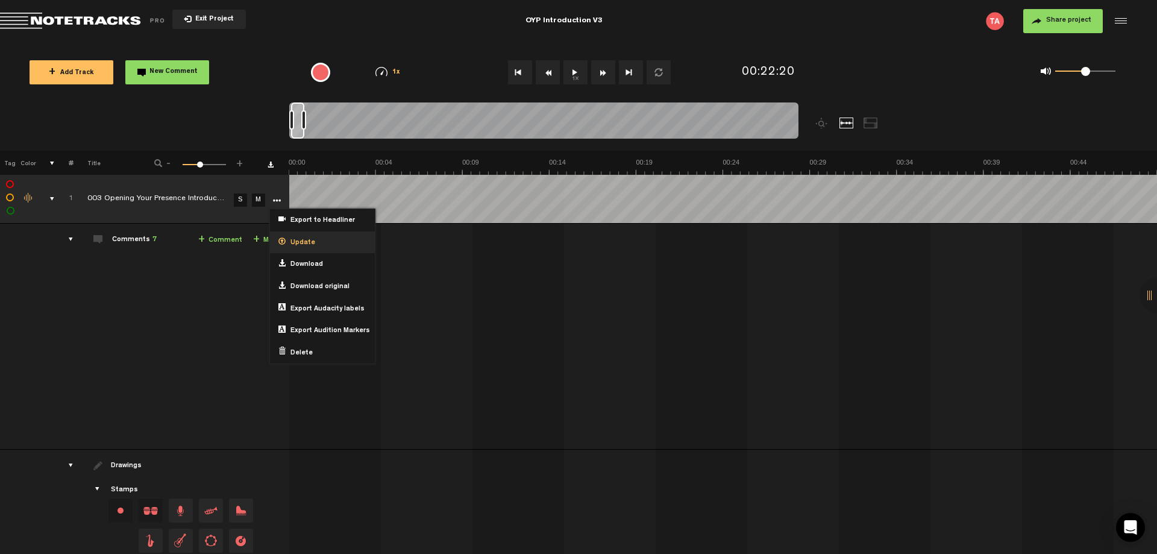
click at [301, 246] on span "Update" at bounding box center [301, 243] width 30 height 10
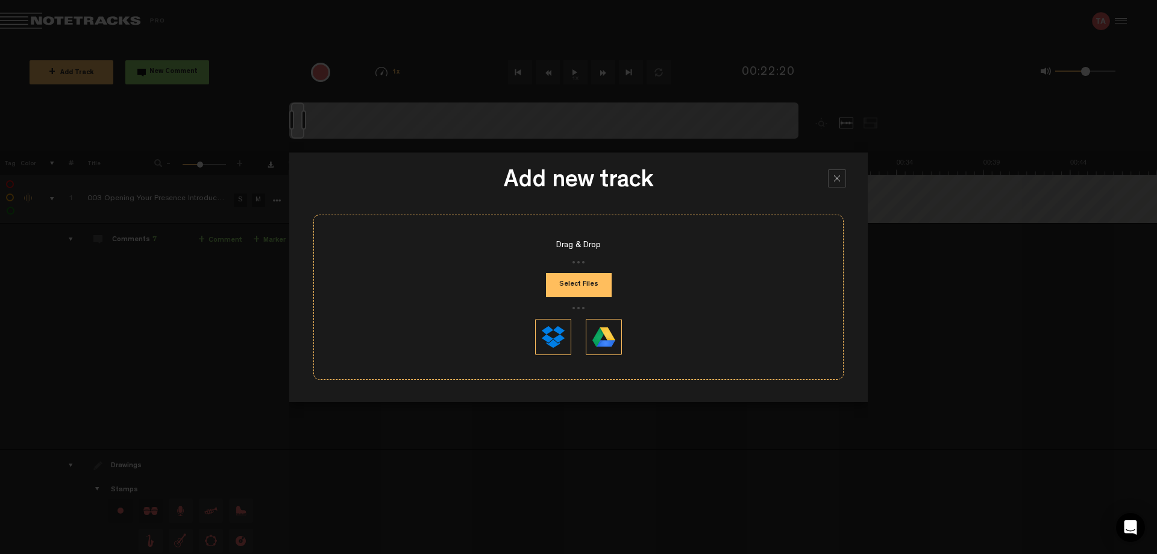
click at [602, 282] on button "Select Files" at bounding box center [579, 285] width 66 height 24
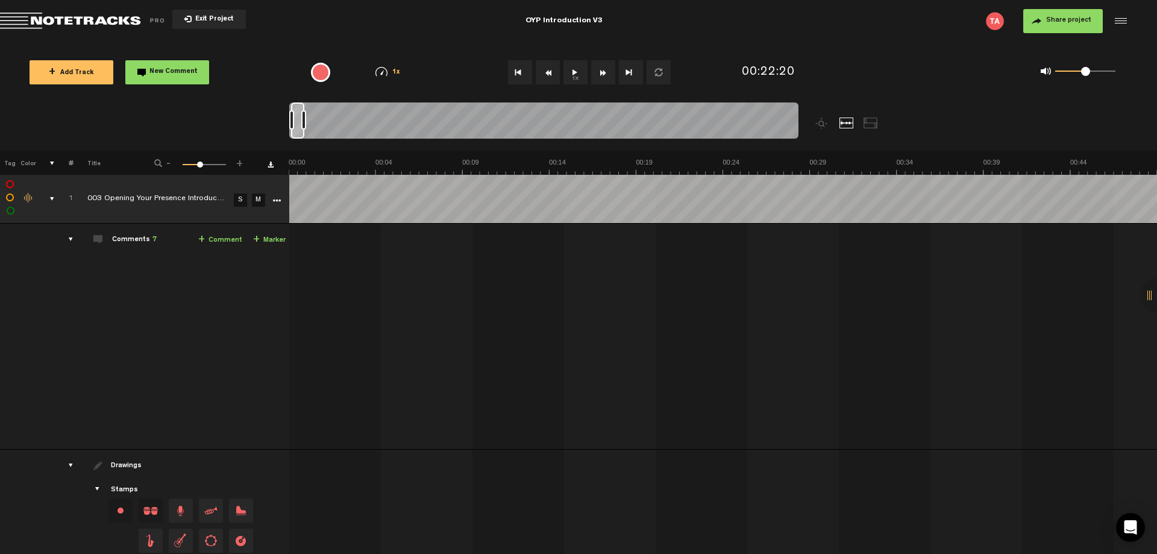
click at [141, 363] on td "Comments 7 + Comment + Marker" at bounding box center [182, 337] width 216 height 226
click at [200, 19] on span "Exit Project" at bounding box center [213, 19] width 42 height 7
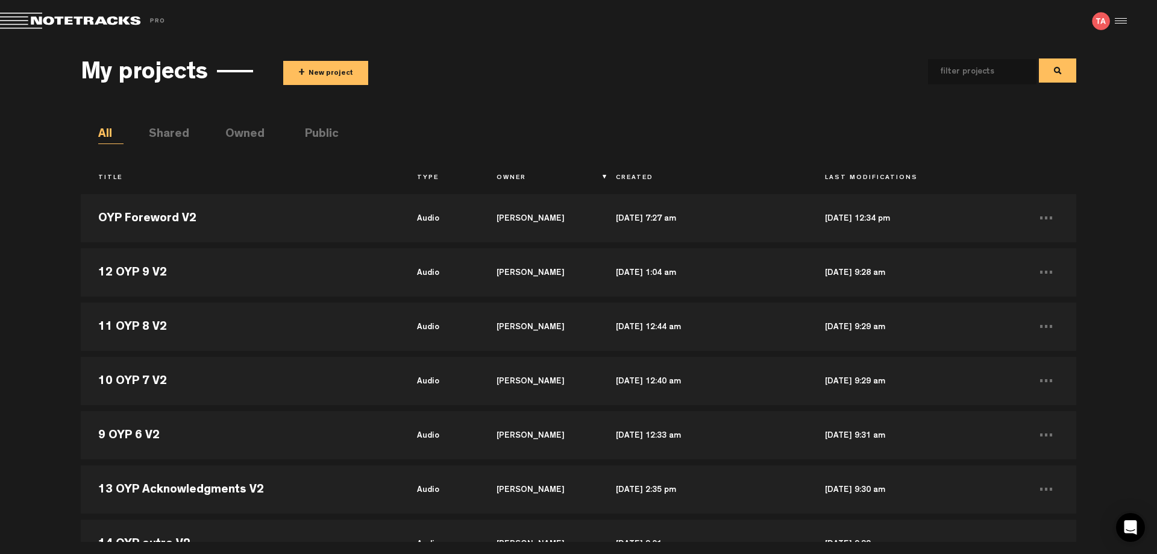
click at [987, 74] on input "text" at bounding box center [972, 71] width 89 height 25
click at [980, 70] on input "Oyp" at bounding box center [972, 71] width 89 height 25
type input "OYP"
click at [1060, 72] on button at bounding box center [1057, 70] width 37 height 24
click at [118, 174] on th "Title" at bounding box center [240, 178] width 318 height 20
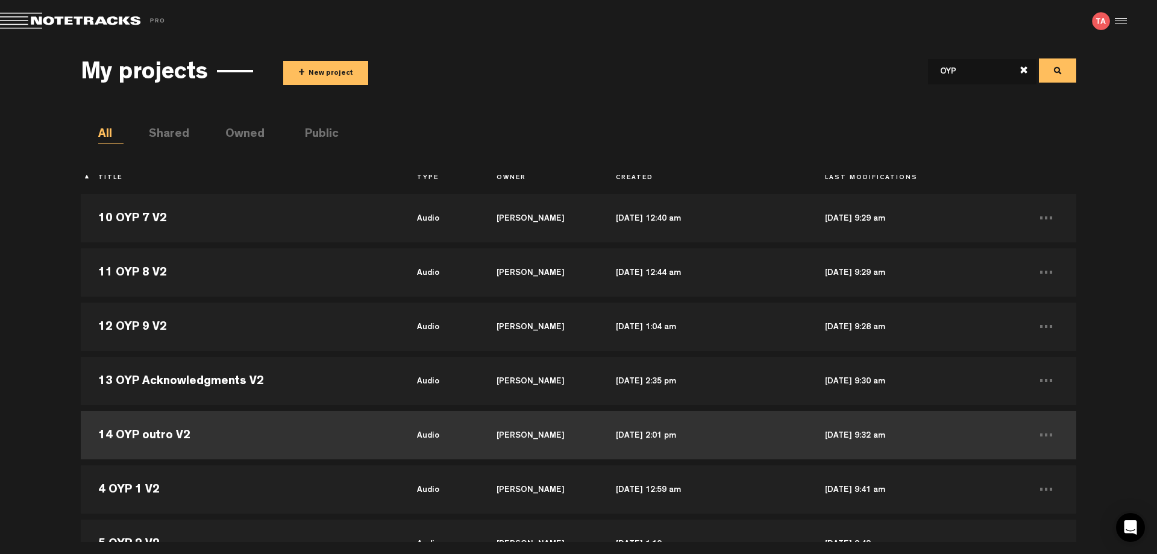
click at [236, 428] on td "14 OYP outro V2" at bounding box center [240, 435] width 318 height 54
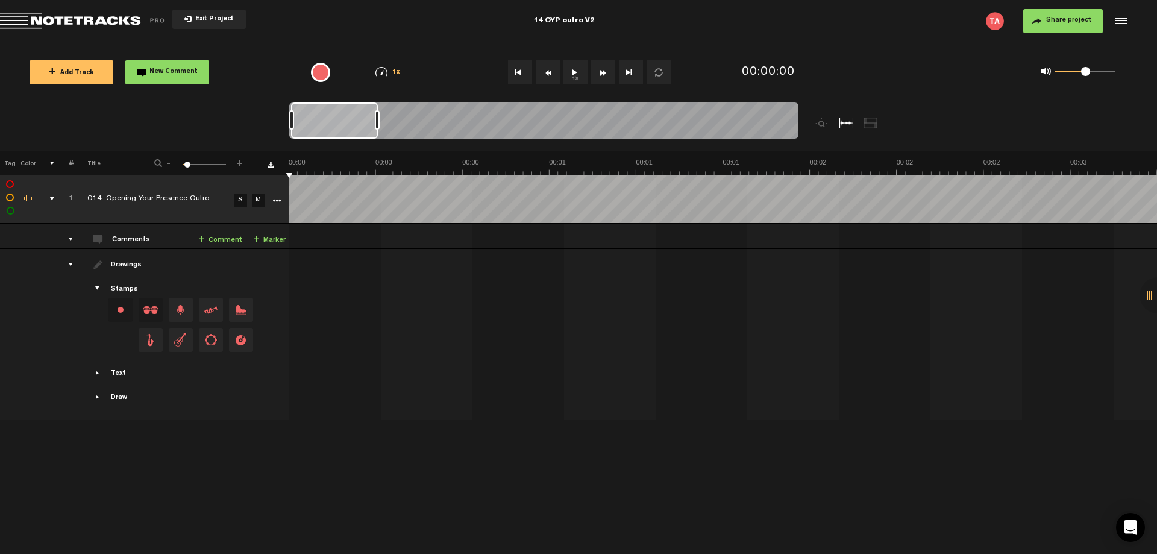
click at [544, 20] on div "14 OYP outro V2" at bounding box center [563, 21] width 61 height 30
click at [403, 22] on input "14 OYP outro V2" at bounding box center [564, 21] width 376 height 36
type input "OYP outro V3"
click at [281, 201] on link "More" at bounding box center [276, 199] width 11 height 11
click at [321, 250] on div "Update" at bounding box center [322, 242] width 105 height 22
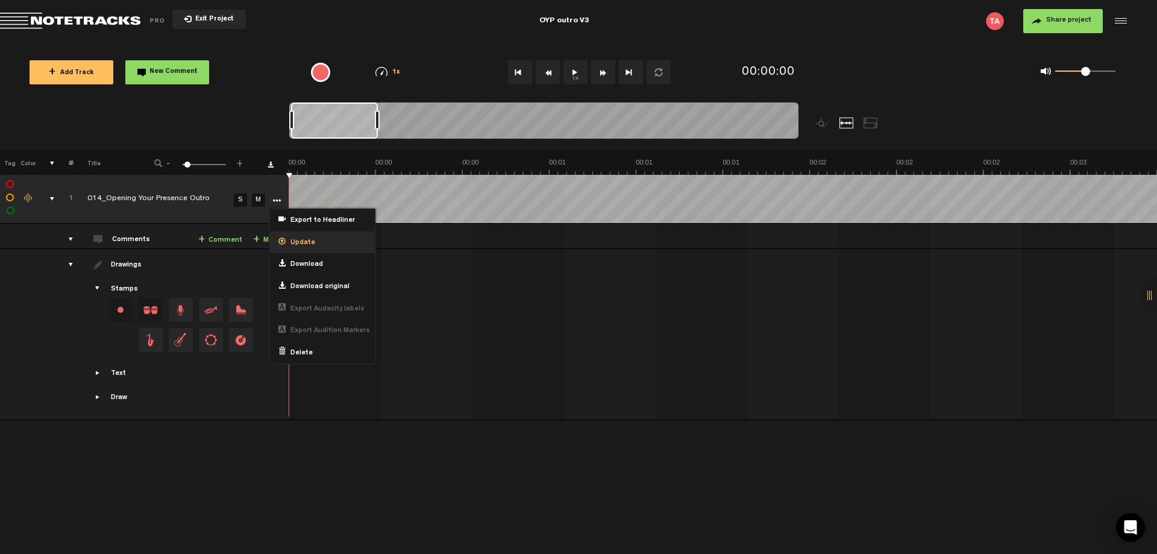
click at [309, 238] on span "Update" at bounding box center [301, 243] width 30 height 10
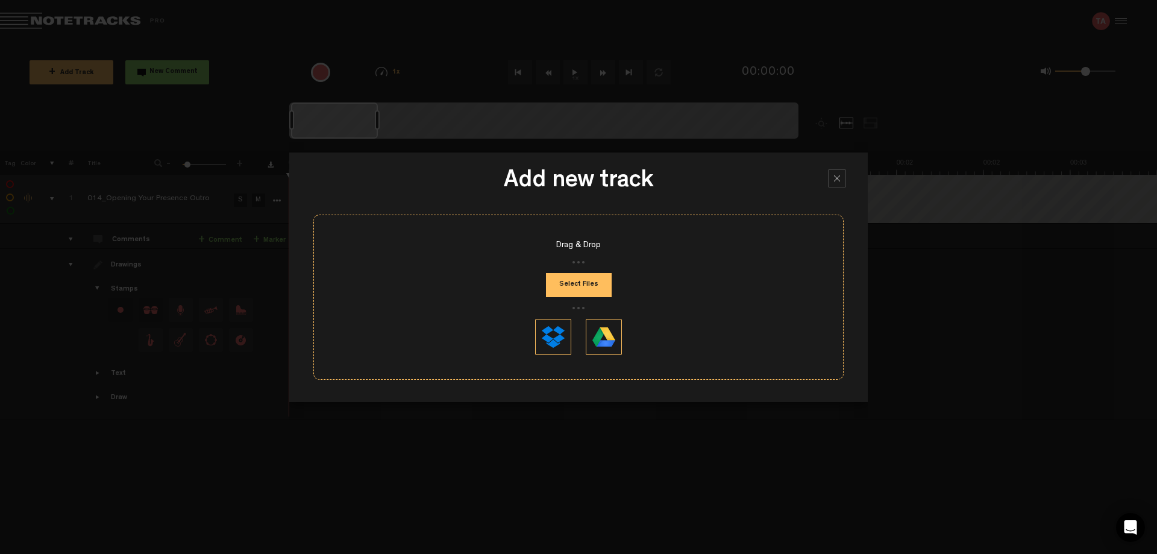
click at [592, 287] on button "Select Files" at bounding box center [579, 285] width 66 height 24
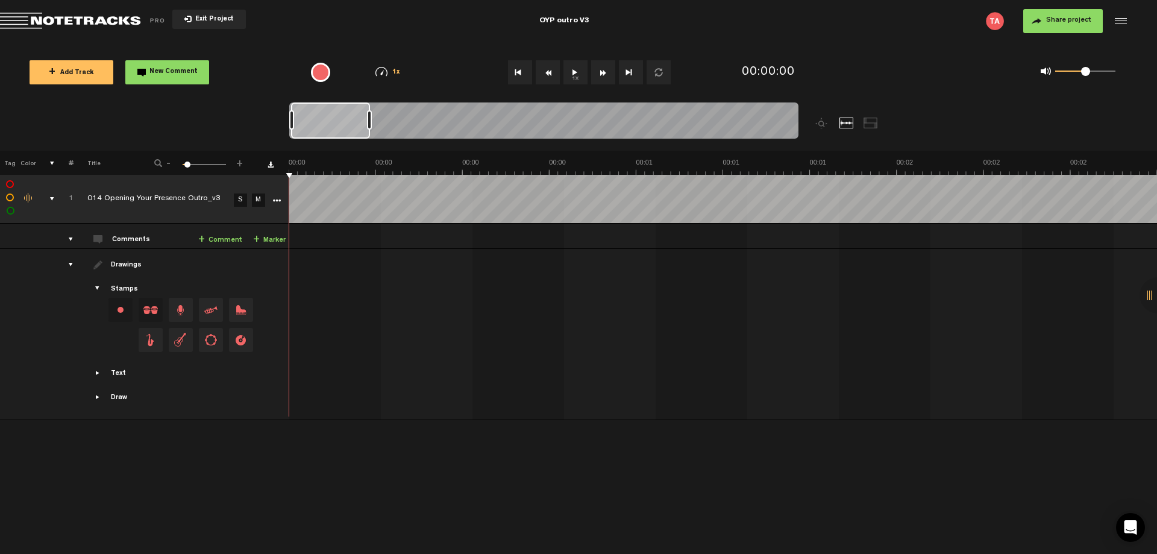
click at [598, 21] on div "OYP outro V3" at bounding box center [564, 21] width 376 height 30
click at [598, 21] on input "OYP outro V3" at bounding box center [564, 21] width 376 height 36
click at [213, 20] on span "Exit Project" at bounding box center [213, 19] width 42 height 7
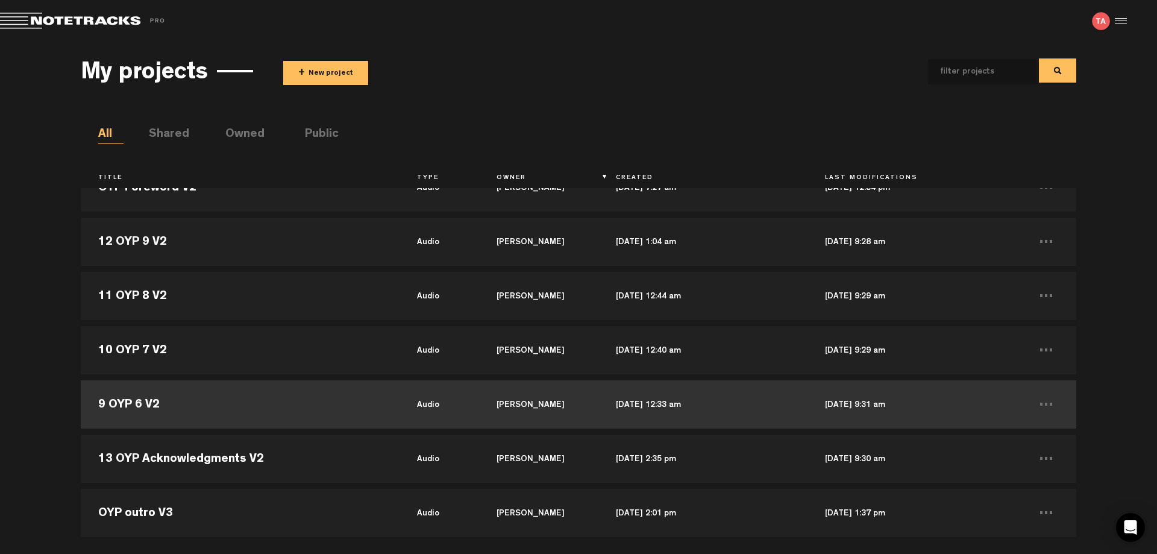
scroll to position [121, 0]
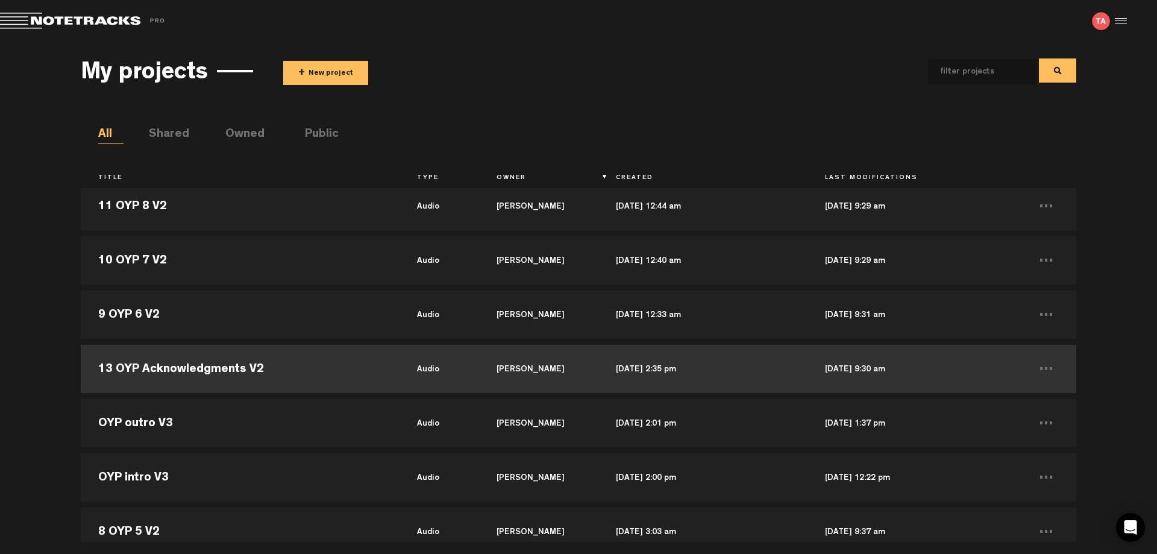
click at [227, 376] on td "13 OYP Acknowledgments V2" at bounding box center [240, 369] width 318 height 54
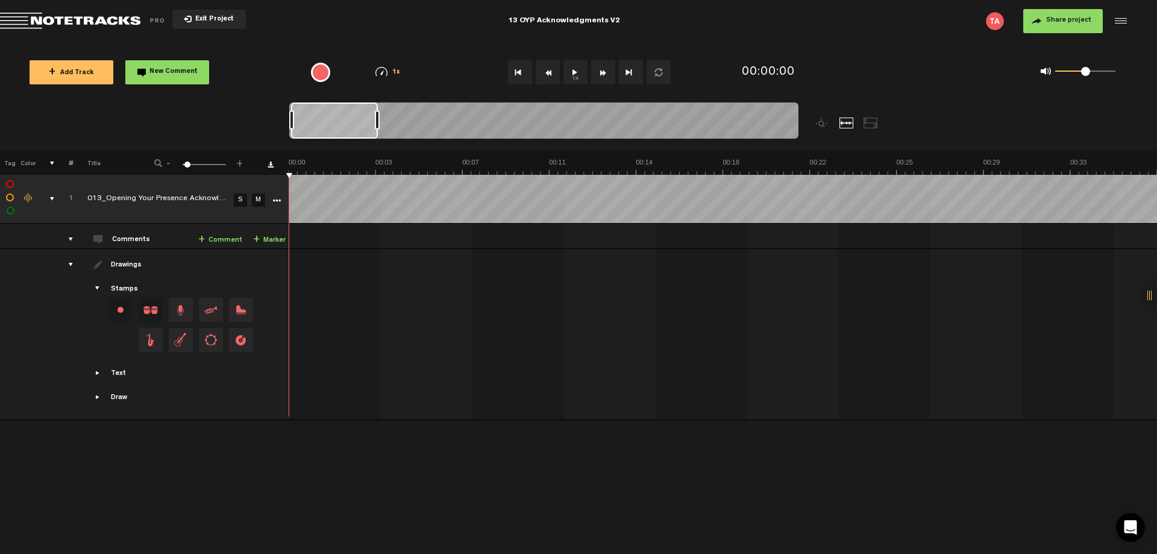
click at [523, 17] on div "13 OYP Acknowledgments V2" at bounding box center [564, 21] width 112 height 30
click at [399, 20] on input "13 OYP Acknowledgments V2" at bounding box center [564, 21] width 376 height 36
type input "OYP Acknowledgments V3"
click at [276, 202] on icon "More" at bounding box center [276, 201] width 8 height 8
click at [295, 245] on span "Update" at bounding box center [301, 243] width 30 height 10
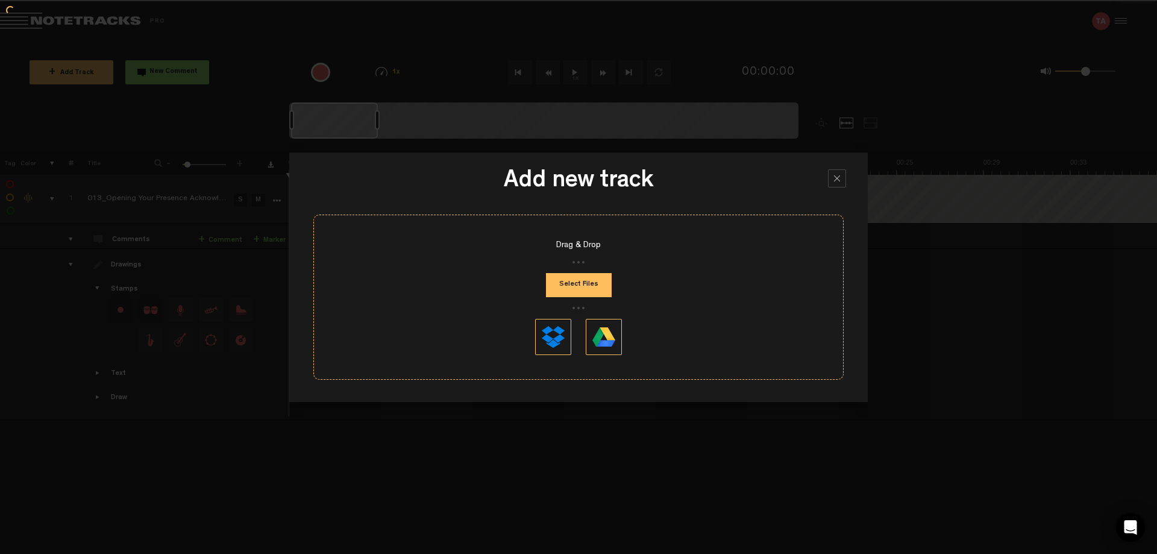
click at [577, 292] on button "Select Files" at bounding box center [579, 285] width 66 height 24
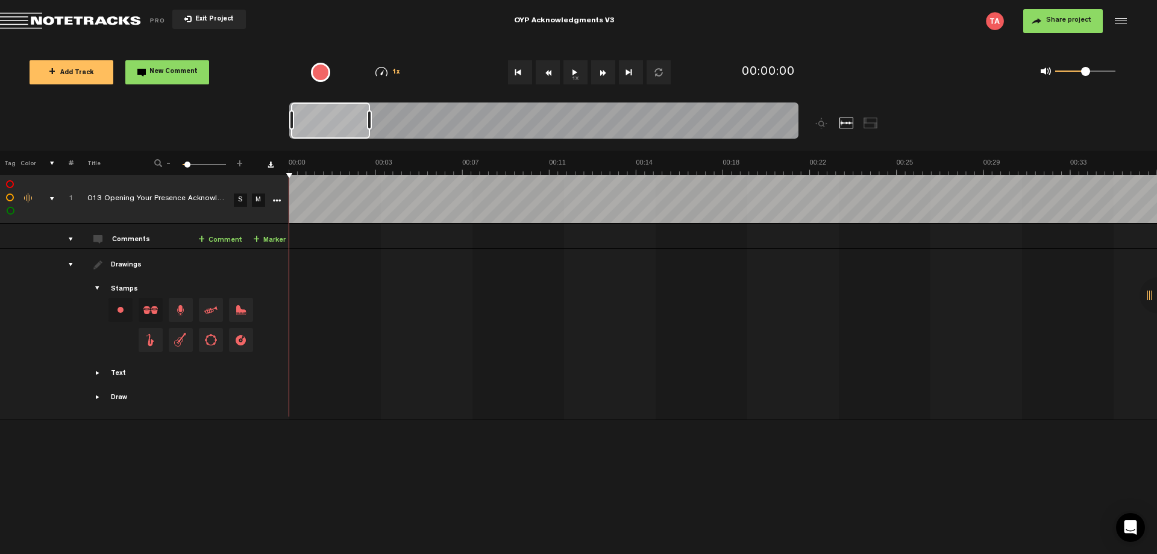
click at [167, 202] on div "Click to edit the title" at bounding box center [165, 199] width 157 height 12
click at [157, 480] on div "+ New drawing Tag Color # Title - 1 100 6 + 1 completed 013 Opening Your Presen…" at bounding box center [578, 352] width 1157 height 403
click at [197, 18] on span "Exit Project" at bounding box center [213, 19] width 42 height 7
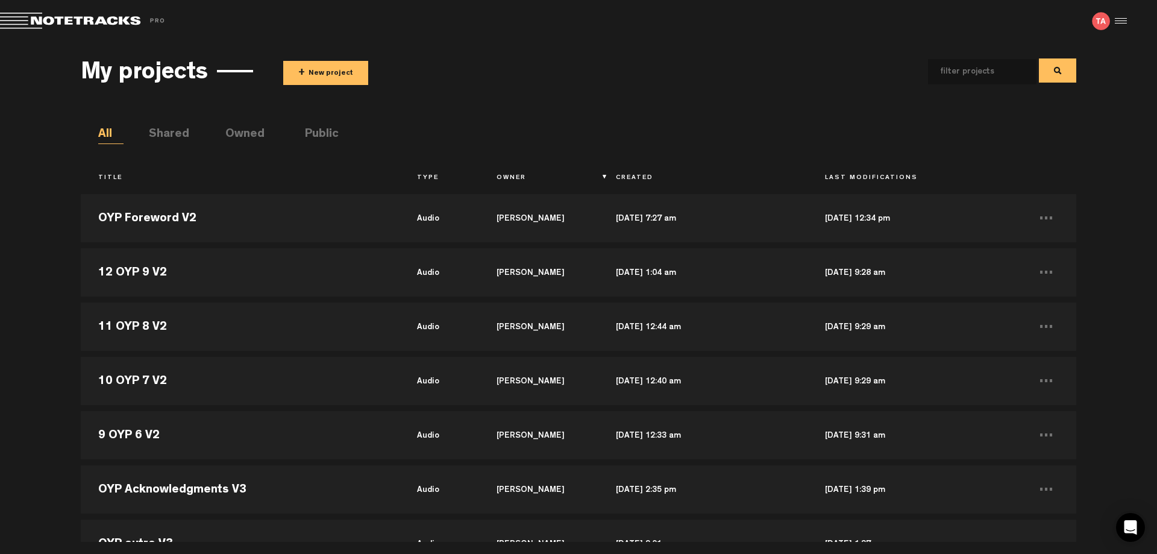
click at [984, 69] on input "text" at bounding box center [972, 71] width 89 height 25
type input "OYP"
click at [121, 178] on th "Title" at bounding box center [240, 178] width 318 height 20
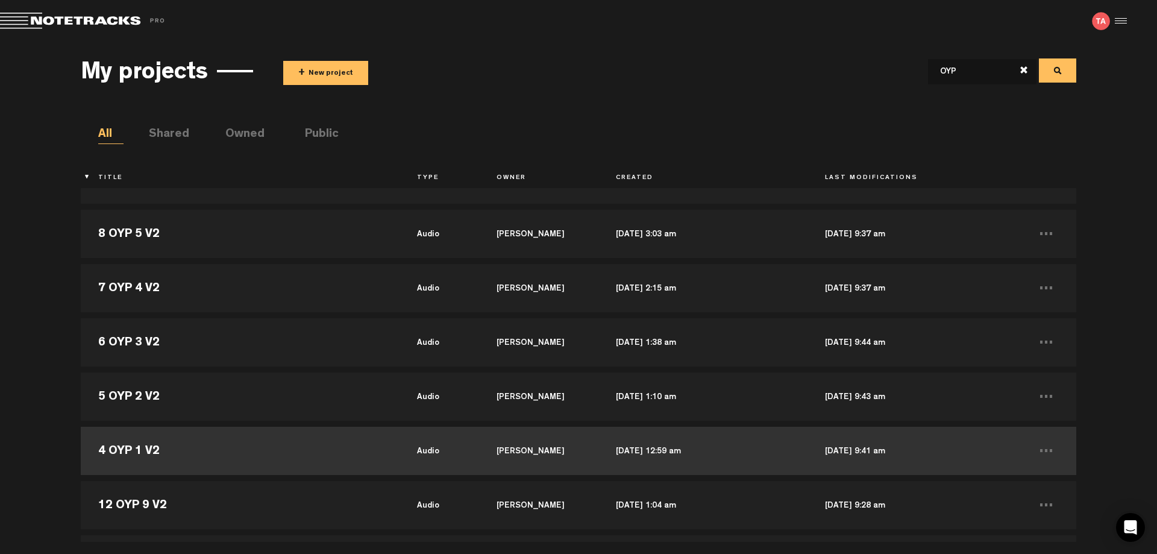
scroll to position [409, 0]
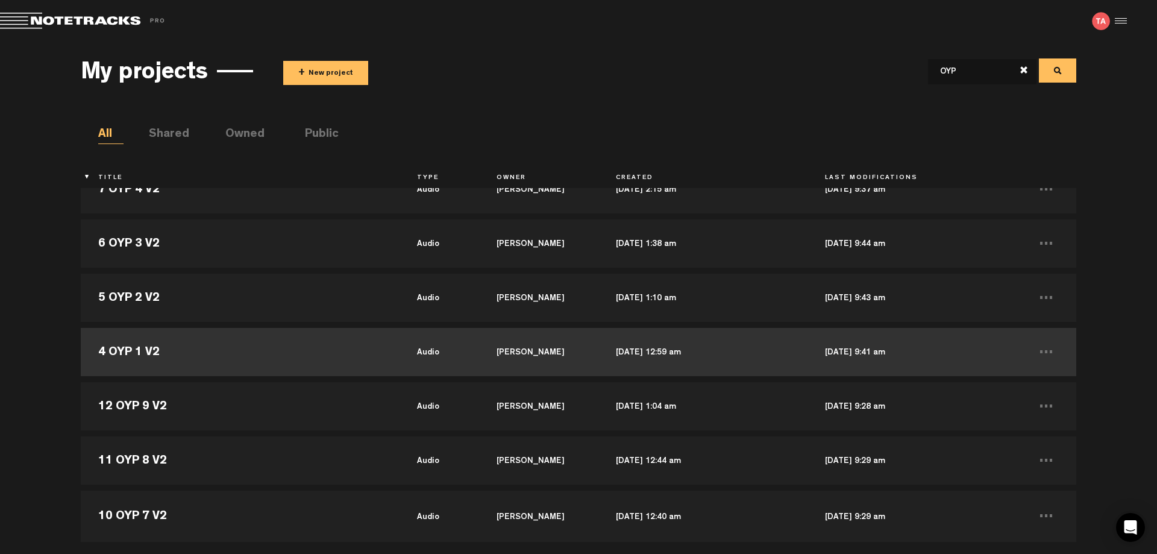
click at [217, 359] on td "4 OYP 1 V2" at bounding box center [240, 352] width 318 height 54
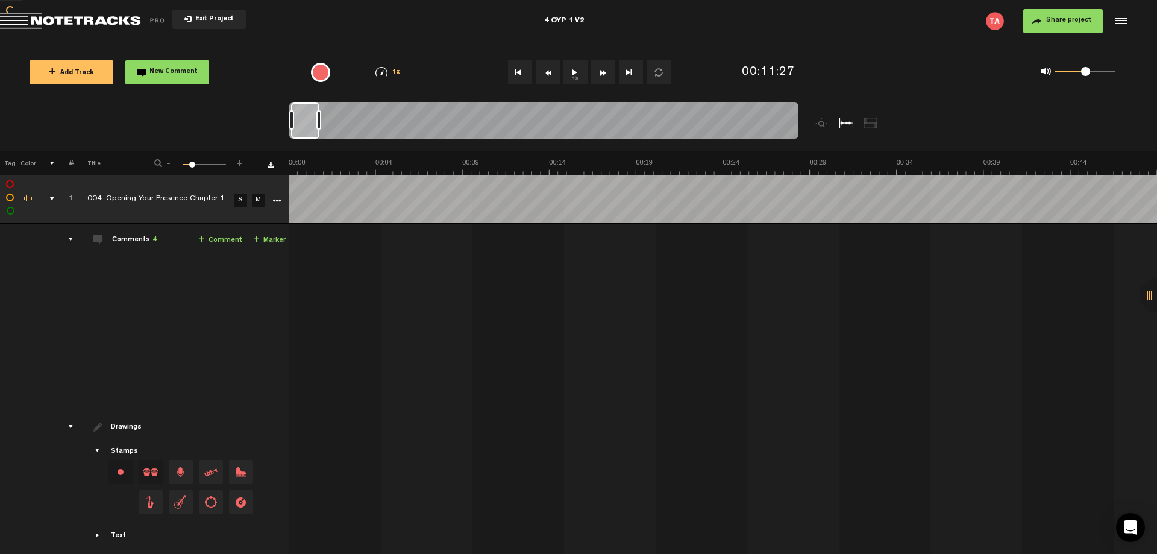
scroll to position [0, 11598]
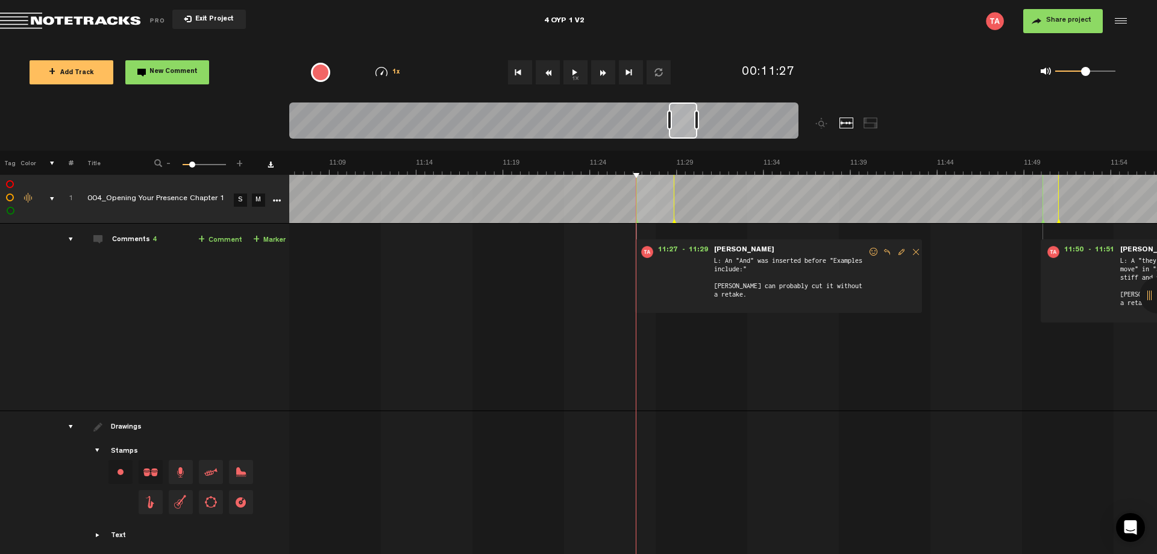
click at [553, 20] on div "4 OYP 1 V2" at bounding box center [564, 21] width 40 height 30
type input "OYP 1 V3"
click at [279, 200] on icon "More" at bounding box center [276, 201] width 8 height 8
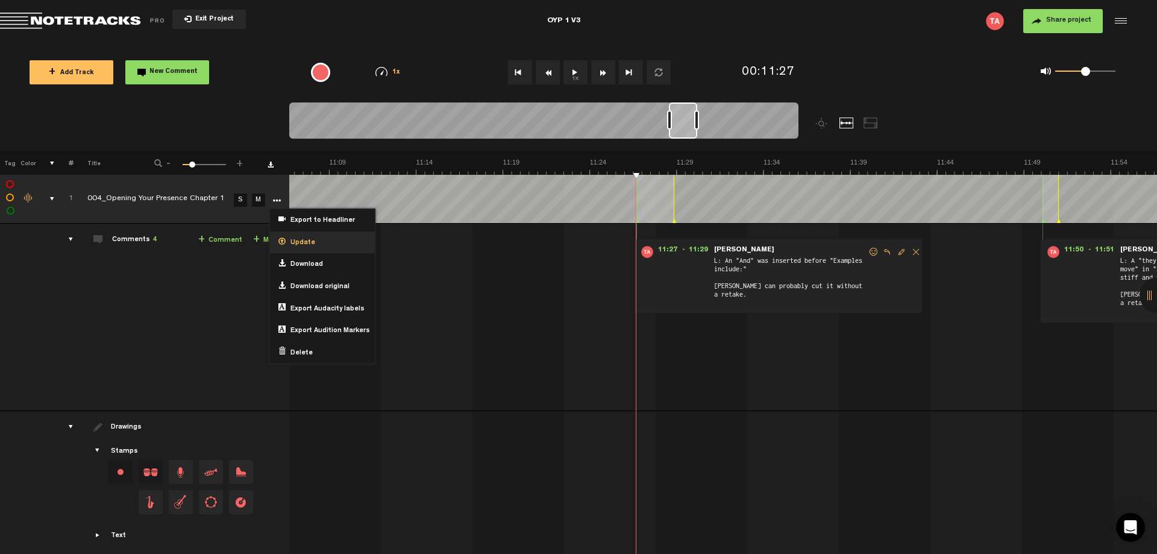
click at [301, 243] on span "Update" at bounding box center [301, 243] width 30 height 10
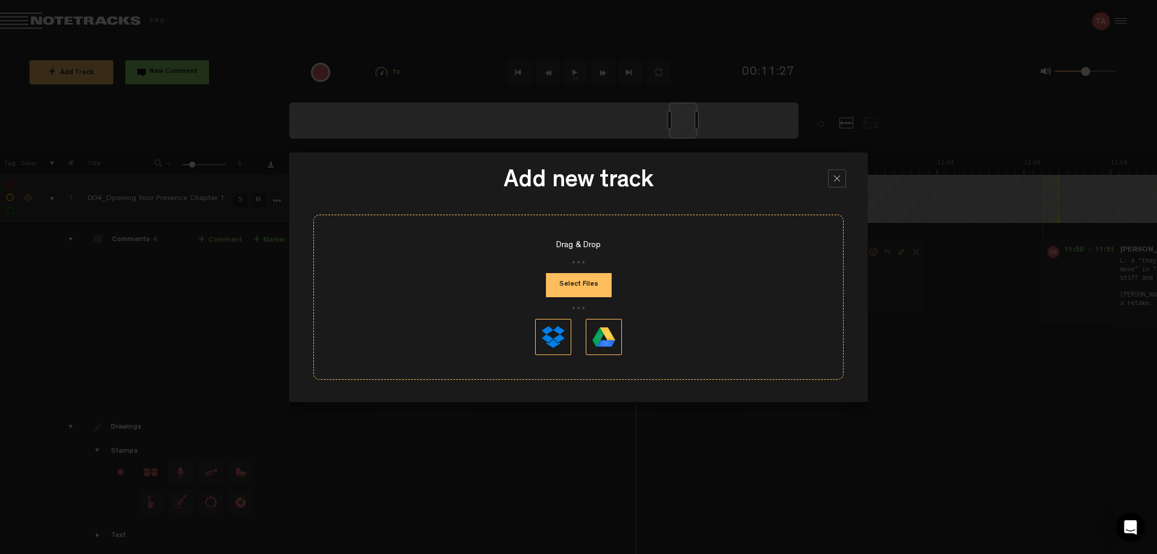
click at [579, 283] on button "Select Files" at bounding box center [579, 285] width 66 height 24
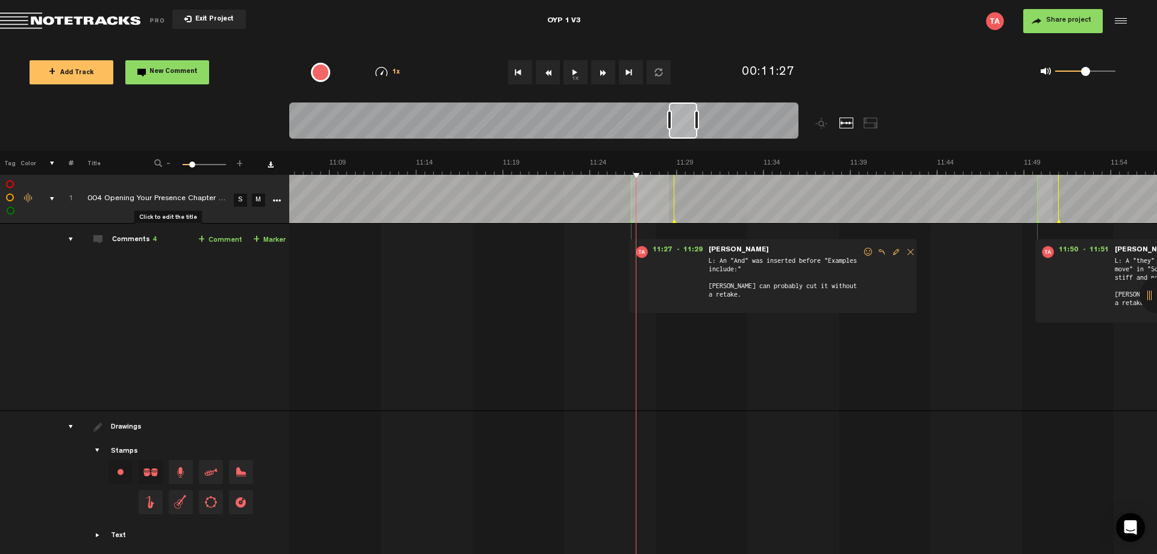
click at [168, 202] on div "Click to edit the title" at bounding box center [165, 199] width 157 height 12
click at [190, 298] on td "Comments 4 + Comment + Marker" at bounding box center [182, 317] width 216 height 187
click at [219, 16] on span "Exit Project" at bounding box center [213, 19] width 42 height 7
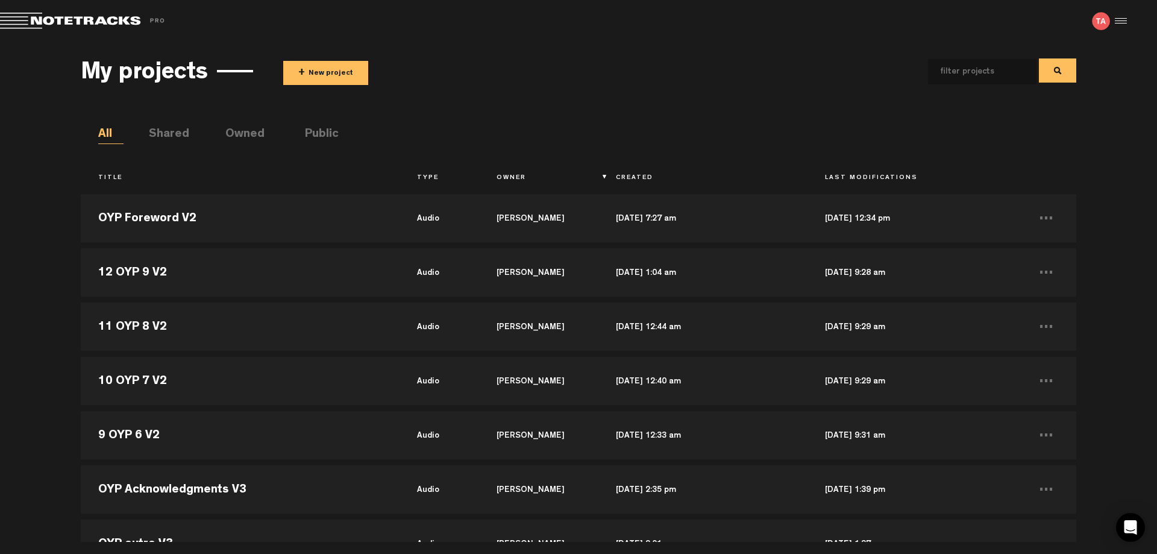
click at [992, 77] on input "text" at bounding box center [972, 71] width 89 height 25
type input "OYP"
click at [109, 178] on th "Title" at bounding box center [240, 178] width 318 height 20
click at [108, 180] on th "Title" at bounding box center [240, 178] width 318 height 20
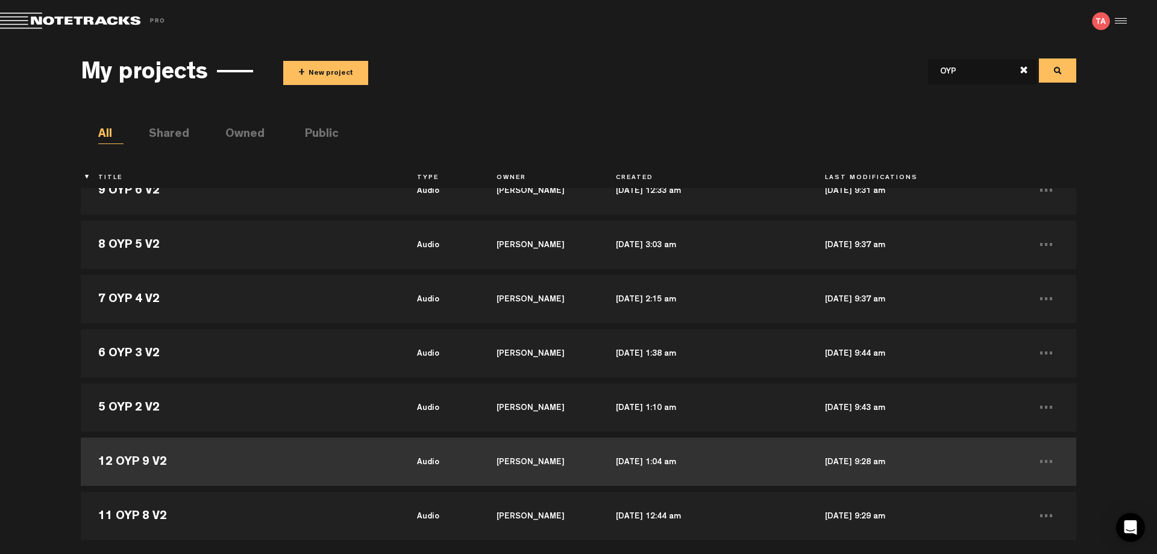
scroll to position [362, 0]
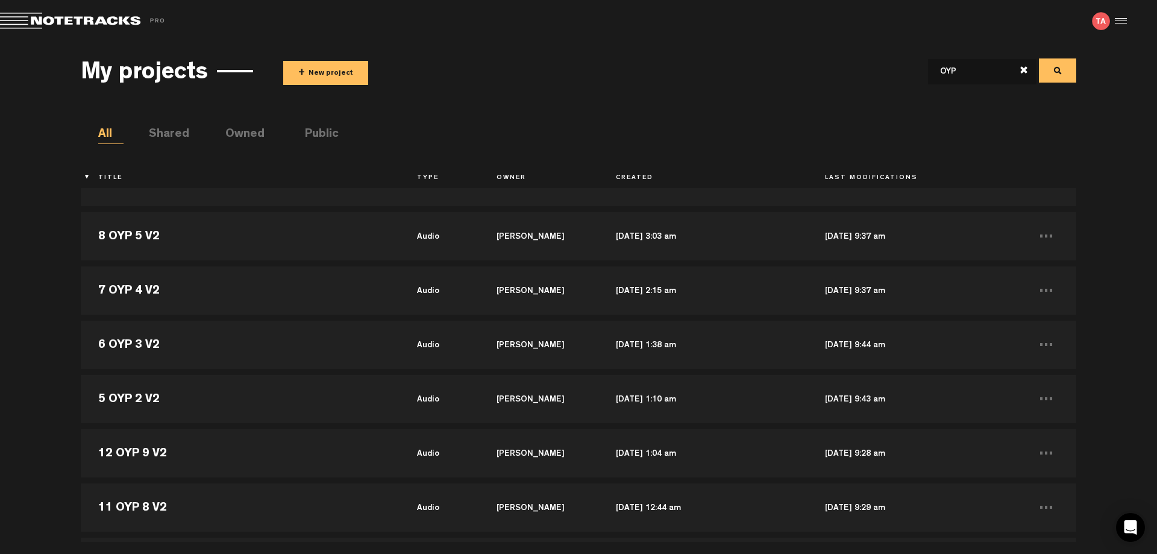
click at [25, 412] on div "My projects + New project OYP All Shared Owned Public Title Type Owner Created …" at bounding box center [578, 292] width 1157 height 500
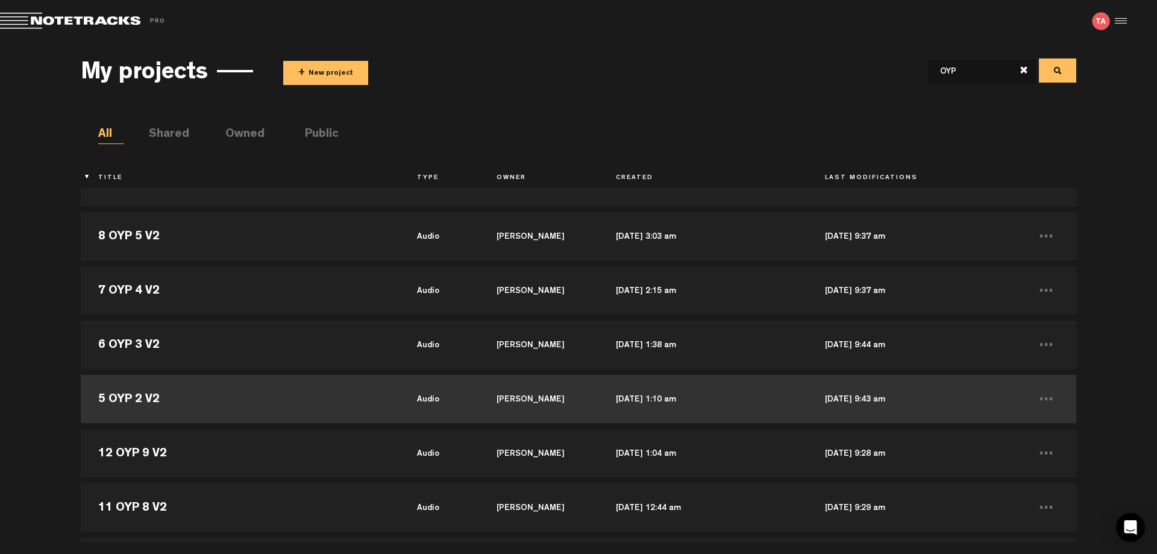
click at [129, 403] on td "5 OYP 2 V2" at bounding box center [240, 399] width 318 height 54
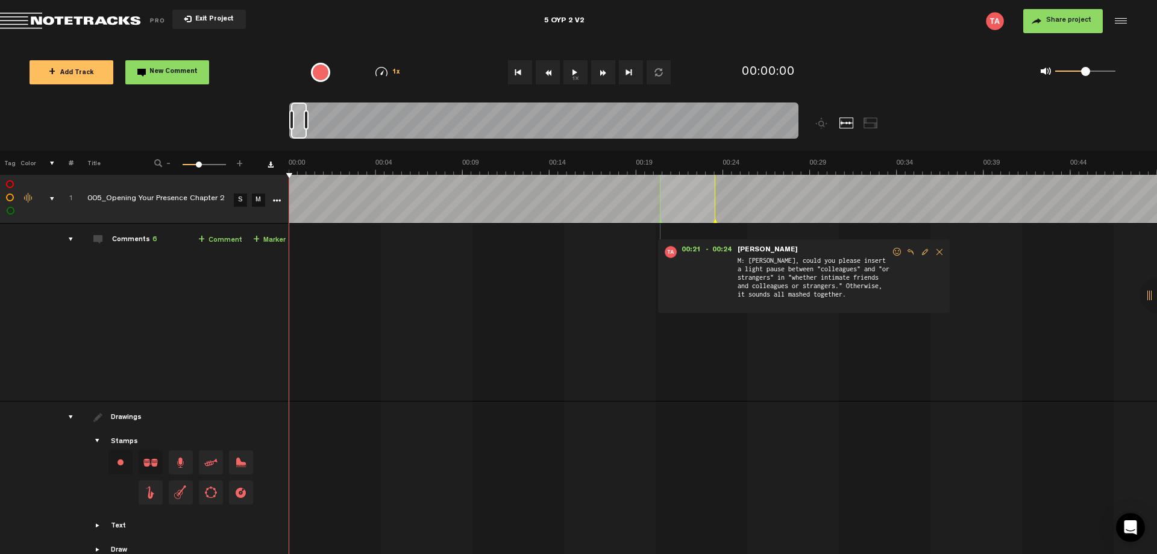
click at [551, 22] on div "5 OYP 2 V2" at bounding box center [564, 21] width 40 height 30
click at [394, 17] on input "5 OYP 2 V2" at bounding box center [564, 21] width 376 height 36
type input "OYP 2 V3"
click at [165, 354] on td "Comments 6 + Comment + Marker" at bounding box center [182, 313] width 216 height 178
click at [277, 203] on icon "More" at bounding box center [276, 201] width 8 height 8
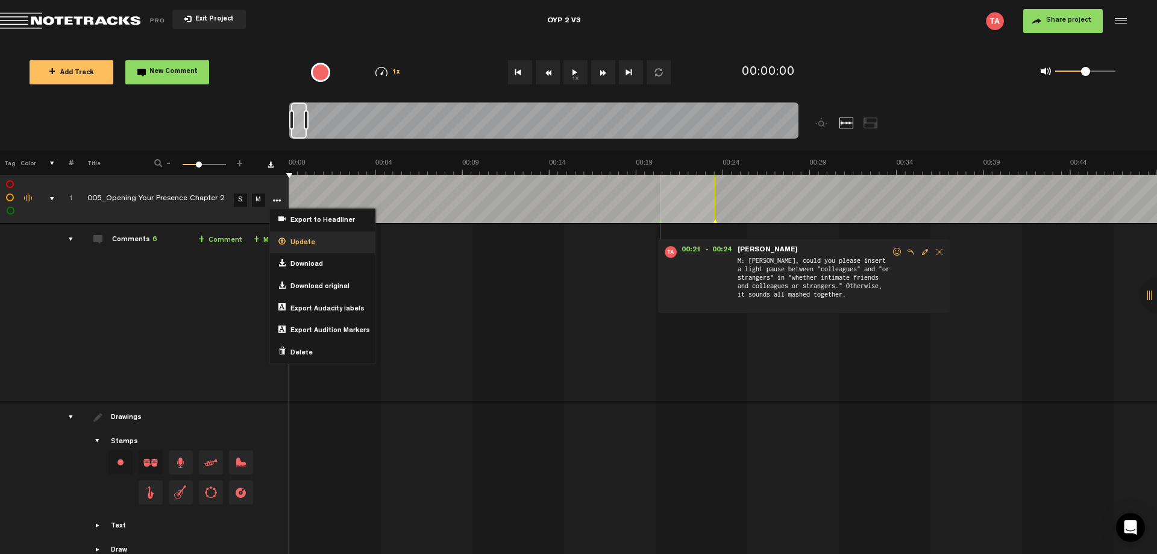
click at [305, 242] on span "Update" at bounding box center [301, 243] width 30 height 10
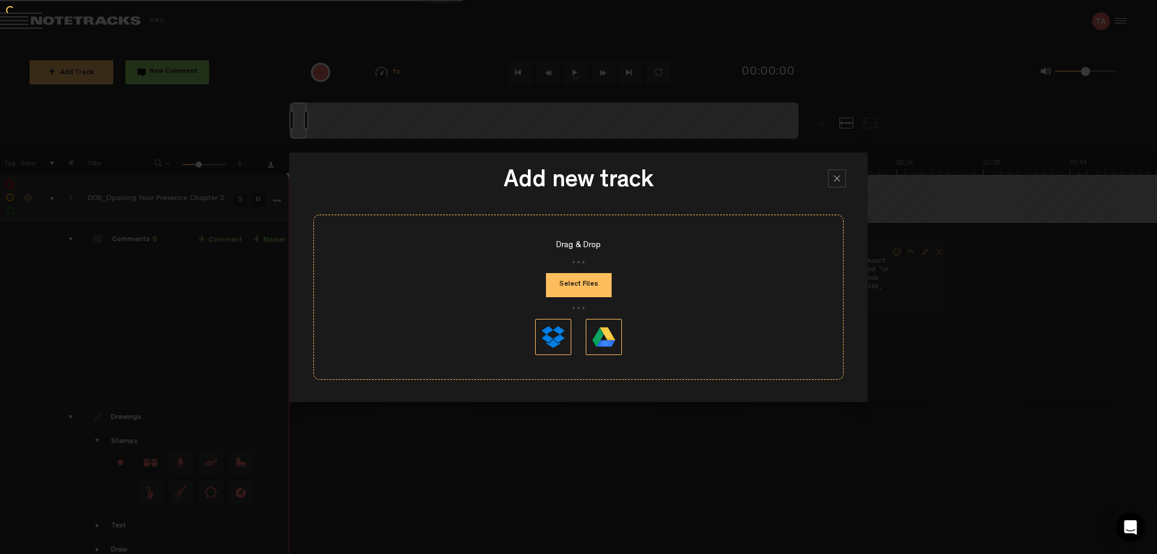
click at [571, 290] on button "Select Files" at bounding box center [579, 285] width 66 height 24
type input "C:\fakepath\005 Opening Your Presence Chapter 2_v3.mp3"
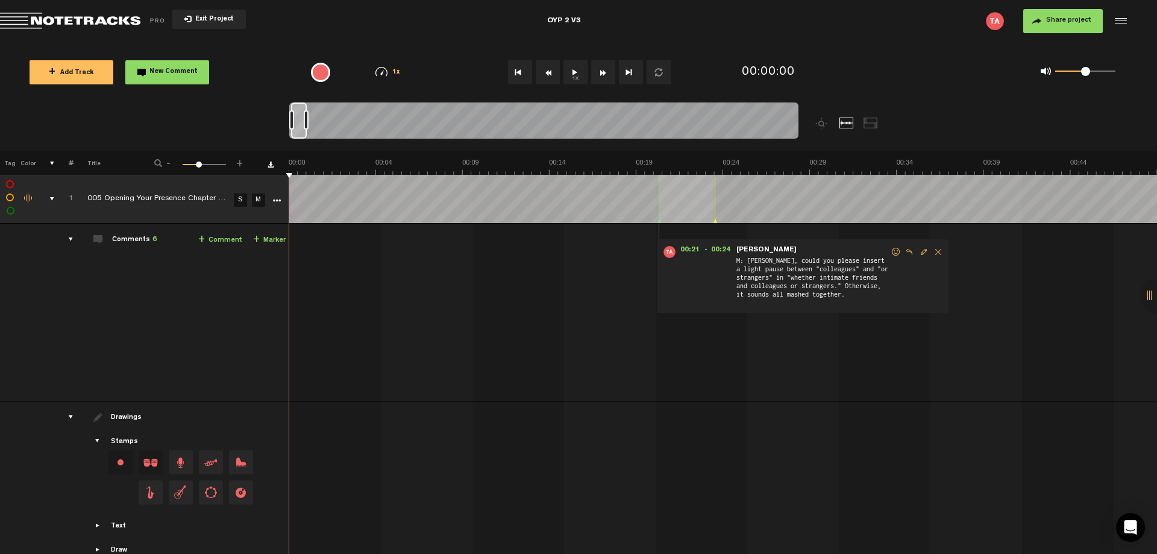
click at [104, 354] on td "Comments 6 + Comment + Marker" at bounding box center [182, 313] width 216 height 178
drag, startPoint x: 106, startPoint y: 354, endPoint x: 0, endPoint y: 320, distance: 111.3
click at [0, 320] on td at bounding box center [9, 313] width 18 height 178
click at [226, 23] on span "Exit Project" at bounding box center [213, 19] width 42 height 7
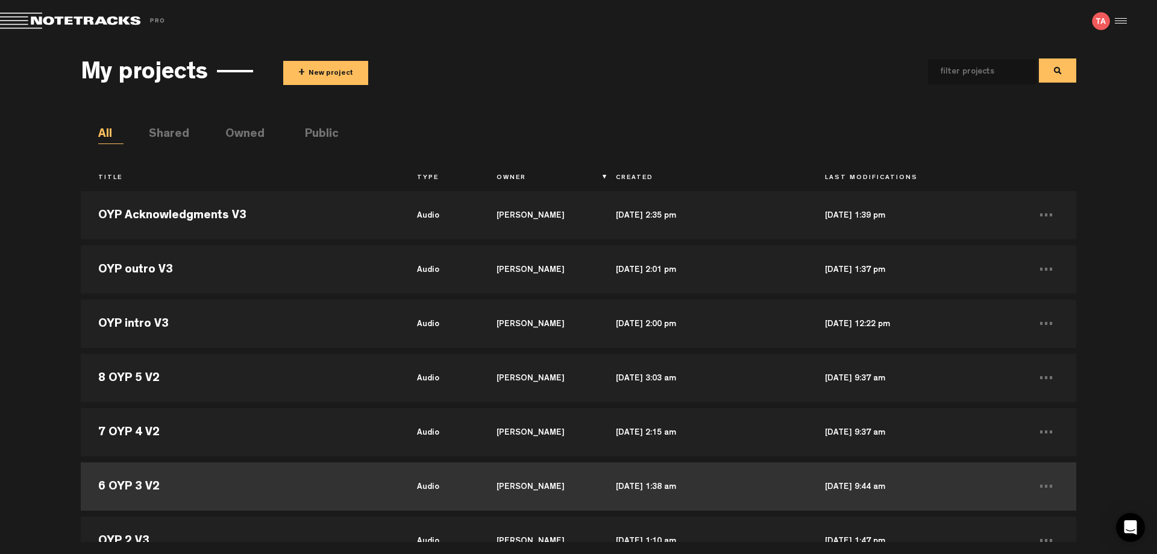
scroll to position [301, 0]
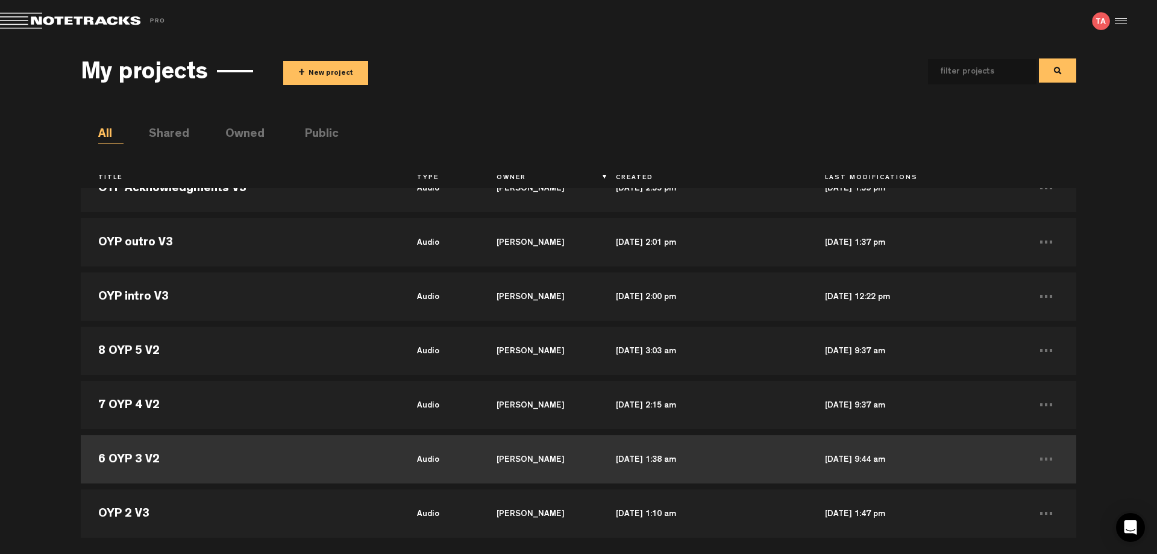
click at [154, 467] on td "6 OYP 3 V2" at bounding box center [240, 459] width 318 height 54
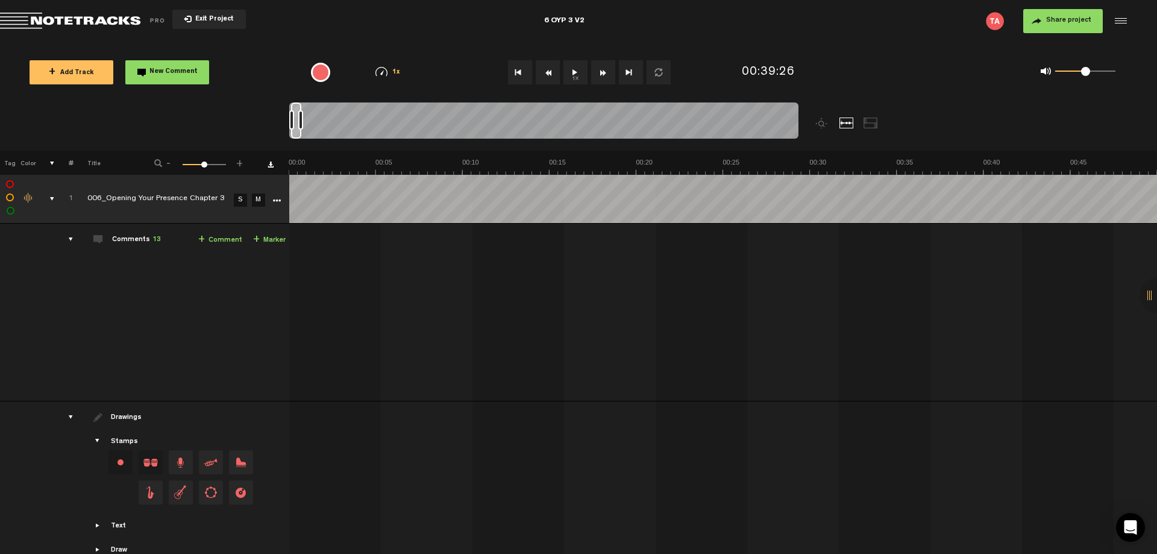
click at [556, 22] on div "6 OYP 3 V2" at bounding box center [564, 21] width 40 height 30
click at [469, 15] on input "6 OYP 3 V2" at bounding box center [564, 21] width 376 height 36
type input "OYP 3 V3"
click at [278, 200] on icon "More" at bounding box center [276, 201] width 8 height 8
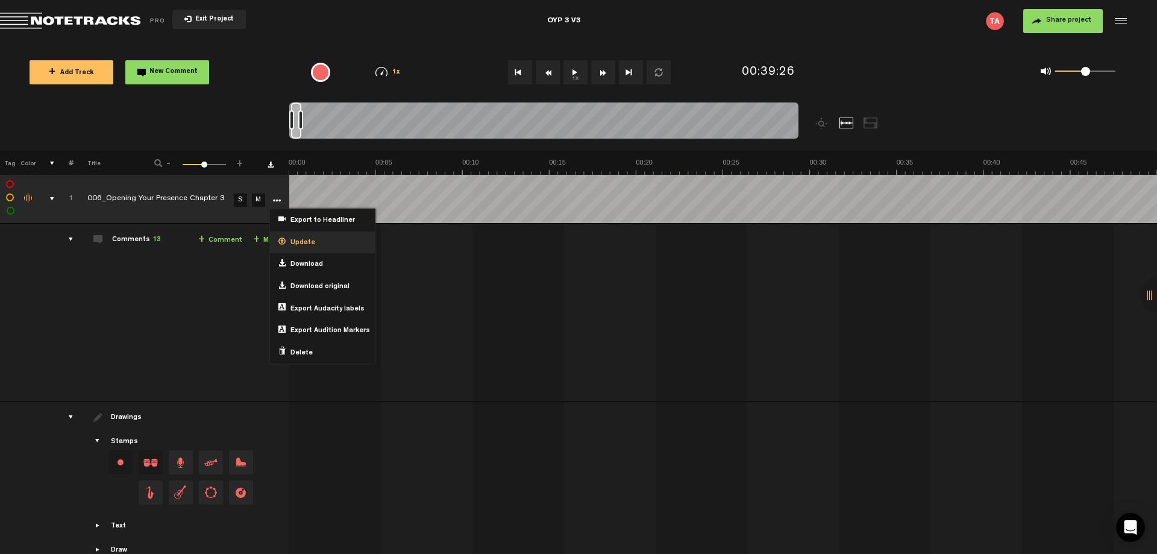
click at [322, 242] on div "Update" at bounding box center [322, 242] width 105 height 22
click at [303, 242] on span "Update" at bounding box center [301, 243] width 30 height 10
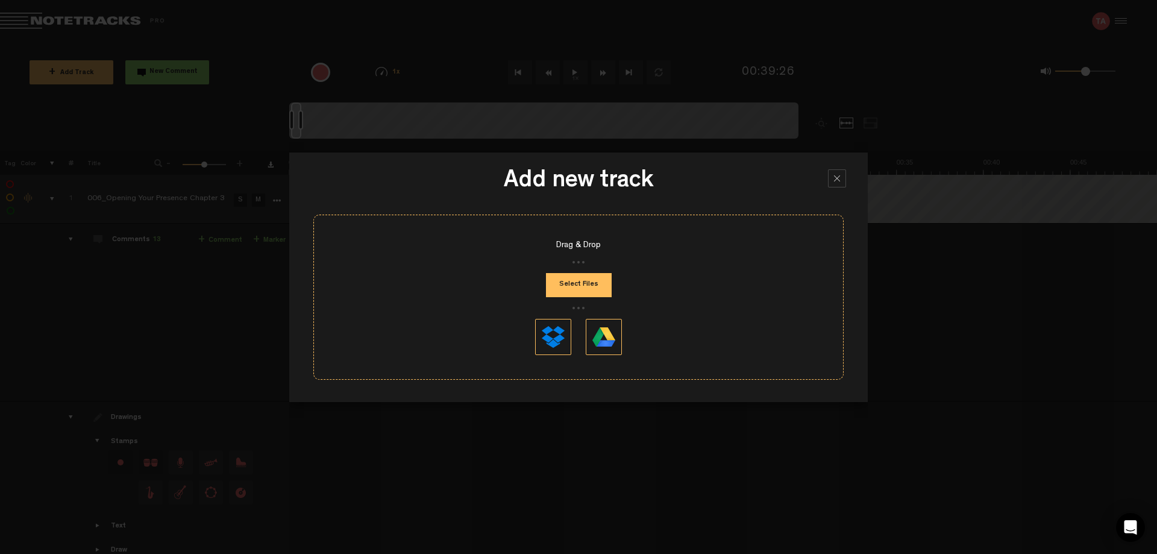
click at [594, 285] on button "Select Files" at bounding box center [579, 285] width 66 height 24
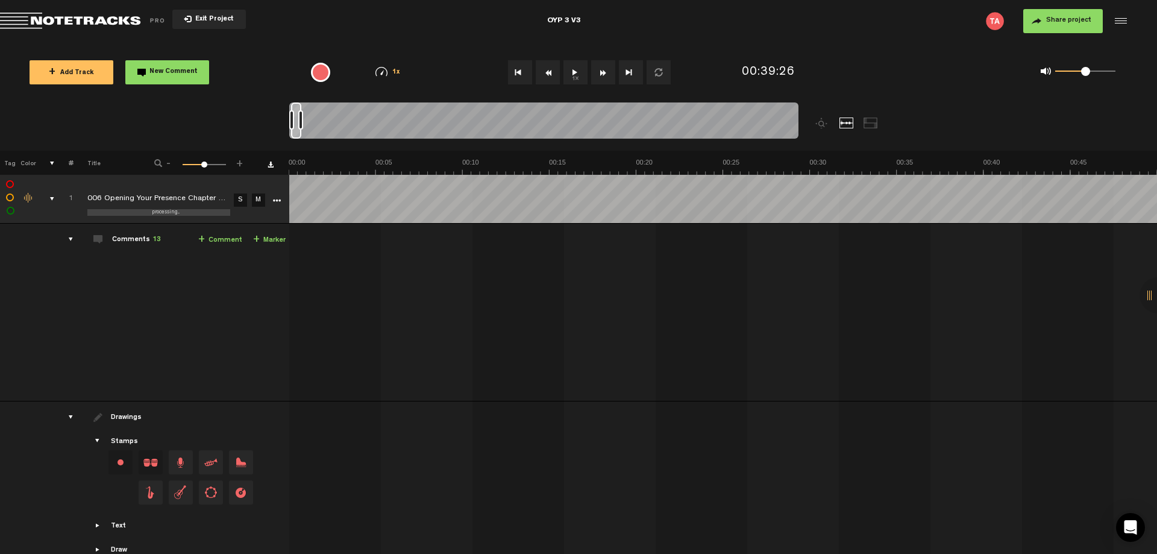
click at [229, 348] on td "Comments 13 + Comment + Marker" at bounding box center [182, 313] width 216 height 178
click at [174, 348] on td "Comments 13 + Comment + Marker" at bounding box center [182, 313] width 216 height 178
click at [203, 201] on div "Click to edit the title" at bounding box center [165, 199] width 157 height 12
click at [184, 330] on td "Comments 13 + Comment + Marker" at bounding box center [182, 313] width 216 height 178
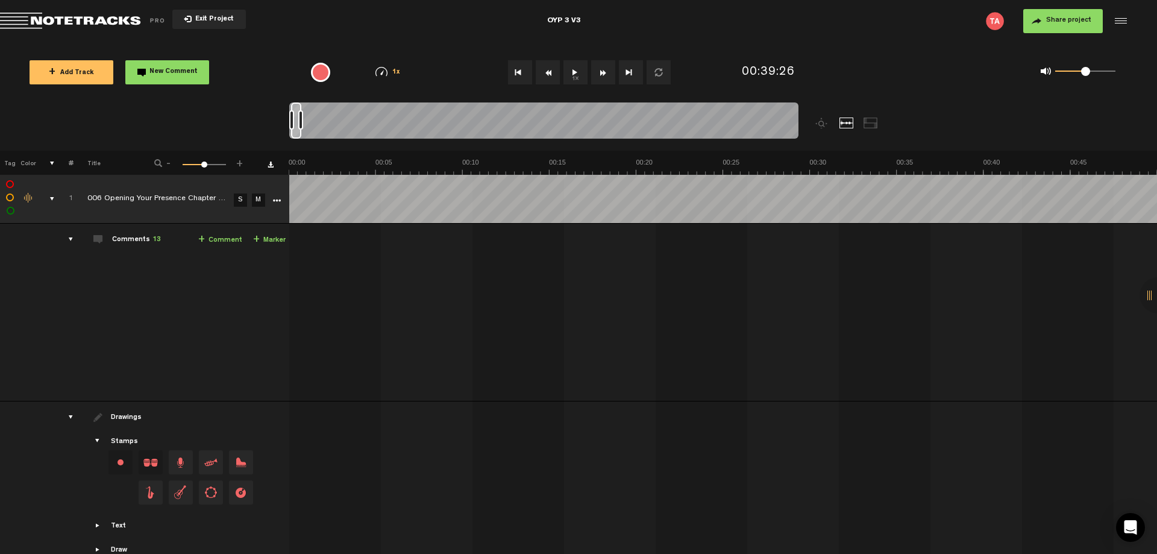
click at [181, 192] on td "completed 006 Opening Your Presence Chapter 3_v3" at bounding box center [152, 199] width 157 height 49
click at [165, 307] on td "Comments 13 + Comment + Marker" at bounding box center [182, 313] width 216 height 178
click at [209, 22] on span "Exit Project" at bounding box center [213, 19] width 42 height 7
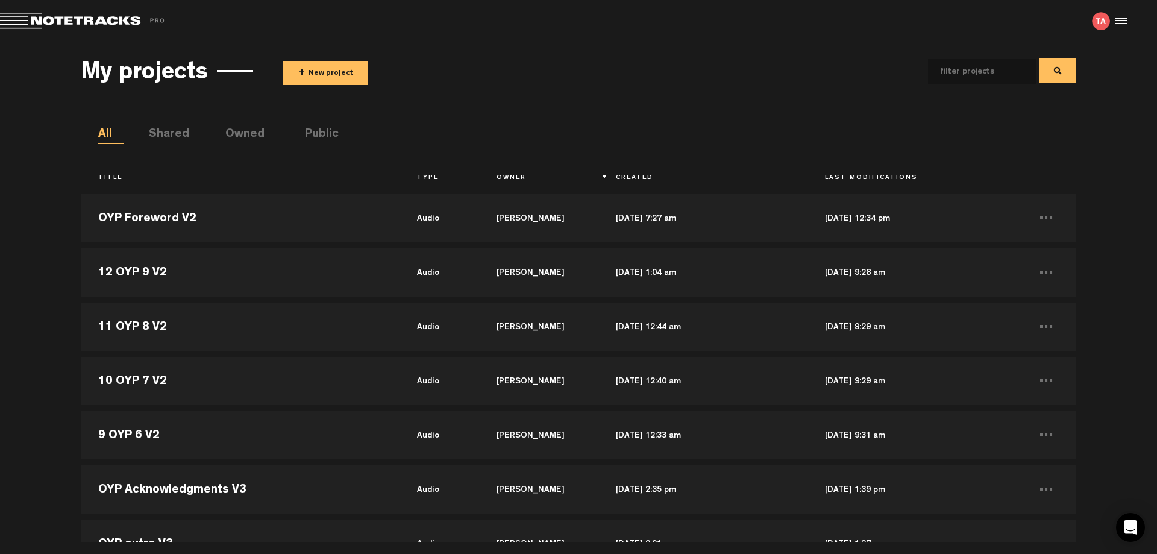
click at [960, 71] on input "text" at bounding box center [972, 71] width 89 height 25
type input "OYP"
click at [553, 65] on span "+ New project" at bounding box center [444, 73] width 322 height 24
click at [10, 413] on div "My projects + New project OYP All Shared Owned Public Title Type Owner Created …" at bounding box center [578, 292] width 1157 height 500
click at [125, 180] on th "Title" at bounding box center [240, 178] width 318 height 20
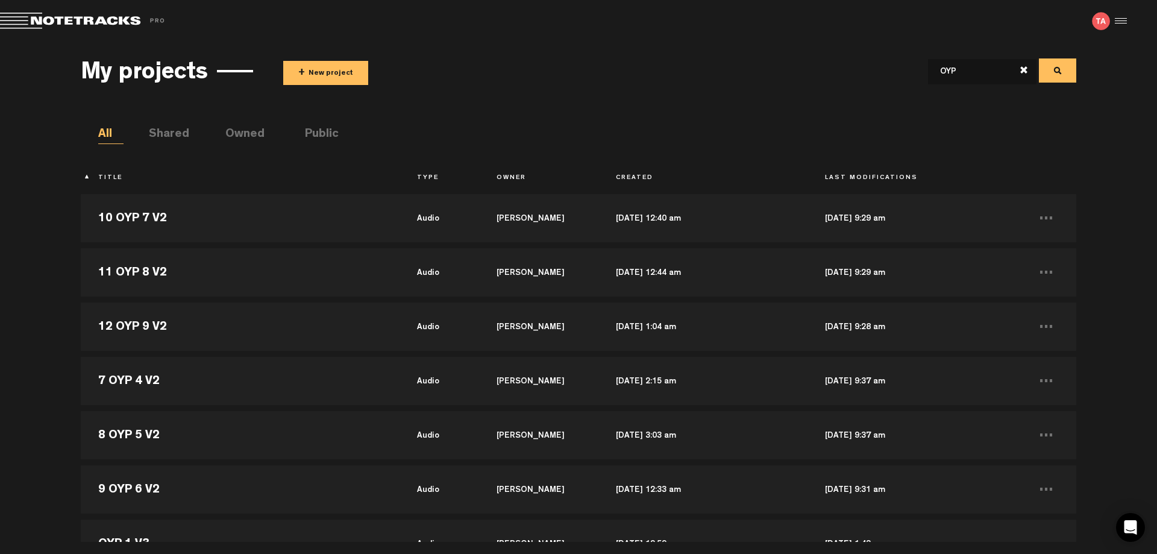
click at [123, 180] on th "Title" at bounding box center [240, 178] width 318 height 20
click at [109, 177] on th "Title" at bounding box center [240, 178] width 318 height 20
click at [106, 176] on th "Title" at bounding box center [240, 178] width 318 height 20
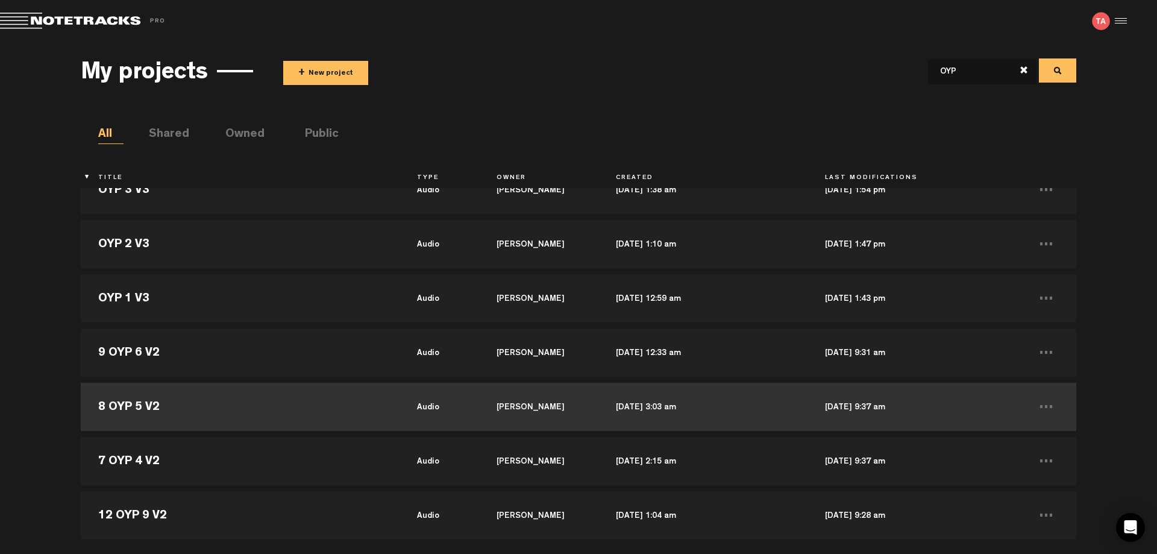
scroll to position [301, 0]
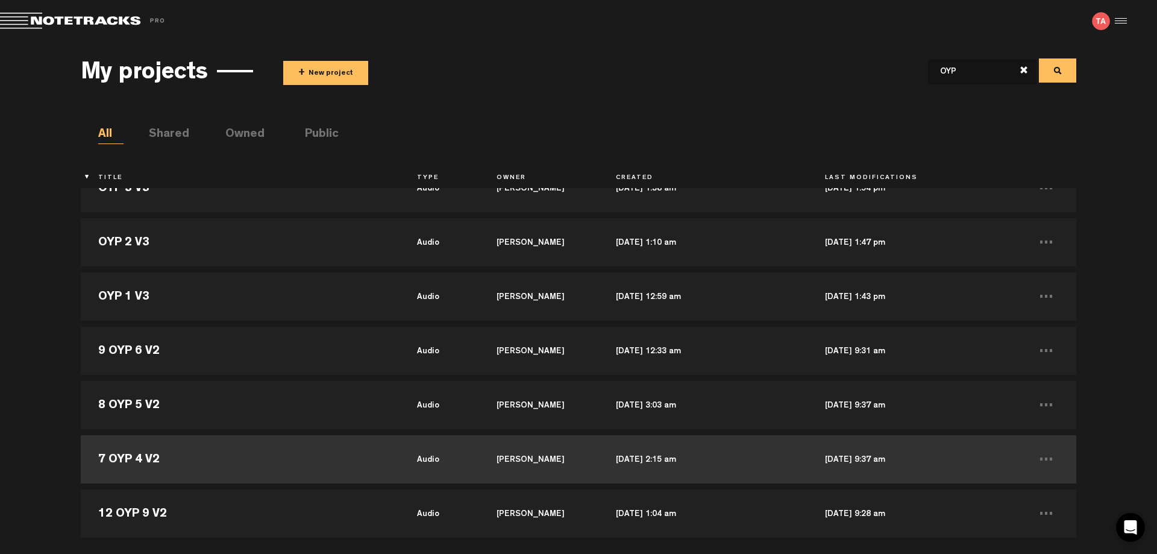
click at [142, 458] on td "7 OYP 4 V2" at bounding box center [240, 459] width 318 height 54
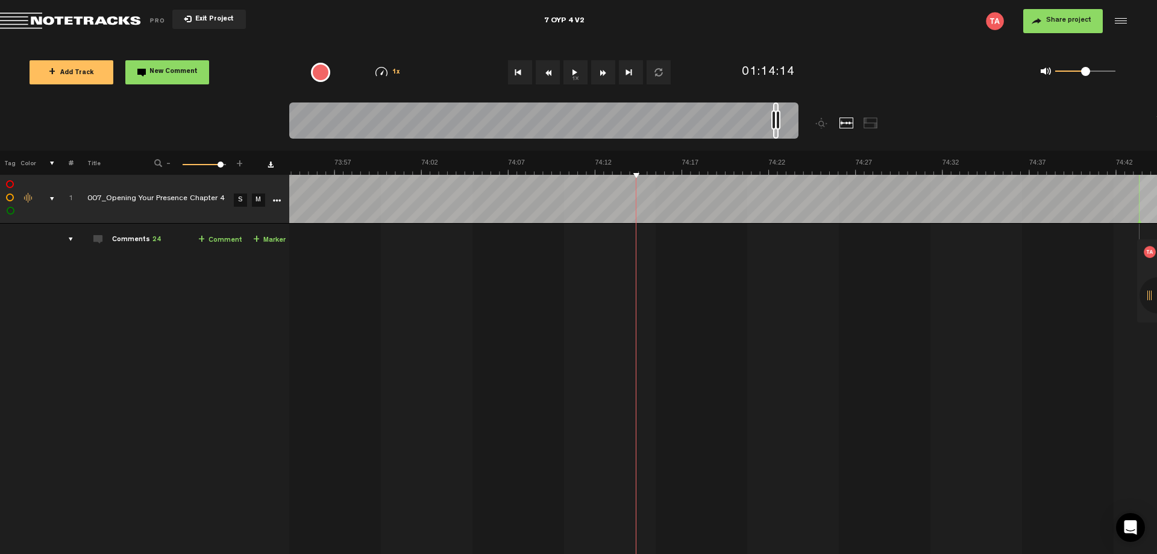
scroll to position [0, 77345]
click at [593, 22] on div "7 OYP 4 V2" at bounding box center [564, 21] width 376 height 30
click at [596, 21] on input "7 OYP 4 V2" at bounding box center [564, 21] width 376 height 36
type input "OYP 4 V3"
click at [116, 339] on td "Comments 24 + Comment + Marker" at bounding box center [182, 454] width 216 height 461
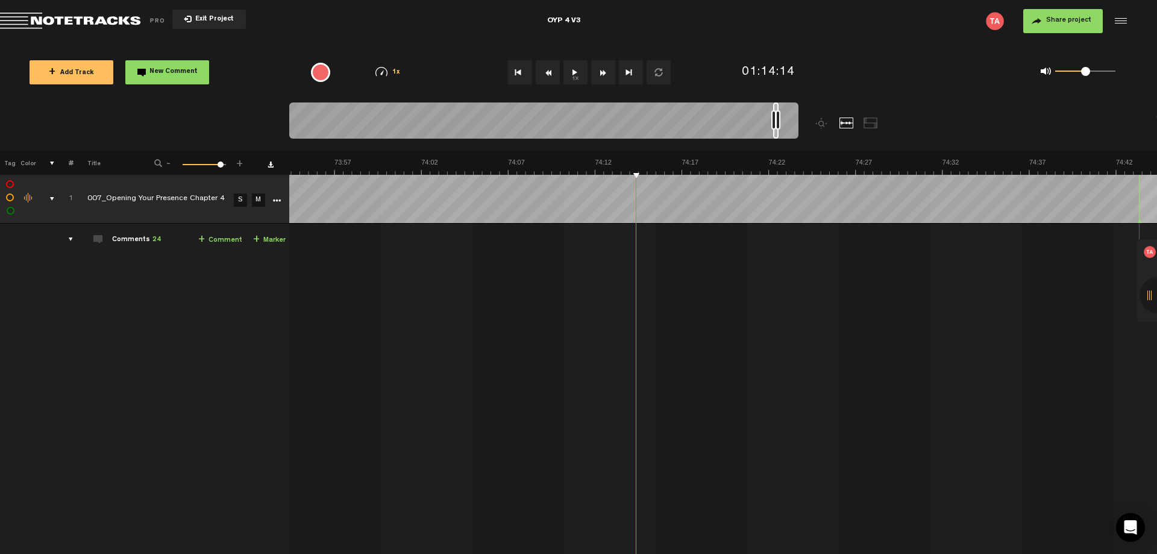
click at [158, 320] on td "Comments 24 + Comment + Marker" at bounding box center [182, 454] width 216 height 461
click at [278, 200] on icon "More" at bounding box center [276, 201] width 8 height 8
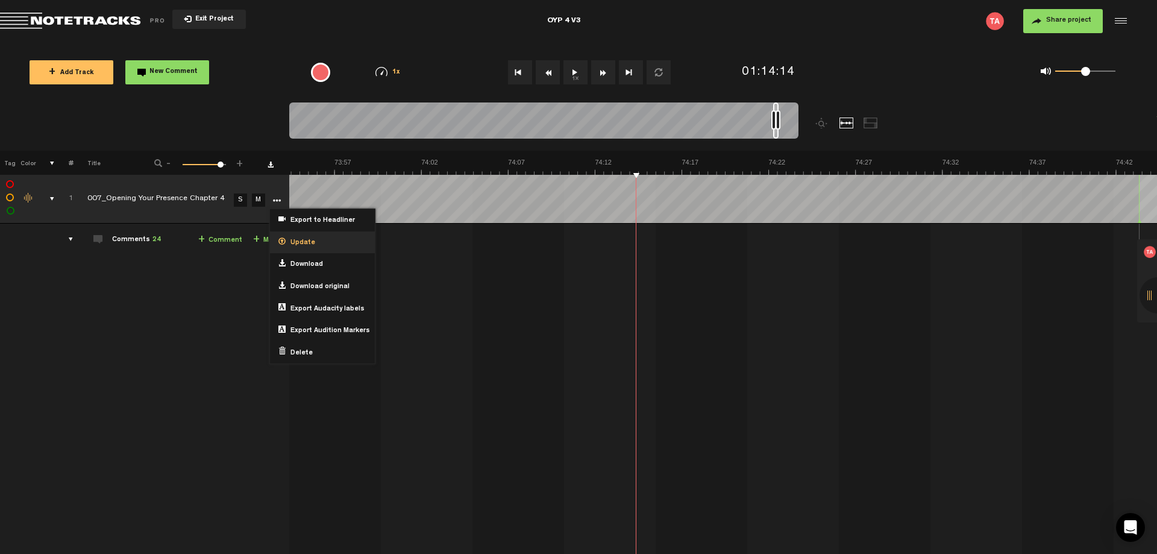
click at [304, 241] on span "Update" at bounding box center [301, 243] width 30 height 10
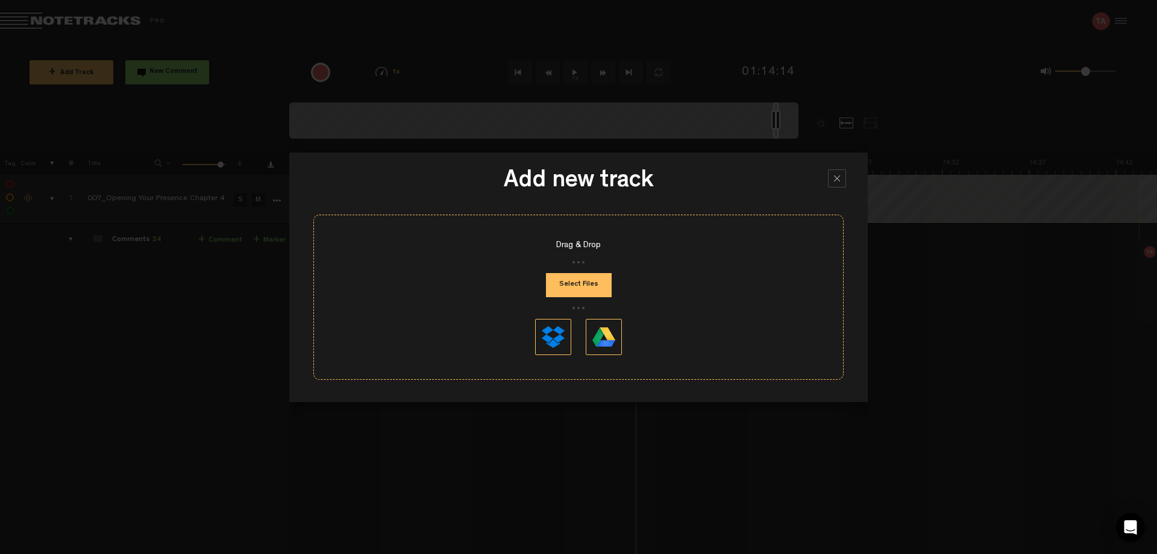
click at [589, 280] on button "Select Files" at bounding box center [579, 285] width 66 height 24
type input "C:\fakepath\007 Opening Your Presence Chapter 4_v3.mp3"
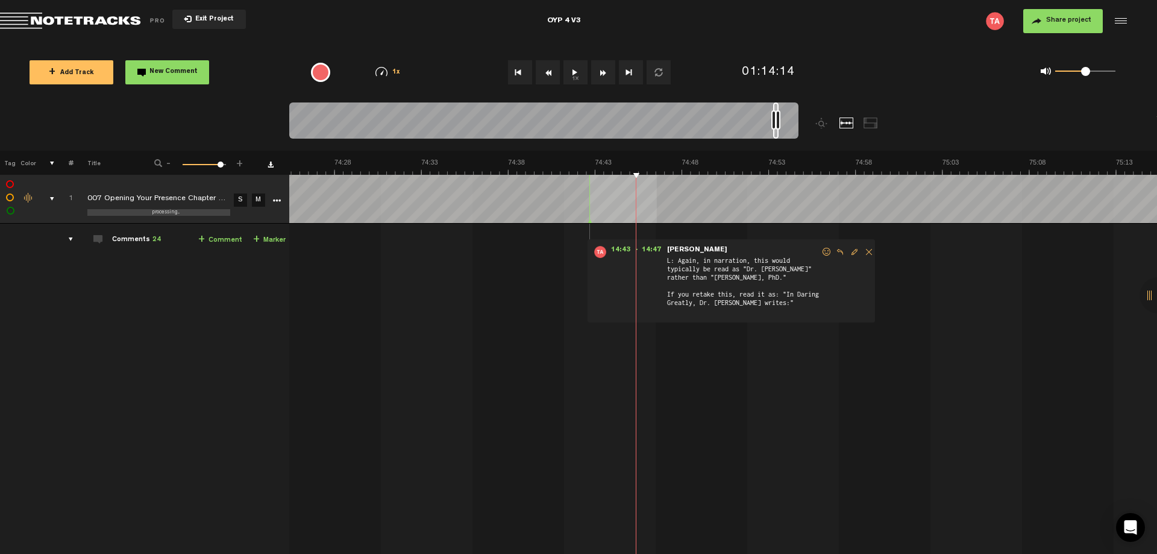
click at [148, 347] on td "Comments 24 + Comment + Marker" at bounding box center [182, 454] width 216 height 461
click at [145, 341] on td "Comments 24 + Comment + Marker" at bounding box center [182, 454] width 216 height 461
click at [119, 313] on td "Comments 24 + Comment + Marker" at bounding box center [182, 454] width 216 height 461
click at [107, 315] on td "Comments 24 + Comment + Marker" at bounding box center [182, 454] width 216 height 461
click at [196, 20] on span "Exit Project" at bounding box center [213, 19] width 42 height 7
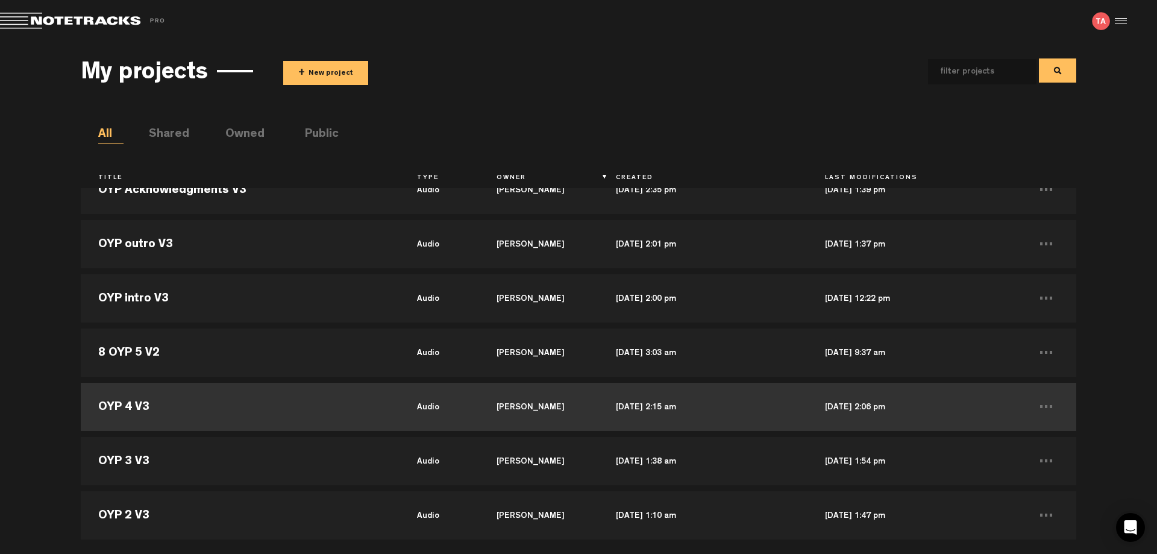
scroll to position [301, 0]
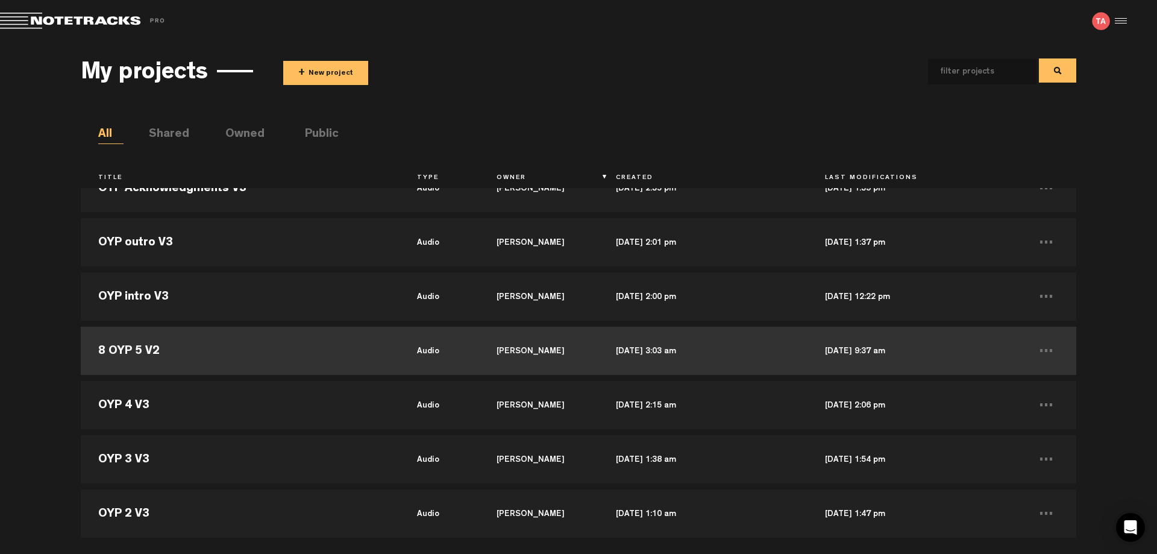
click at [211, 362] on td "8 OYP 5 V2" at bounding box center [240, 351] width 318 height 54
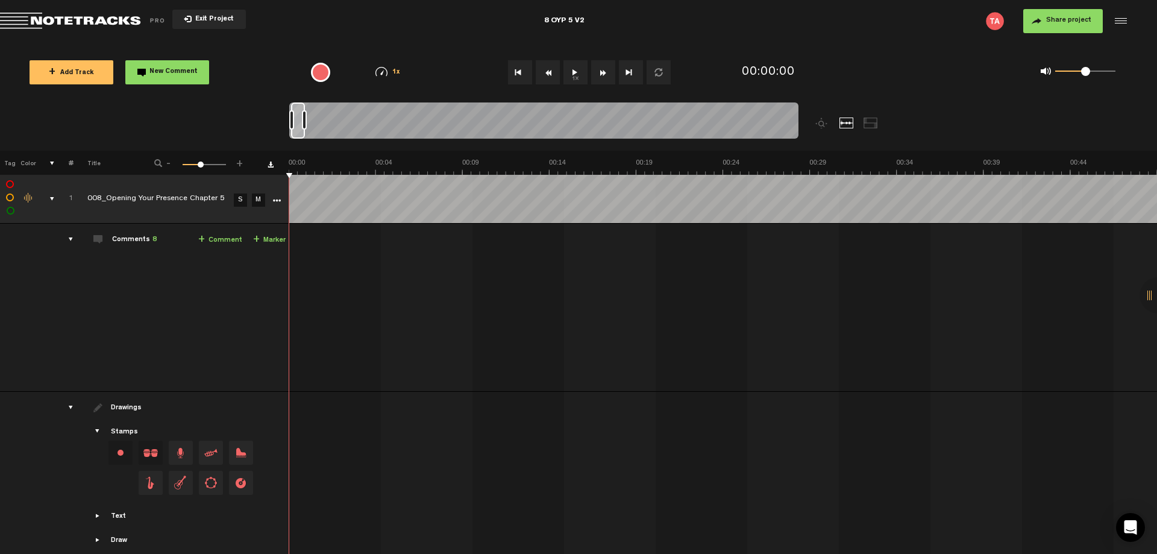
click at [586, 19] on div "8 OYP 5 V2" at bounding box center [564, 21] width 376 height 30
click at [491, 21] on input "8 OYP 5 V2" at bounding box center [564, 21] width 376 height 36
type input "OYP 5 V3"
click at [274, 202] on icon "More" at bounding box center [276, 201] width 8 height 8
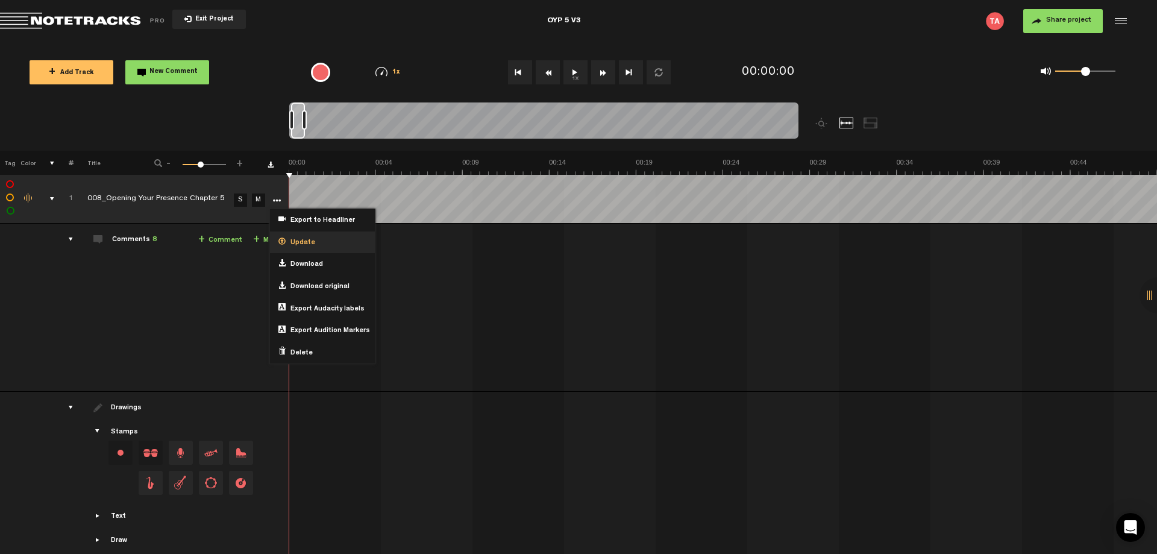
click at [307, 244] on span "Update" at bounding box center [301, 243] width 30 height 10
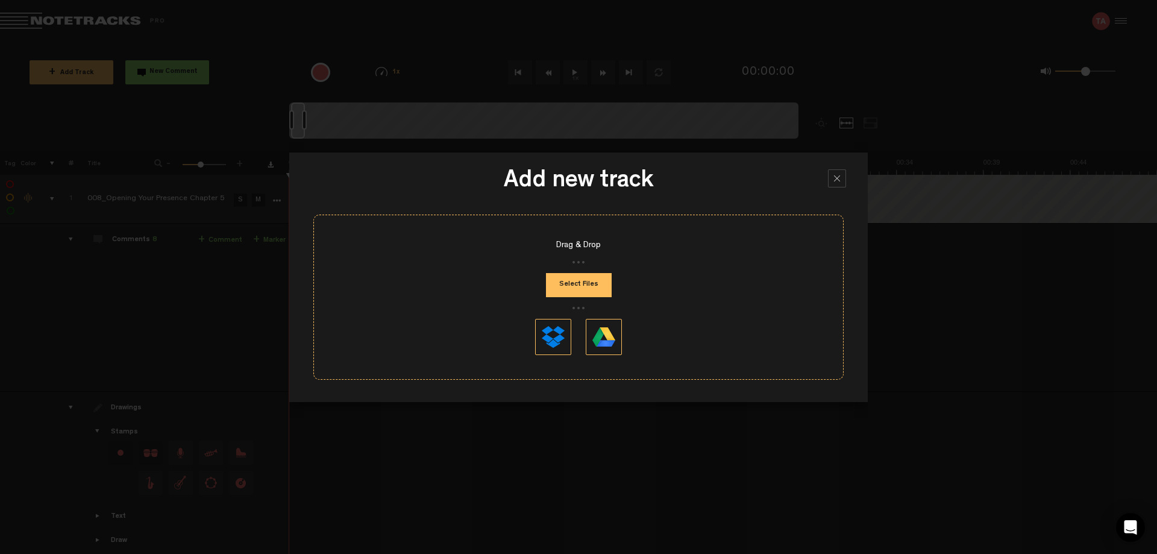
click at [570, 291] on button "Select Files" at bounding box center [579, 285] width 66 height 24
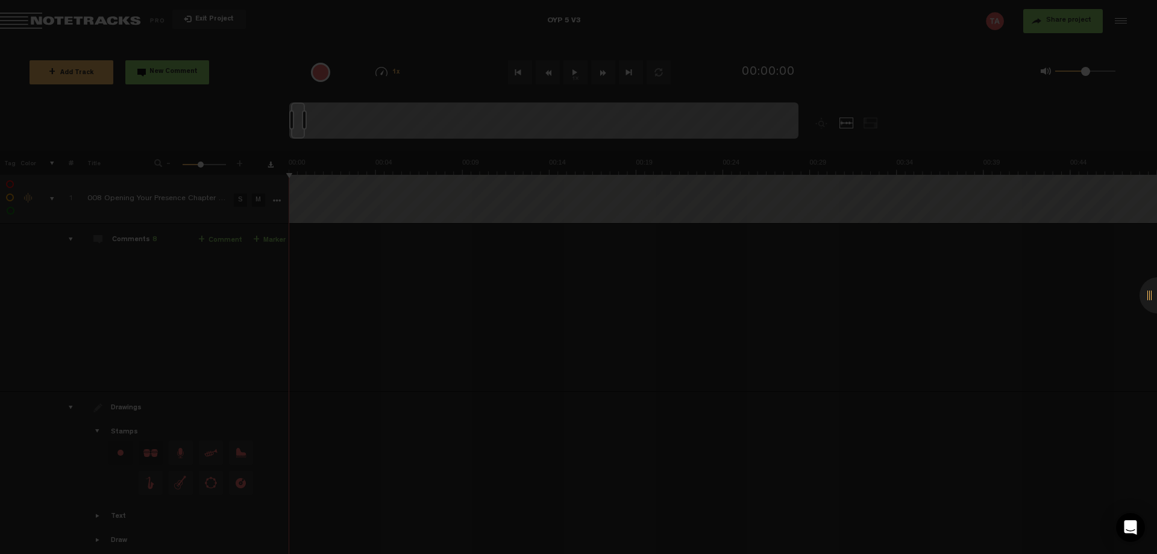
scroll to position [16, 0]
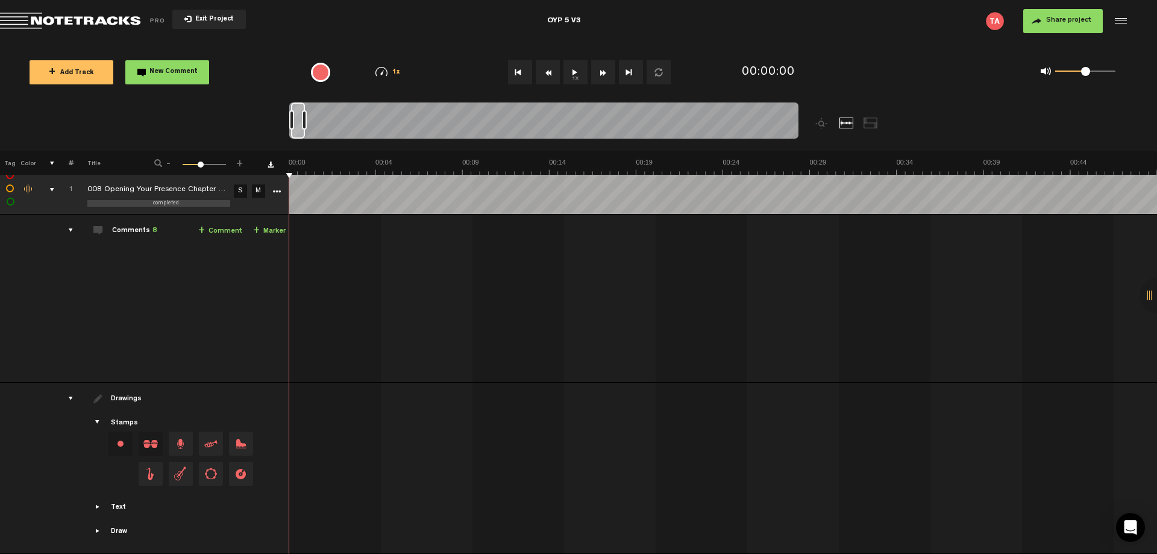
click at [195, 309] on td "Comments 8 + Comment + Marker" at bounding box center [182, 299] width 216 height 168
click at [363, 30] on md-toolbar "Exit Project OYP 5 V3 Share project Save project" at bounding box center [578, 21] width 1157 height 42
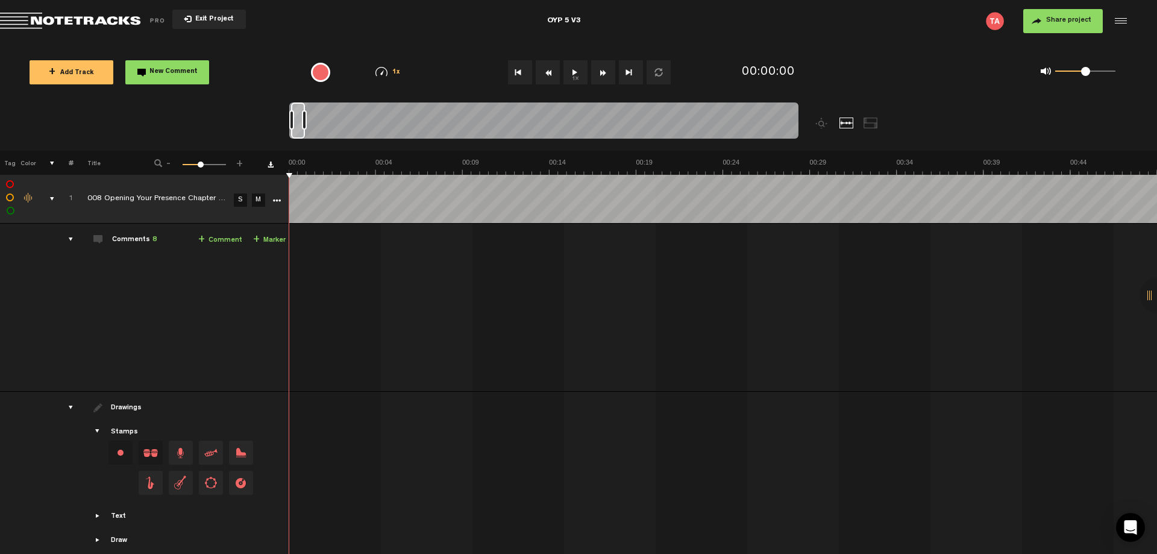
click at [151, 327] on td "Comments 8 + Comment + Marker" at bounding box center [182, 308] width 216 height 168
click at [209, 22] on span "Exit Project" at bounding box center [213, 19] width 42 height 7
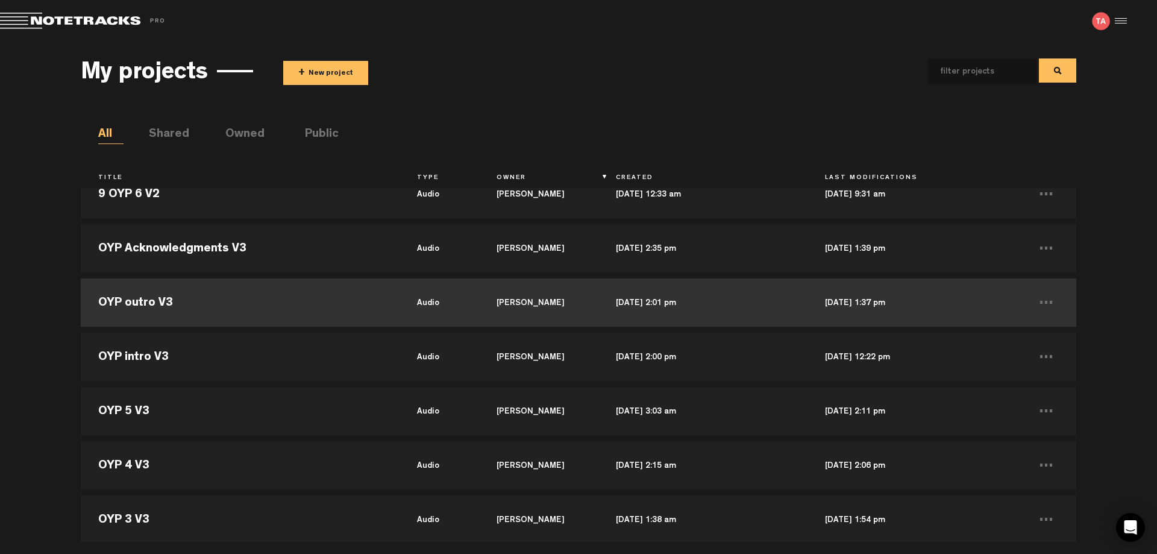
scroll to position [181, 0]
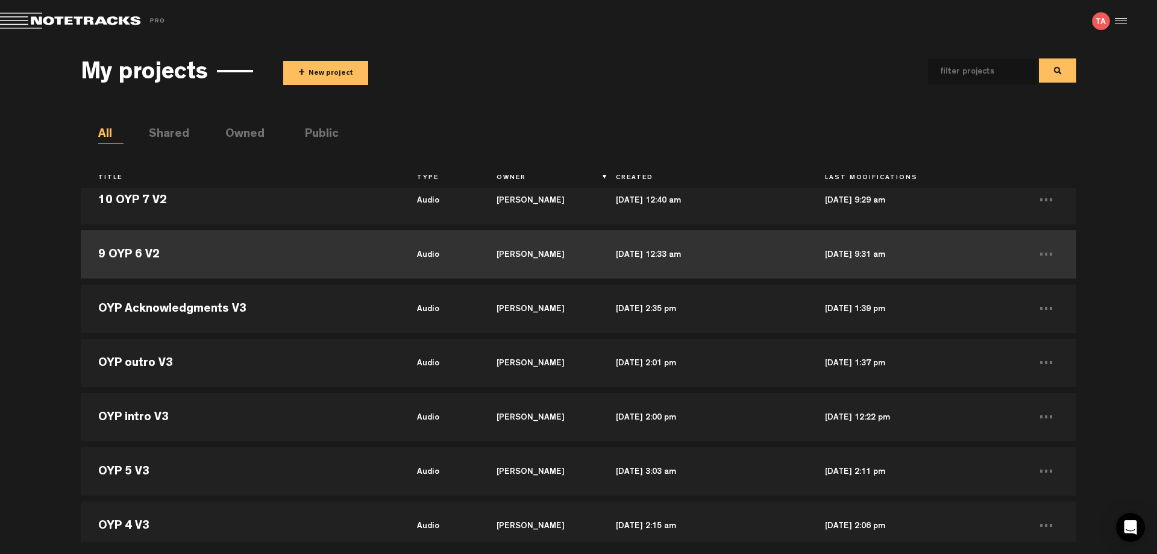
click at [180, 252] on td "9 OYP 6 V2" at bounding box center [240, 254] width 318 height 54
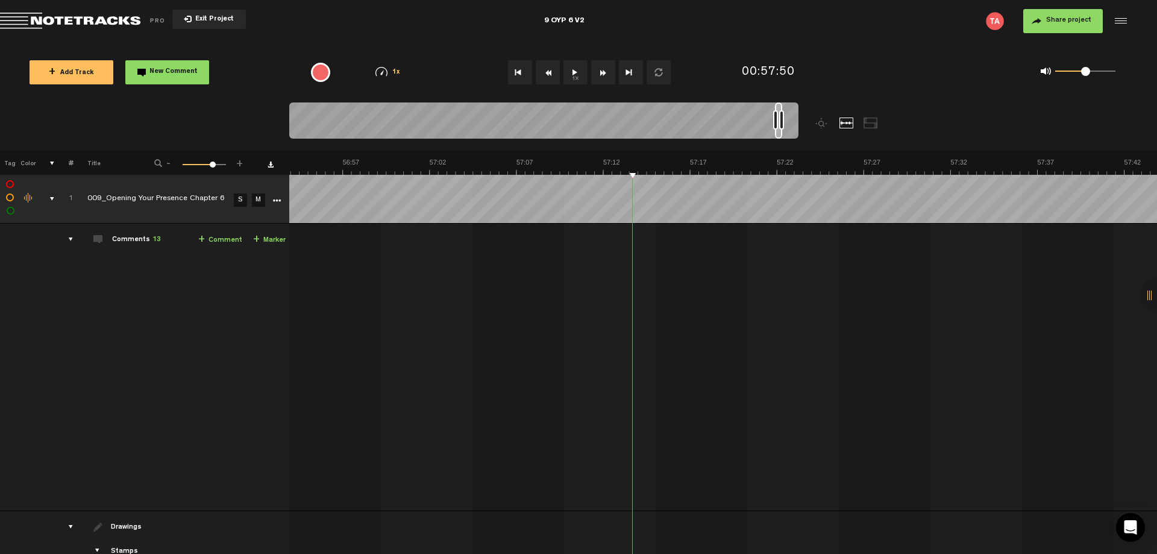
scroll to position [0, 60245]
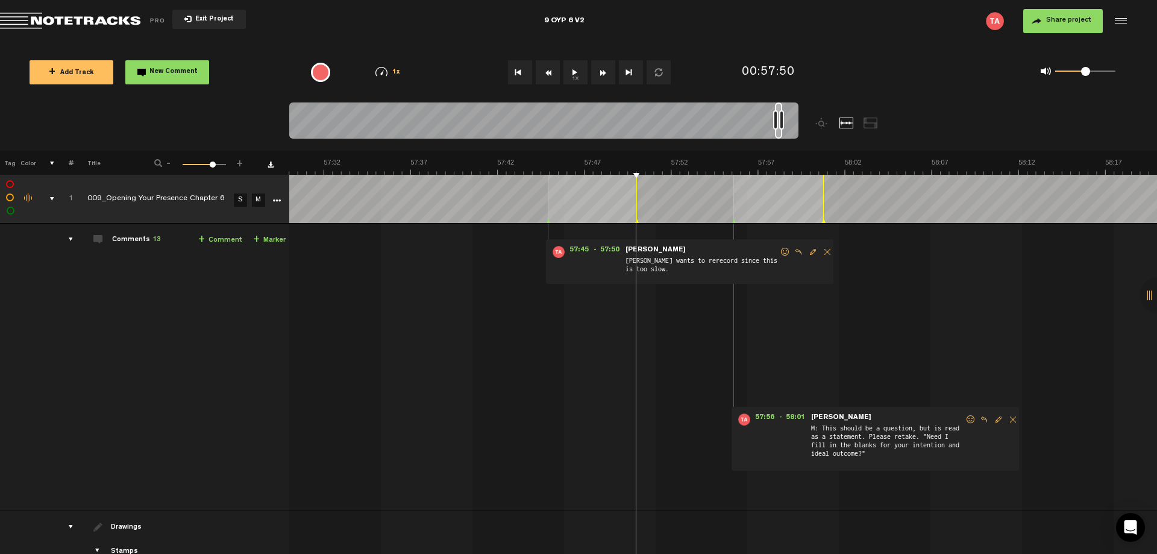
click at [589, 20] on div "9 OYP 6 V2" at bounding box center [564, 21] width 376 height 30
click at [589, 20] on input "9 OYP 6 V2" at bounding box center [564, 21] width 376 height 36
type input "OYP 6 V3"
click at [280, 201] on icon "More" at bounding box center [276, 201] width 8 height 8
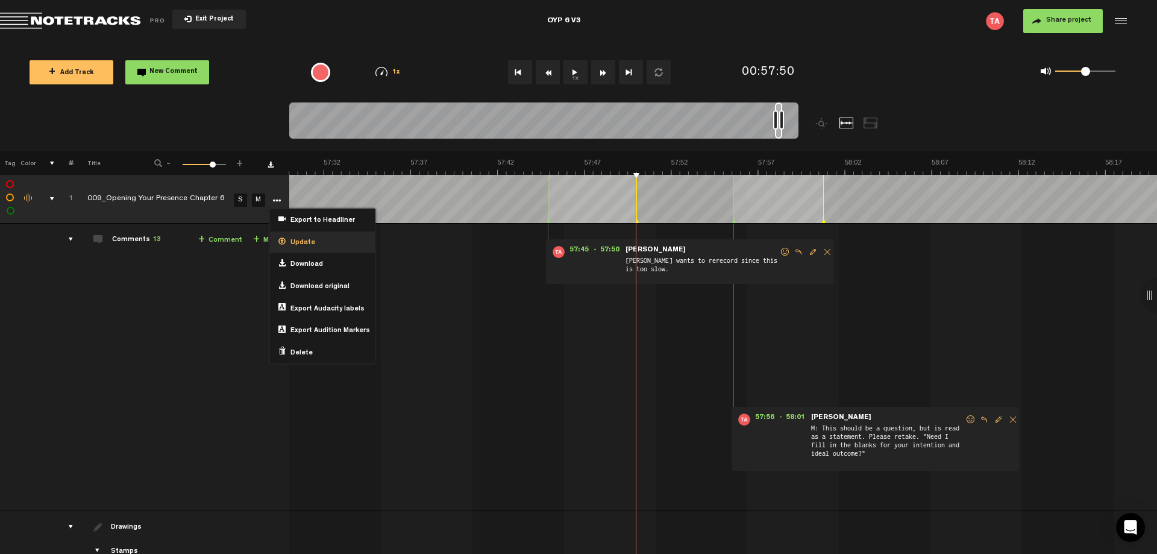
click at [315, 247] on div "Update" at bounding box center [322, 242] width 105 height 22
click at [305, 245] on span "Update" at bounding box center [301, 243] width 30 height 10
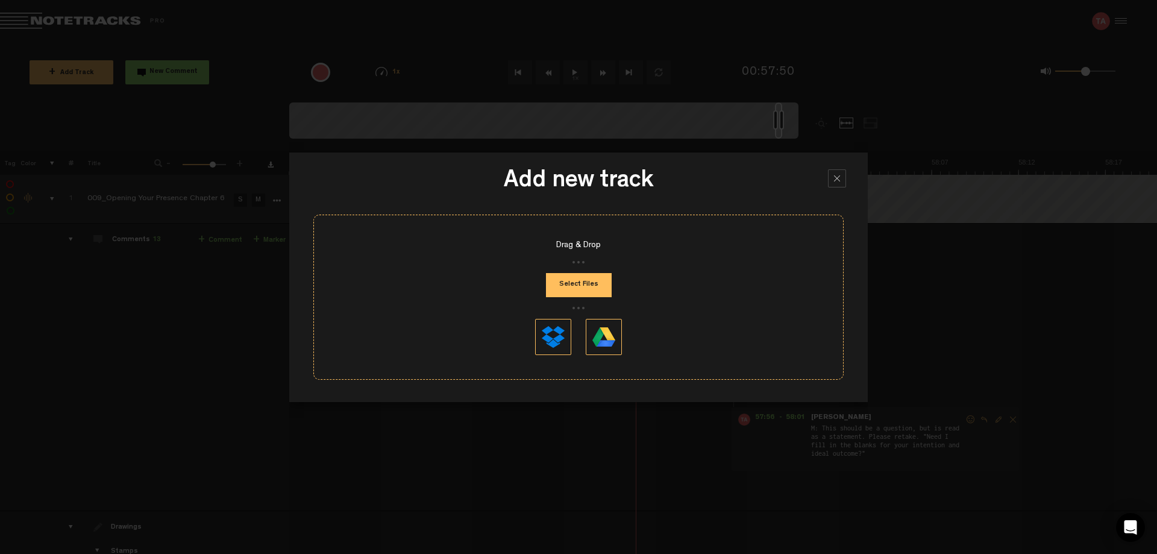
click at [586, 278] on button "Select Files" at bounding box center [579, 285] width 66 height 24
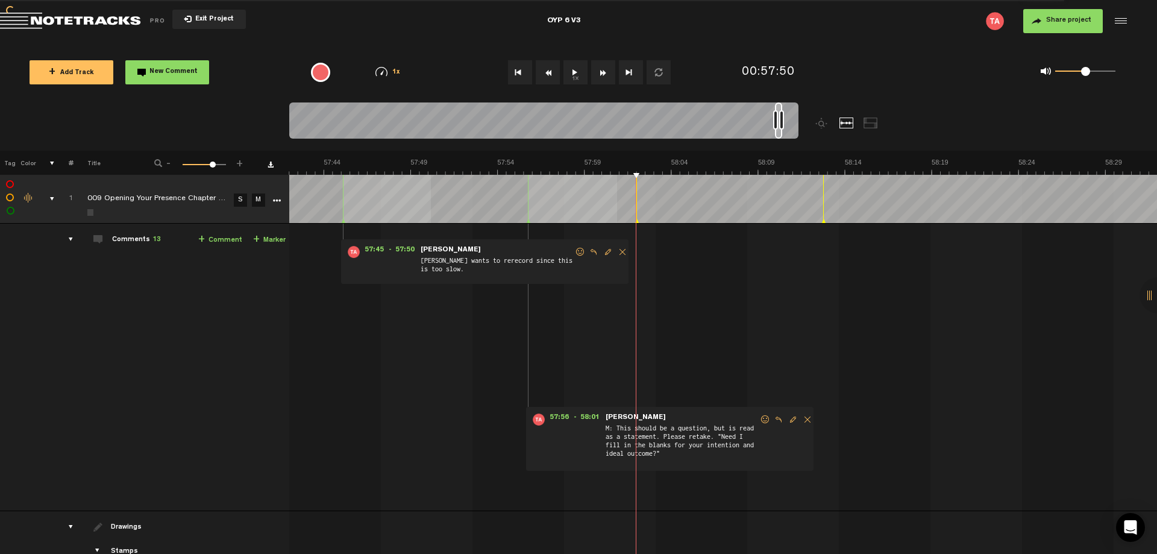
click at [75, 360] on td "Comments 13 + Comment + Marker" at bounding box center [182, 368] width 216 height 288
click at [121, 363] on td "Comments 13 + Comment + Marker" at bounding box center [182, 368] width 216 height 288
click at [98, 373] on td "Comments 13 + Comment + Marker" at bounding box center [182, 368] width 216 height 288
click at [80, 376] on td "Comments 13 + Comment + Marker" at bounding box center [182, 368] width 216 height 288
click at [88, 380] on td "Comments 13 + Comment + Marker" at bounding box center [182, 368] width 216 height 288
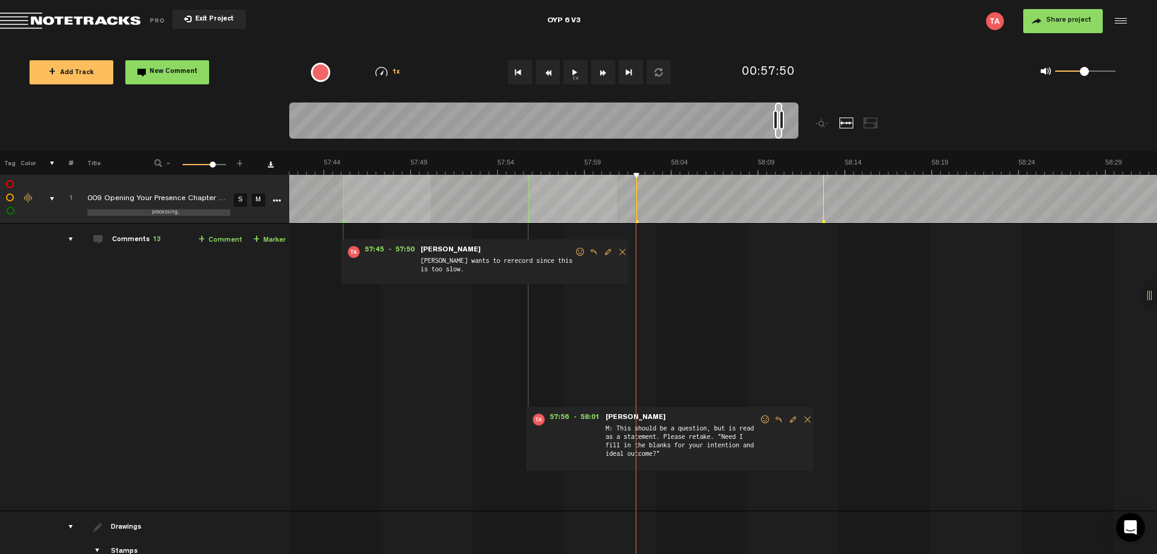
click at [80, 360] on td "Comments 13 + Comment + Marker" at bounding box center [182, 368] width 216 height 288
click at [119, 384] on td "Comments 13 + Comment + Marker" at bounding box center [182, 368] width 216 height 288
click at [110, 374] on td "Comments 13 + Comment + Marker" at bounding box center [182, 368] width 216 height 288
click at [109, 368] on td "Comments 13 + Comment + Marker" at bounding box center [182, 368] width 216 height 288
click at [119, 379] on td "Comments 13 + Comment + Marker" at bounding box center [182, 368] width 216 height 288
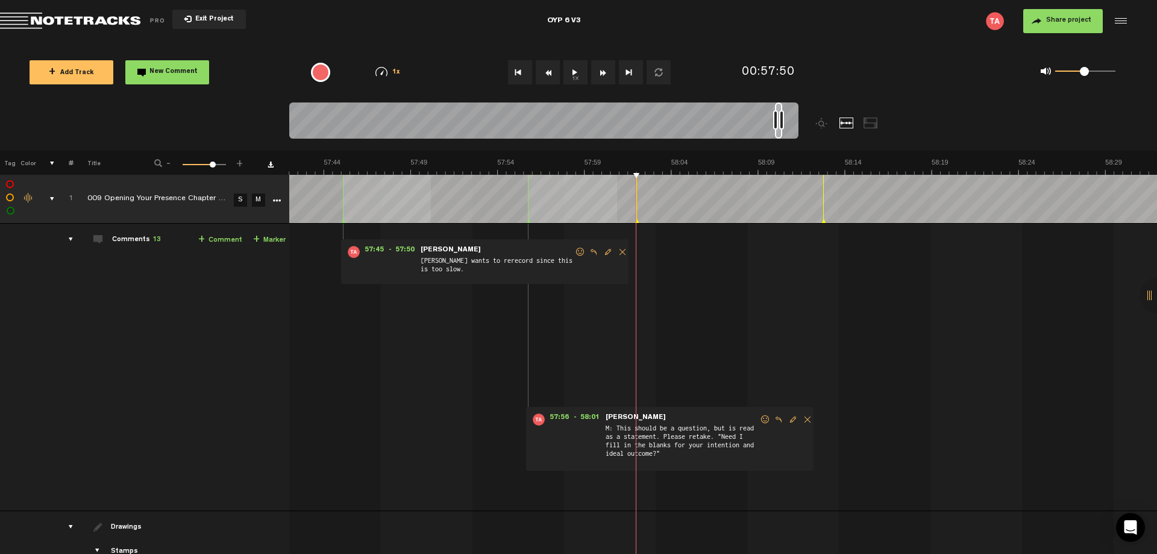
click at [134, 379] on td "Comments 13 + Comment + Marker" at bounding box center [182, 368] width 216 height 288
click at [125, 374] on td "Comments 13 + Comment + Marker" at bounding box center [182, 368] width 216 height 288
click at [122, 374] on td "Comments 13 + Comment + Marker" at bounding box center [182, 368] width 216 height 288
drag, startPoint x: 102, startPoint y: 373, endPoint x: 108, endPoint y: 380, distance: 9.0
click at [108, 380] on td "Comments 13 + Comment + Marker" at bounding box center [182, 368] width 216 height 288
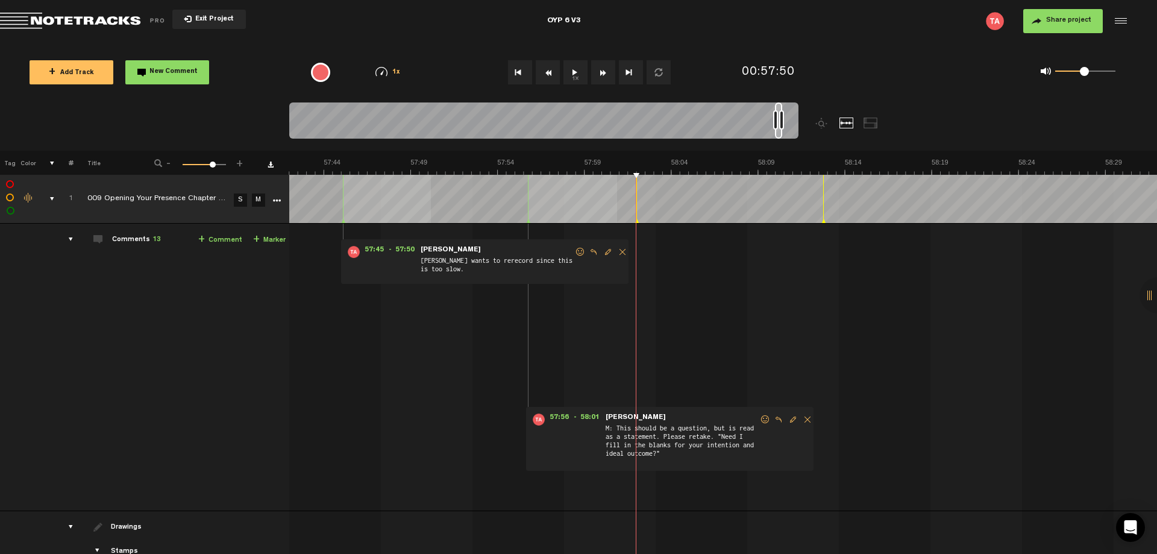
click at [97, 379] on td "Comments 13 + Comment + Marker" at bounding box center [182, 368] width 216 height 288
click at [99, 376] on td "Comments 13 + Comment + Marker" at bounding box center [182, 368] width 216 height 288
click at [118, 390] on td "Comments 13 + Comment + Marker" at bounding box center [182, 368] width 216 height 288
drag, startPoint x: 71, startPoint y: 438, endPoint x: 123, endPoint y: 363, distance: 91.0
click at [72, 436] on td at bounding box center [64, 368] width 19 height 288
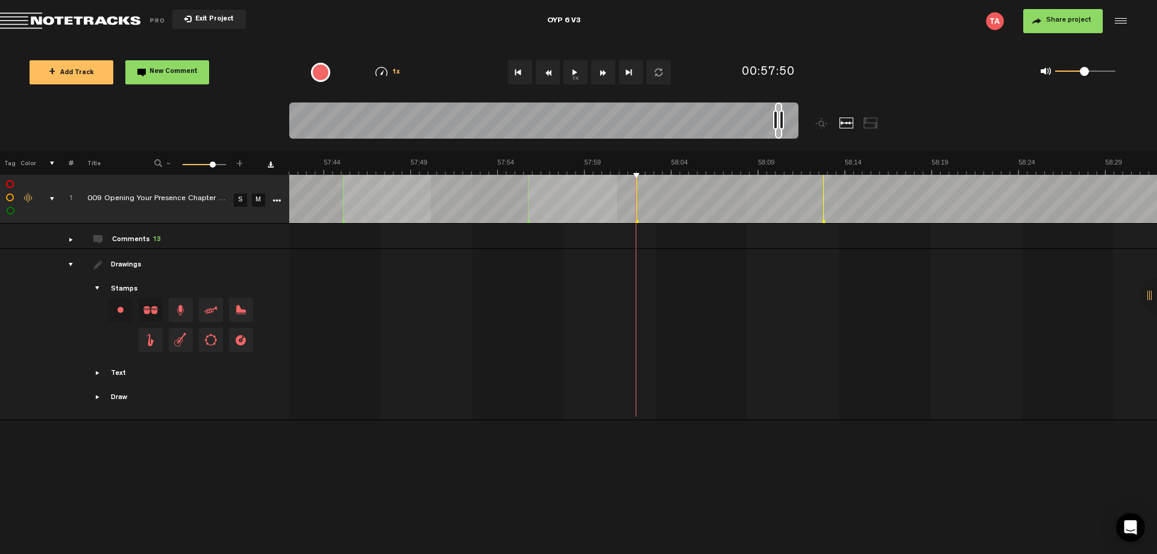
click at [140, 465] on div "+ New drawing Tag Color # Title - 1 100 73 + 1 completed 009 Opening Your Prese…" at bounding box center [578, 352] width 1157 height 403
click at [70, 268] on div "drawings" at bounding box center [66, 265] width 19 height 12
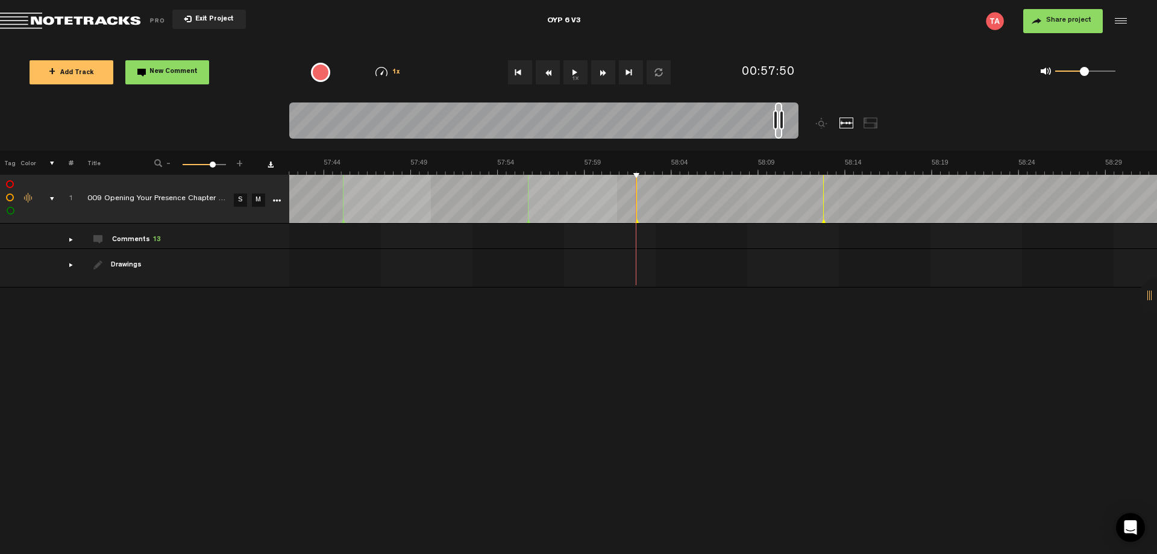
click at [67, 341] on div "+ New drawing Tag Color # Title - 1 100 73 + 1 completed 009 Opening Your Prese…" at bounding box center [578, 352] width 1157 height 403
click at [125, 374] on div "+ New drawing Tag Color # Title - 1 100 73 + 1 completed 009 Opening Your Prese…" at bounding box center [578, 352] width 1157 height 403
click at [70, 266] on div "drawings" at bounding box center [66, 265] width 19 height 12
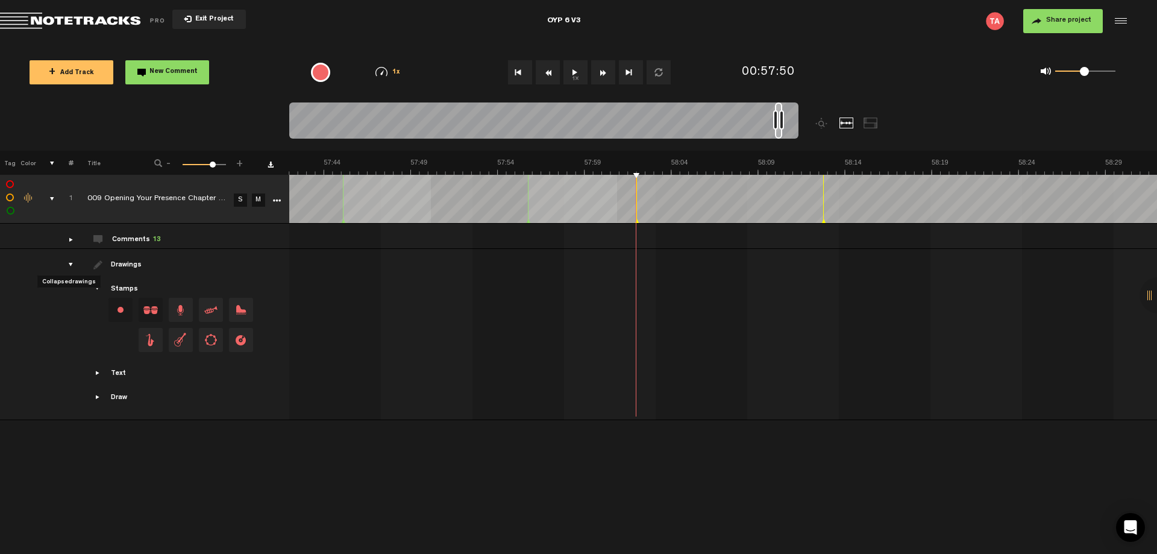
click at [70, 266] on div "drawings" at bounding box center [66, 265] width 19 height 12
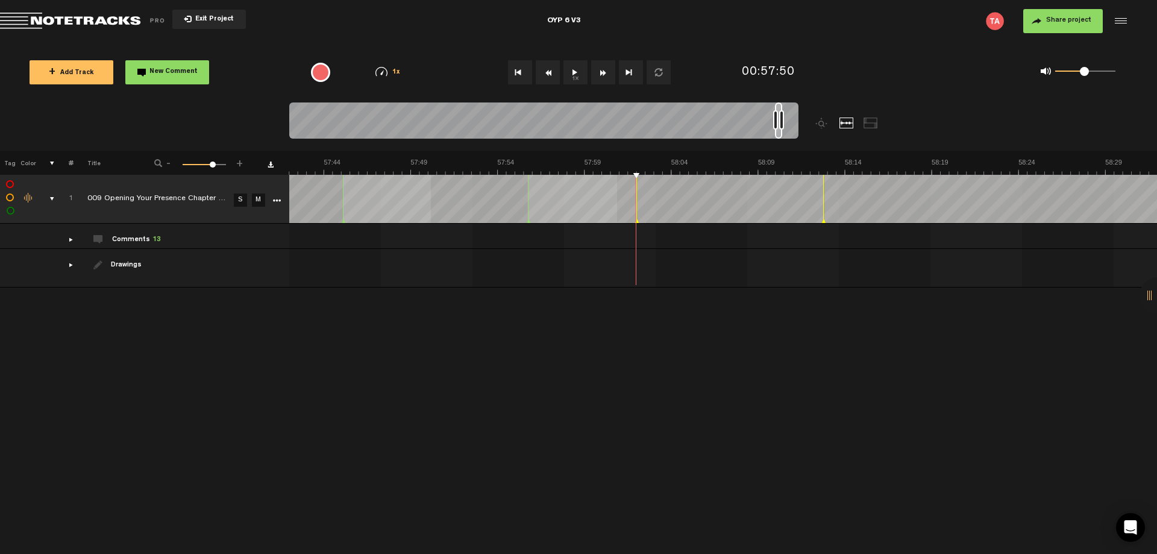
click at [127, 358] on div "+ New drawing Tag Color # Title - 1 100 73 + 1 completed 009 Opening Your Prese…" at bounding box center [578, 352] width 1157 height 403
click at [204, 198] on div "Click to edit the title" at bounding box center [165, 199] width 157 height 12
drag, startPoint x: 176, startPoint y: 349, endPoint x: 218, endPoint y: 325, distance: 48.1
click at [176, 348] on div "+ New drawing Tag Color # Title - 1 100 73 + 1 completed 009 Opening Your Prese…" at bounding box center [578, 352] width 1157 height 403
click at [204, 18] on span "Exit Project" at bounding box center [213, 19] width 42 height 7
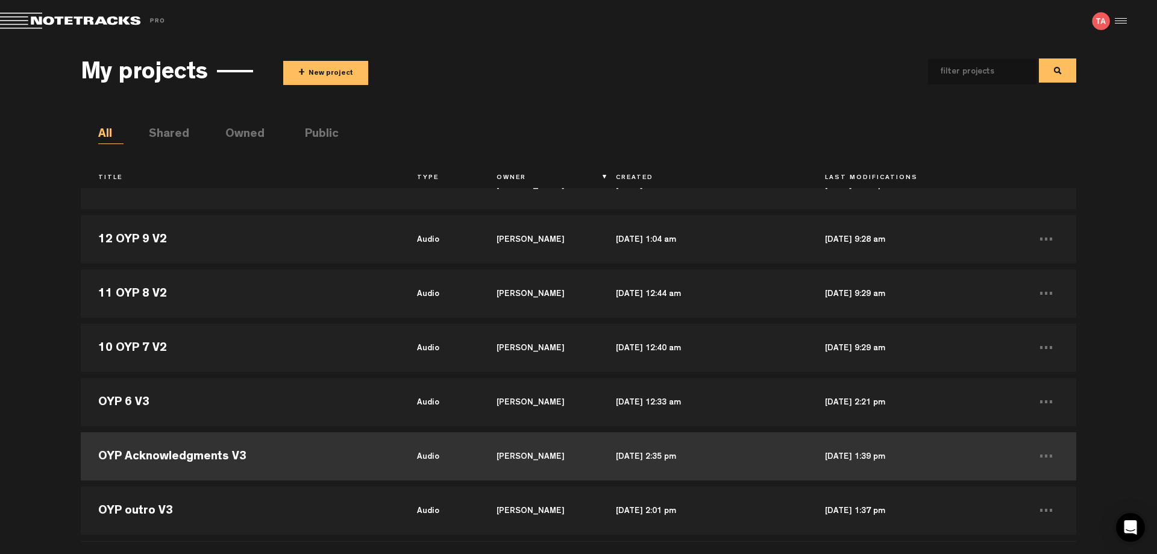
scroll to position [60, 0]
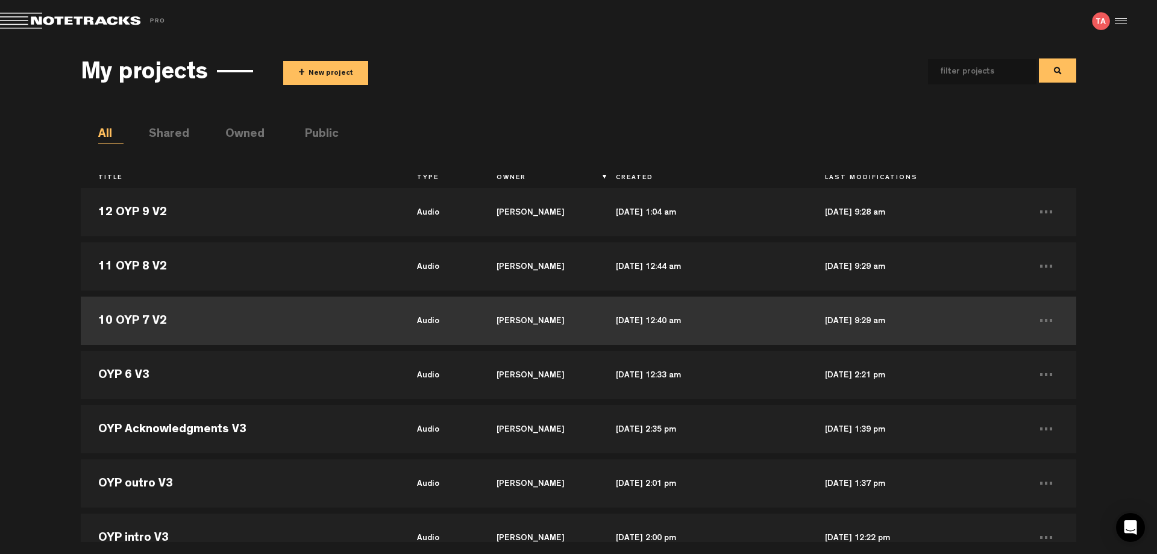
click at [151, 319] on td "10 OYP 7 V2" at bounding box center [240, 321] width 318 height 54
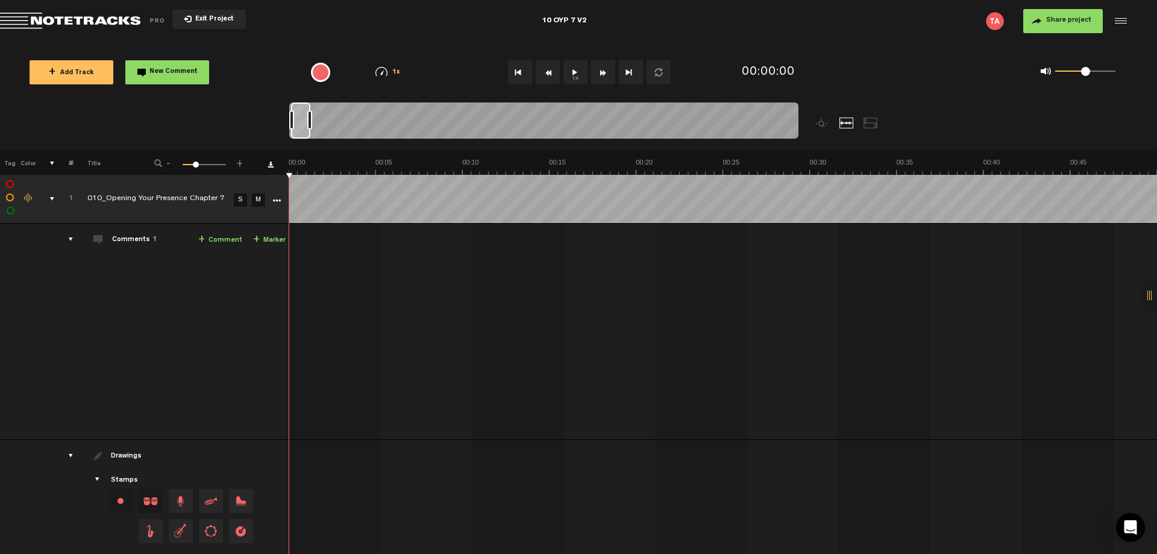
click at [594, 20] on div "10 OYP 7 V2" at bounding box center [564, 21] width 376 height 30
click at [591, 23] on input "10 OYP 7 V2" at bounding box center [564, 21] width 376 height 36
type input "OYP 7 V3"
click at [160, 335] on td "Comments 1 + Comment + Marker" at bounding box center [182, 332] width 216 height 216
click at [274, 202] on icon "More" at bounding box center [276, 201] width 8 height 8
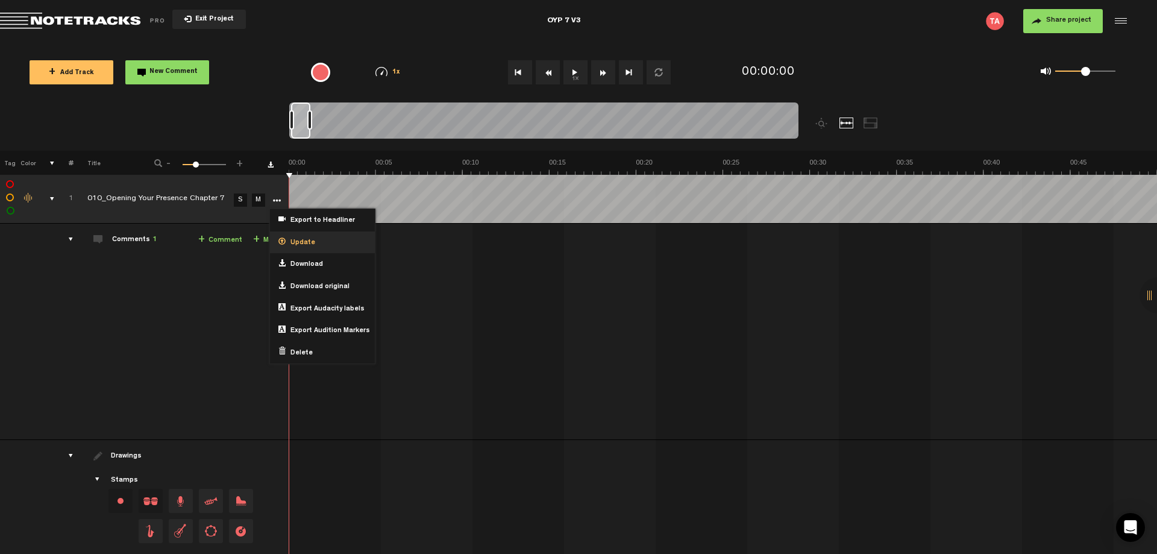
click at [305, 245] on span "Update" at bounding box center [301, 243] width 30 height 10
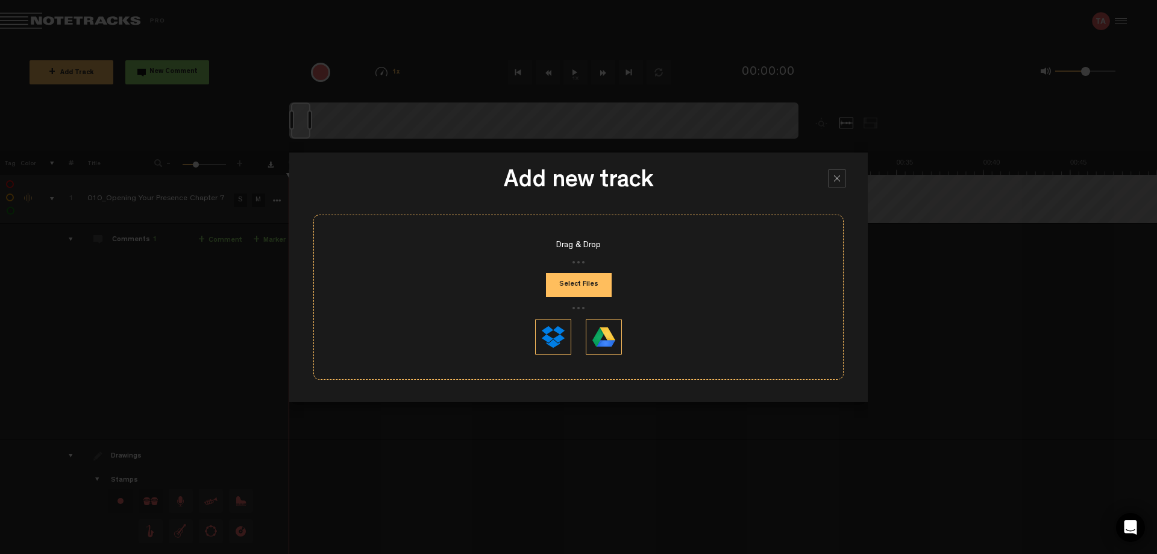
click at [574, 286] on button "Select Files" at bounding box center [579, 285] width 66 height 24
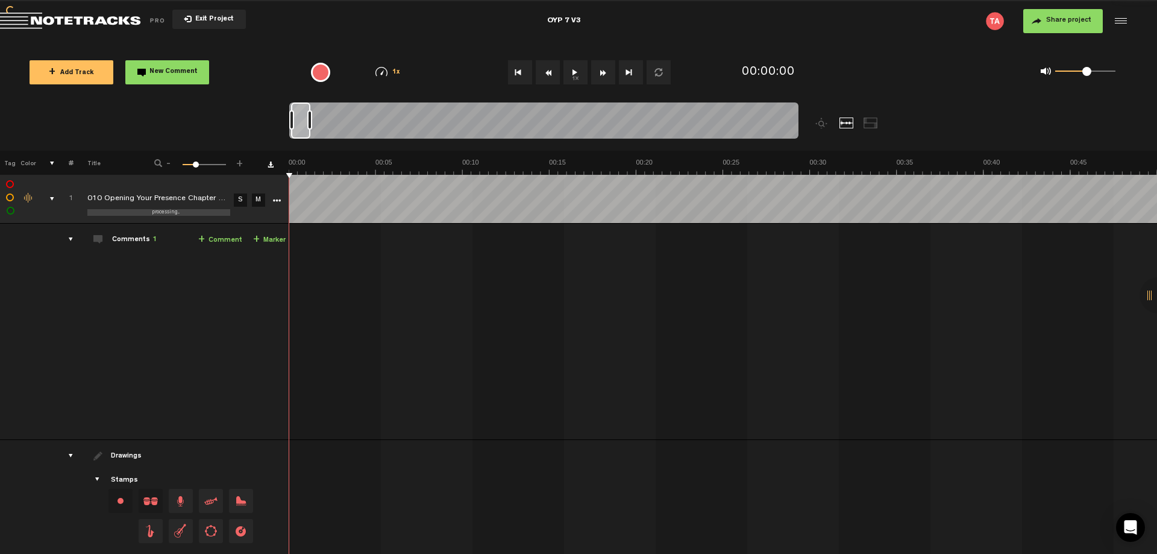
click at [137, 331] on td "Comments 1 + Comment + Marker" at bounding box center [182, 332] width 216 height 216
click at [122, 327] on td "Comments 1 + Comment + Marker" at bounding box center [182, 332] width 216 height 216
click at [129, 330] on td "Comments 1 + Comment + Marker" at bounding box center [182, 332] width 216 height 216
click at [157, 321] on td "Comments 1 + Comment + Marker" at bounding box center [182, 332] width 216 height 216
click at [148, 340] on td "Comments 1 + Comment + Marker" at bounding box center [182, 332] width 216 height 216
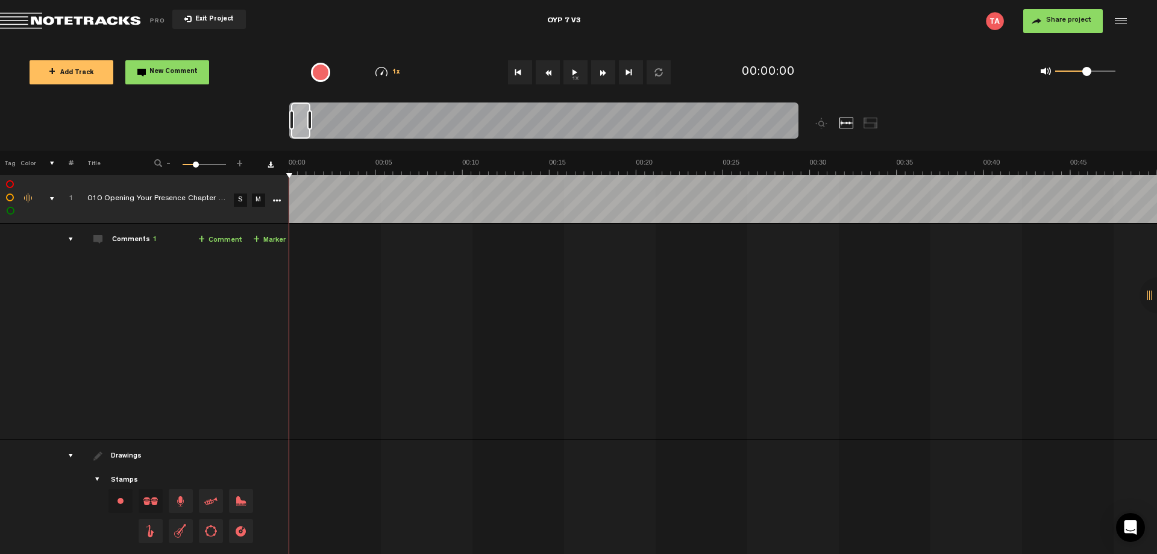
click at [179, 306] on td "Comments 1 + Comment + Marker" at bounding box center [182, 332] width 216 height 216
click at [166, 196] on div "Click to edit the title" at bounding box center [165, 199] width 157 height 12
click at [179, 348] on td "Comments 1 + Comment + Marker" at bounding box center [182, 332] width 216 height 216
click at [209, 195] on div "Click to edit the title" at bounding box center [165, 199] width 157 height 12
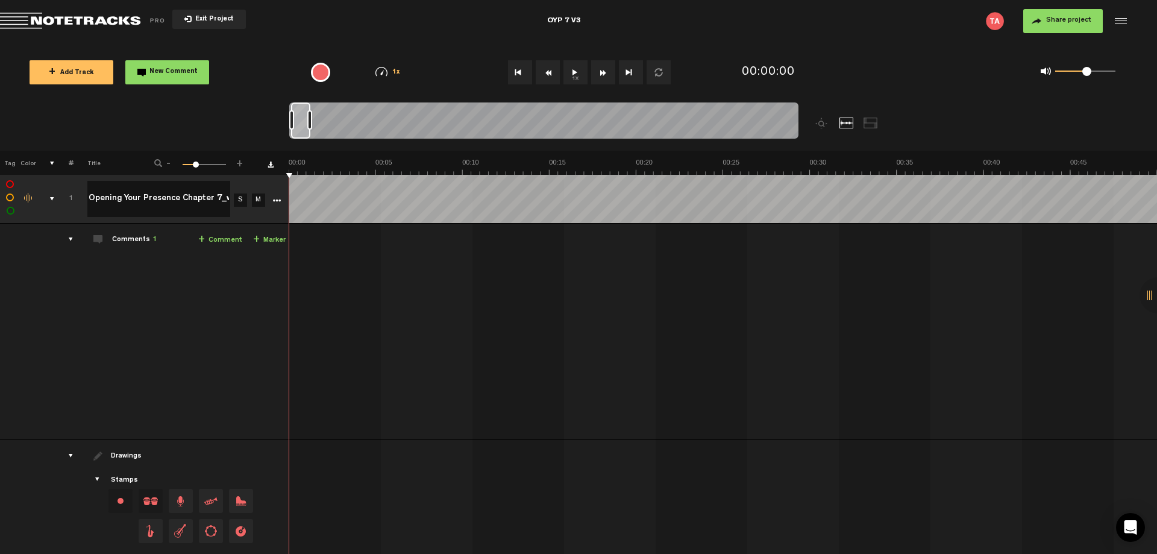
click at [184, 322] on td "Comments 1 + Comment + Marker" at bounding box center [182, 332] width 216 height 216
click at [217, 19] on span "Exit Project" at bounding box center [213, 19] width 42 height 7
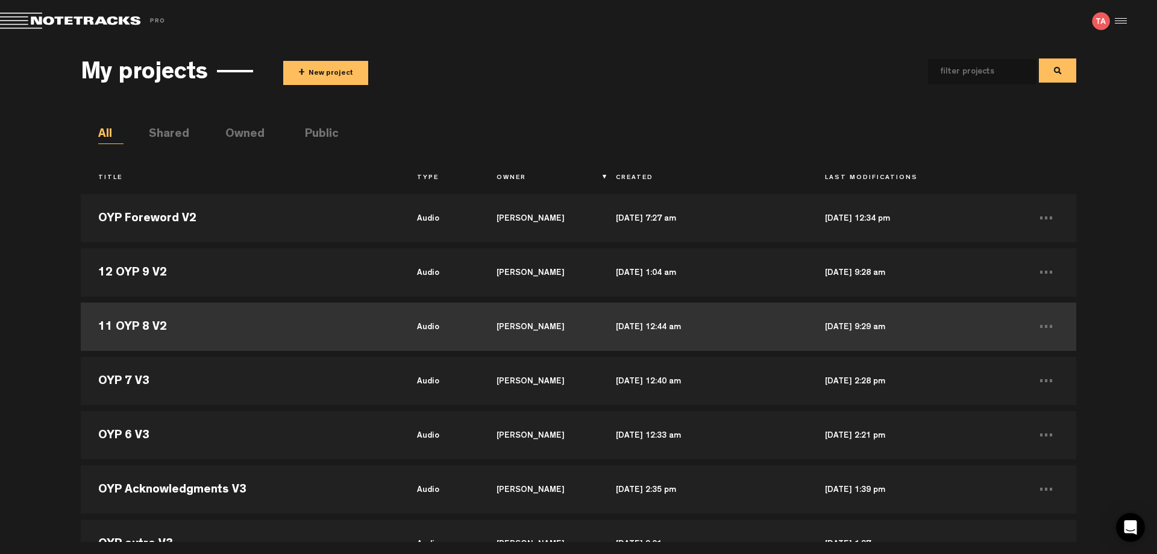
click at [250, 332] on td "11 OYP 8 V2" at bounding box center [240, 327] width 318 height 54
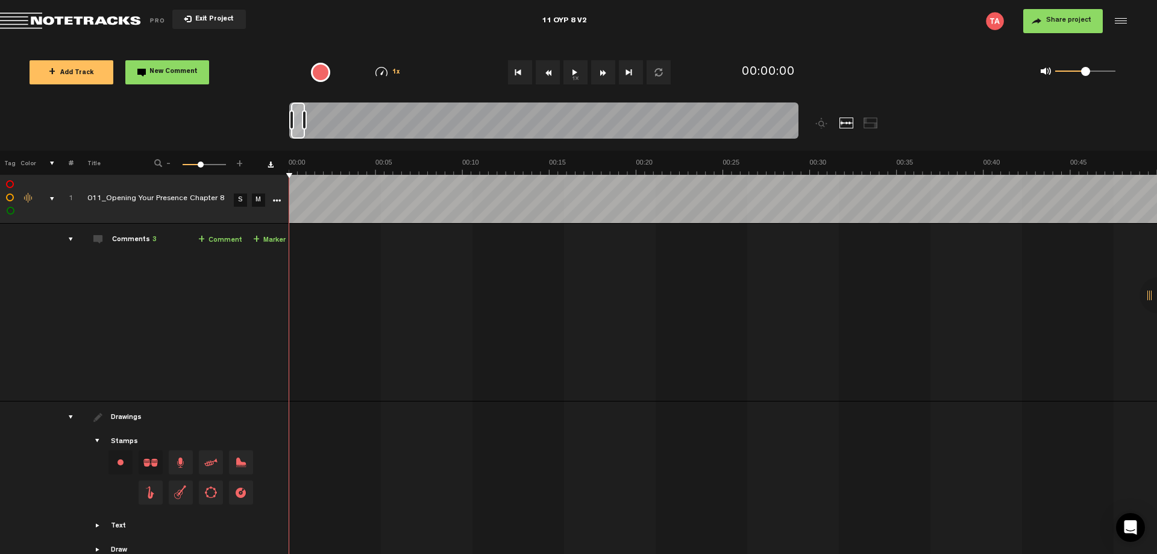
click at [599, 20] on div "11 OYP 8 V2" at bounding box center [564, 21] width 376 height 30
click at [599, 20] on input "11 OYP 8 V2" at bounding box center [564, 21] width 376 height 36
type input "OYP 8 V3"
click at [156, 301] on td "Comments 3 + Comment + Marker" at bounding box center [182, 313] width 216 height 178
click at [275, 201] on icon "More" at bounding box center [276, 201] width 8 height 8
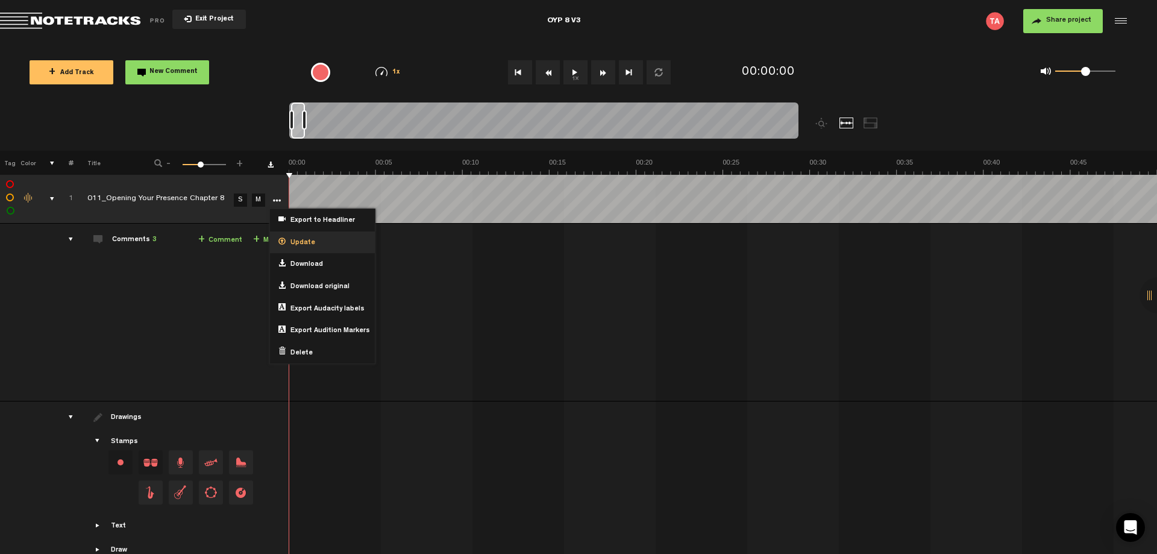
click at [318, 247] on div "Update" at bounding box center [322, 242] width 105 height 22
click at [302, 242] on span "Update" at bounding box center [301, 243] width 30 height 10
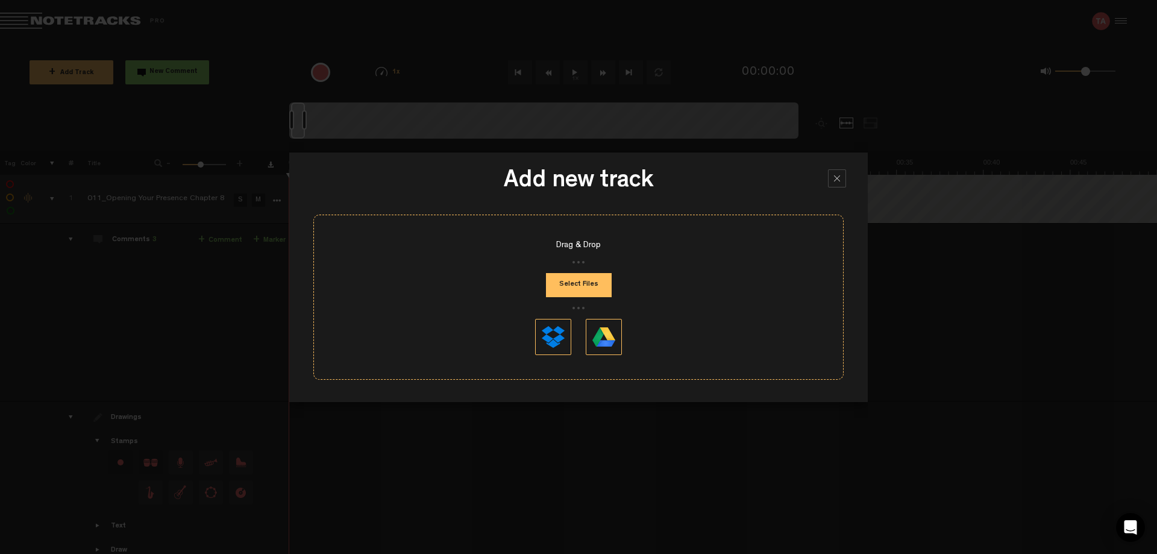
click at [571, 285] on button "Select Files" at bounding box center [579, 285] width 66 height 24
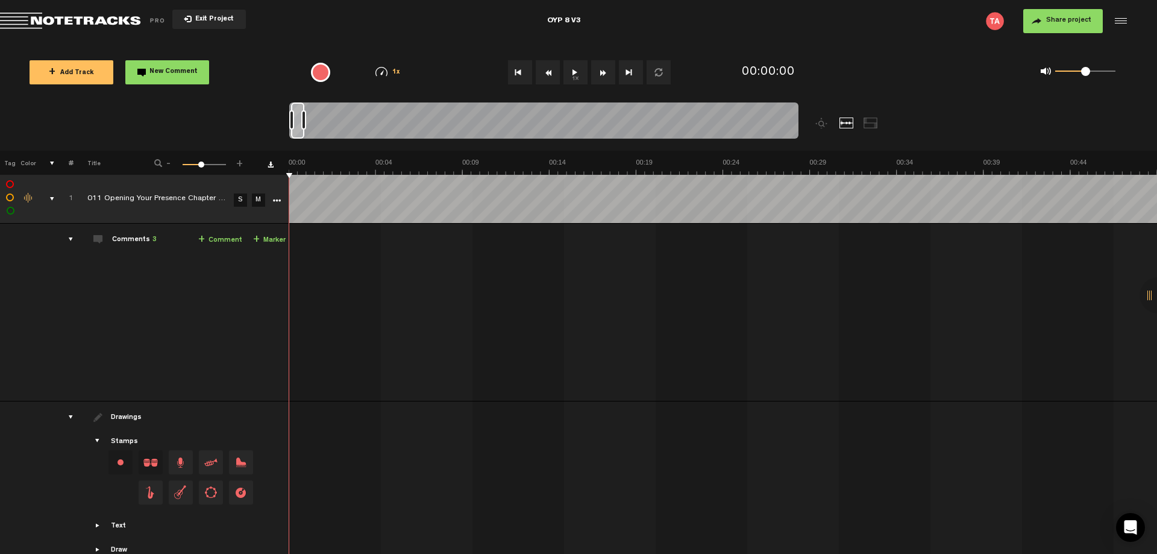
click at [103, 337] on td "Comments 3 + Comment + Marker" at bounding box center [182, 313] width 216 height 178
click at [156, 193] on div "Click to edit the title" at bounding box center [165, 199] width 157 height 12
click at [139, 296] on td "Comments 3 + Comment + Marker" at bounding box center [182, 313] width 216 height 178
click at [201, 13] on button "Exit Project" at bounding box center [209, 19] width 74 height 19
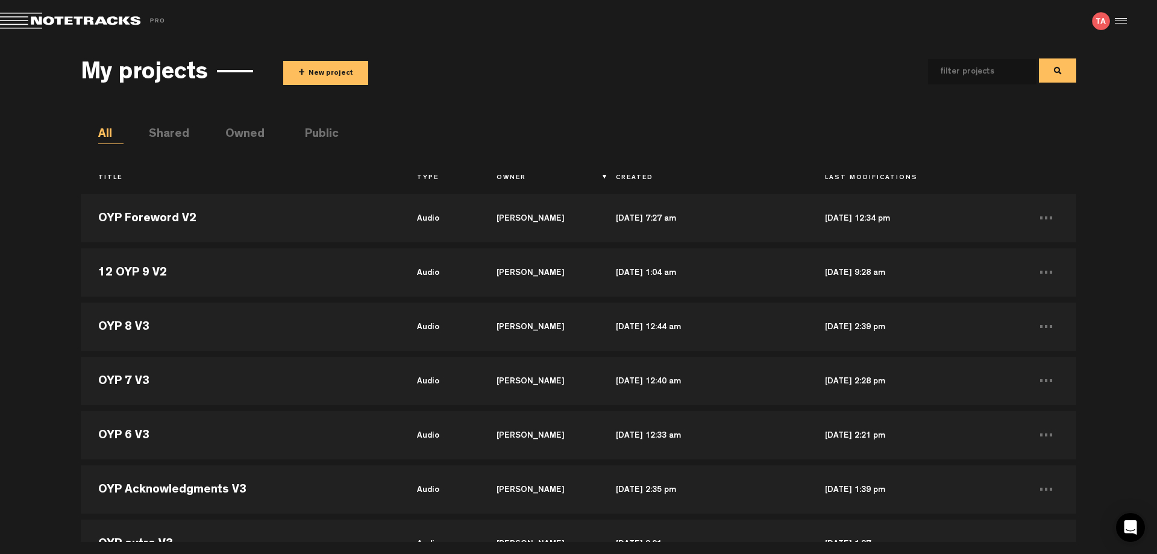
click at [0, 270] on div "My projects + New project All Shared Owned Public Title Type Owner Created Last…" at bounding box center [578, 292] width 1157 height 500
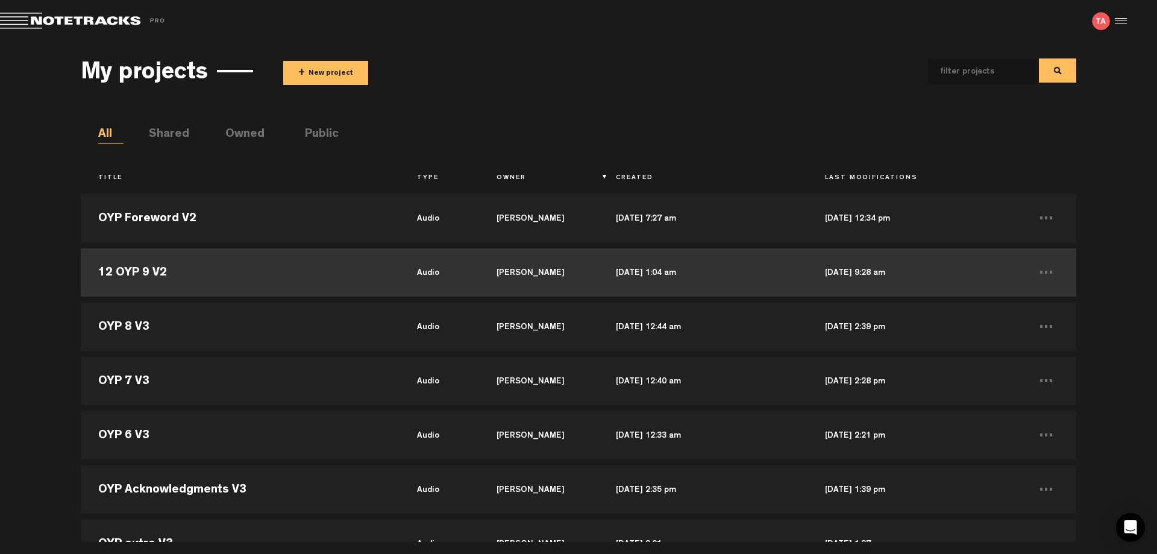
click at [139, 275] on td "12 OYP 9 V2" at bounding box center [240, 272] width 318 height 54
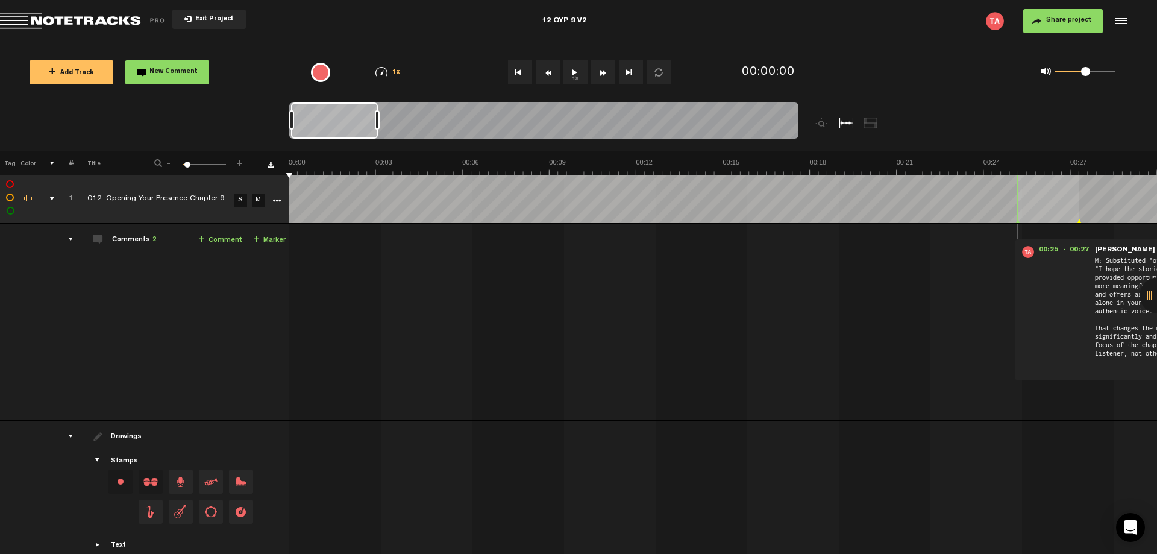
click at [567, 22] on div "12 OYP 9 V2" at bounding box center [564, 21] width 45 height 30
click at [400, 17] on input "12 OYP 9 V2" at bounding box center [564, 21] width 376 height 36
type input "OYP 9 V3"
click at [278, 201] on icon "More" at bounding box center [276, 201] width 8 height 8
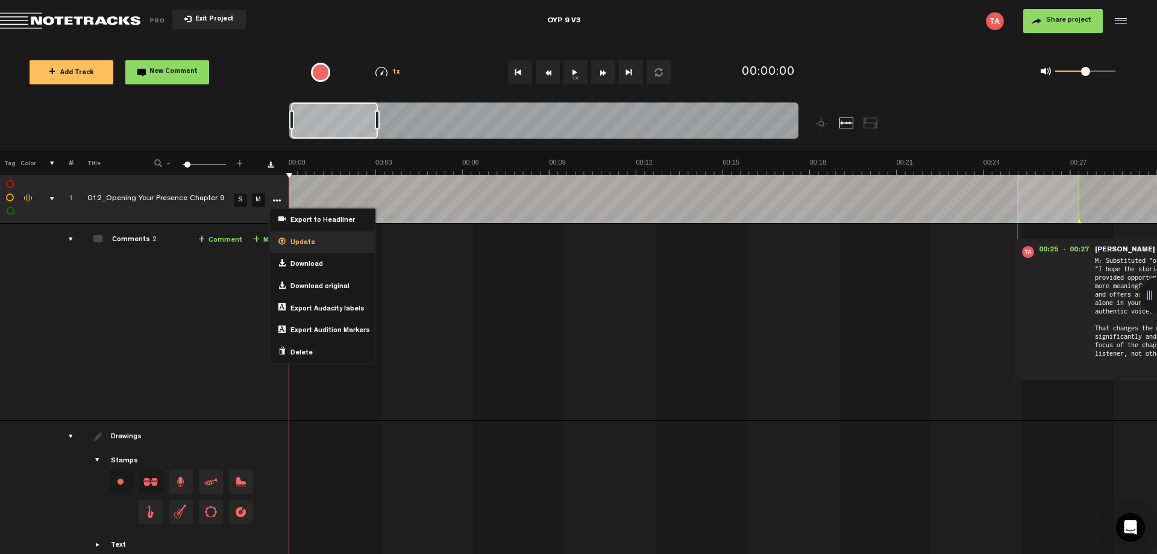
click at [298, 242] on span "Update" at bounding box center [301, 243] width 30 height 10
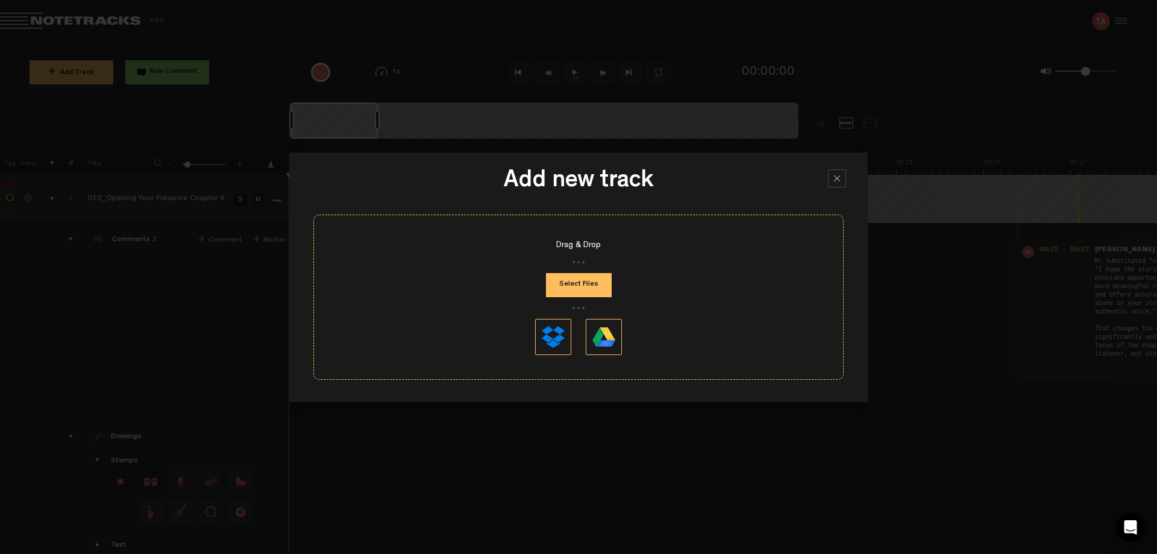
click at [593, 288] on button "Select Files" at bounding box center [579, 285] width 66 height 24
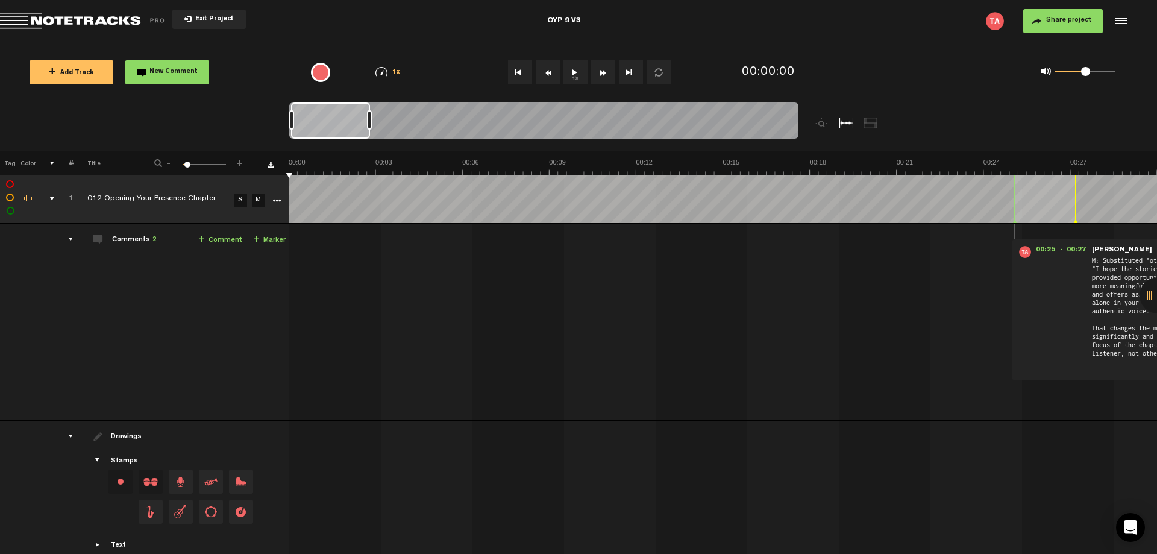
click at [170, 200] on div "Click to edit the title" at bounding box center [165, 199] width 157 height 12
click at [179, 315] on td "Comments 2 + Comment + Marker" at bounding box center [182, 322] width 216 height 197
click at [208, 21] on span "Exit Project" at bounding box center [213, 19] width 42 height 7
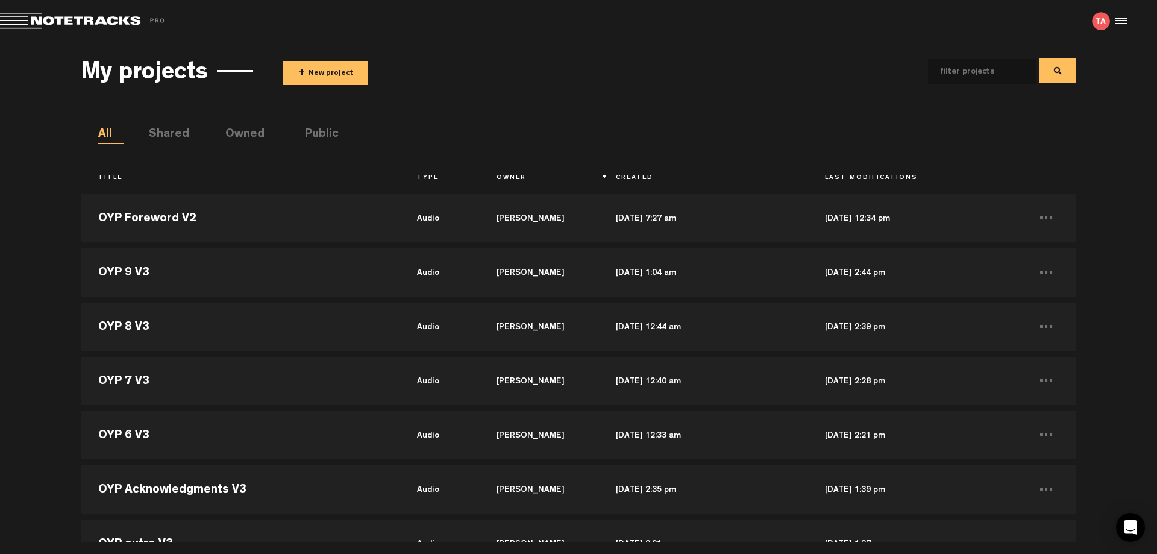
click at [974, 77] on input "text" at bounding box center [972, 71] width 89 height 25
type input "OYP"
click at [115, 175] on th "Title" at bounding box center [240, 178] width 318 height 20
click at [0, 272] on div "My projects + New project OYP All Shared Owned Public Title Type Owner Created …" at bounding box center [578, 292] width 1157 height 500
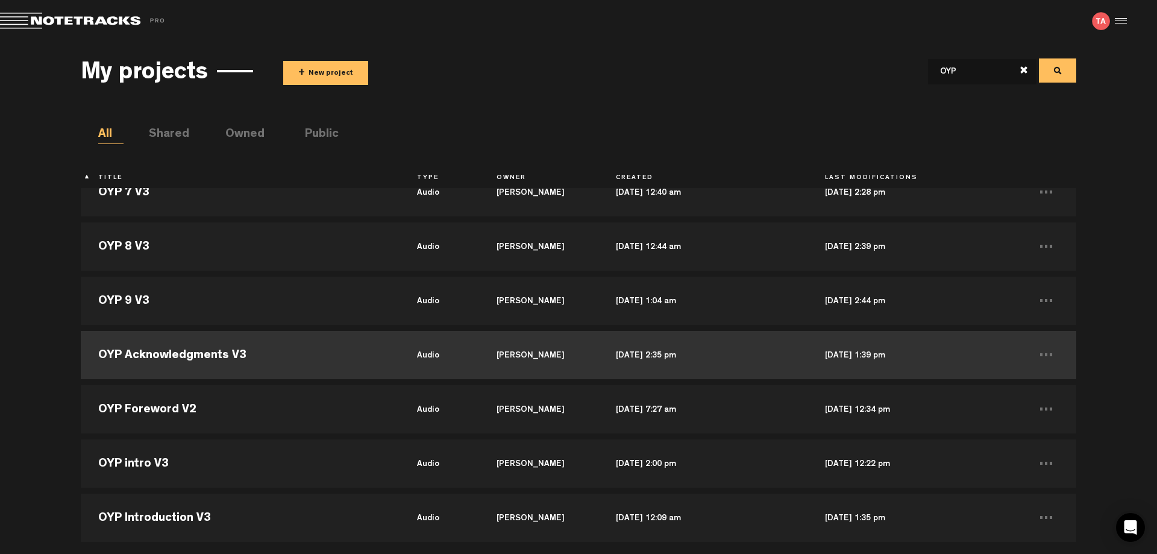
scroll to position [362, 0]
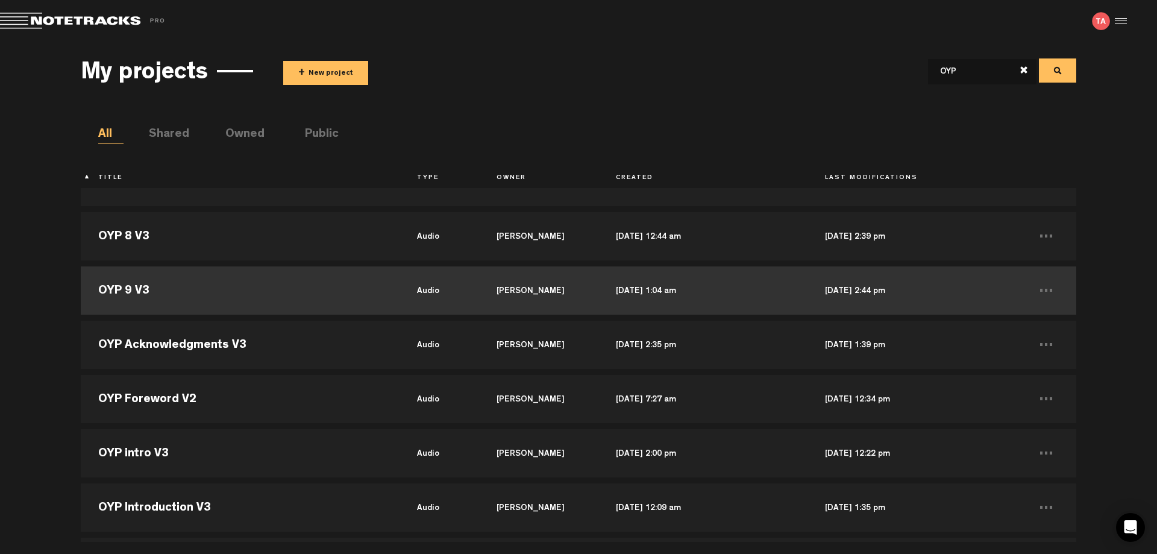
click at [172, 293] on td "OYP 9 V3" at bounding box center [240, 290] width 318 height 54
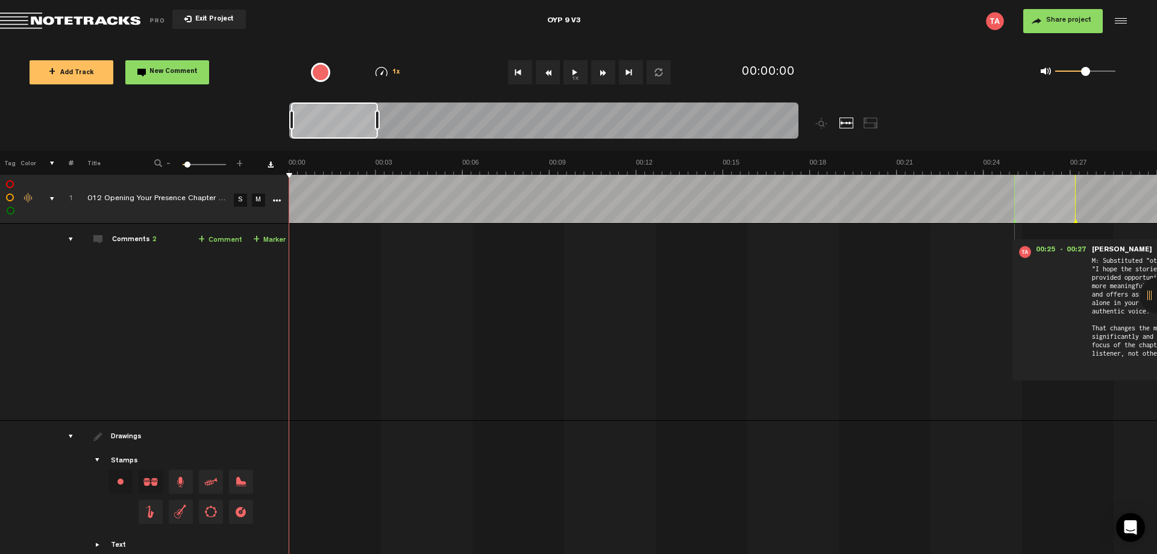
click at [275, 204] on icon "More" at bounding box center [276, 201] width 8 height 8
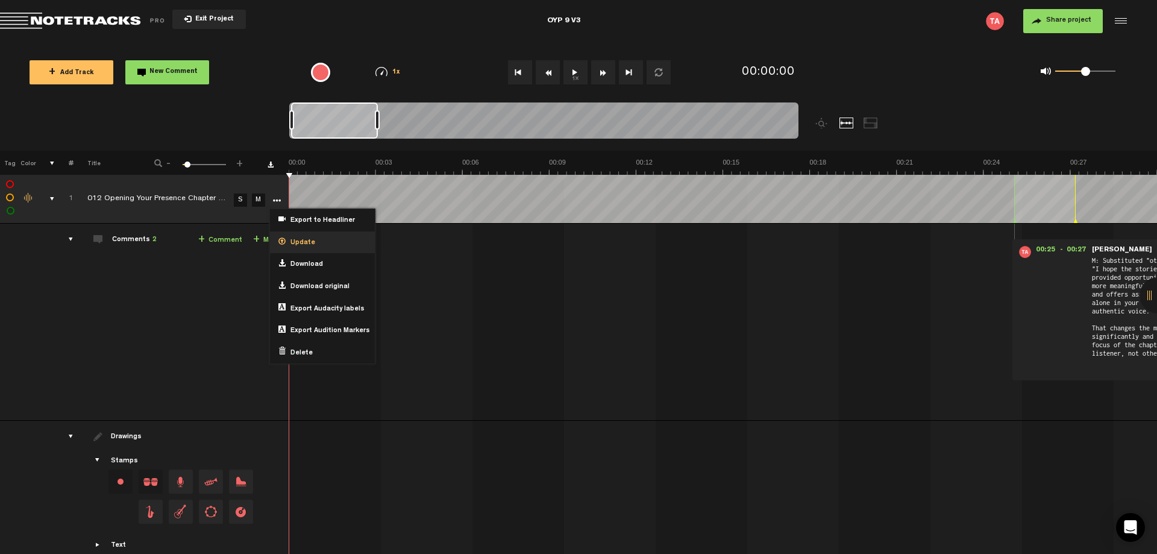
click at [289, 241] on span "Update" at bounding box center [301, 243] width 30 height 10
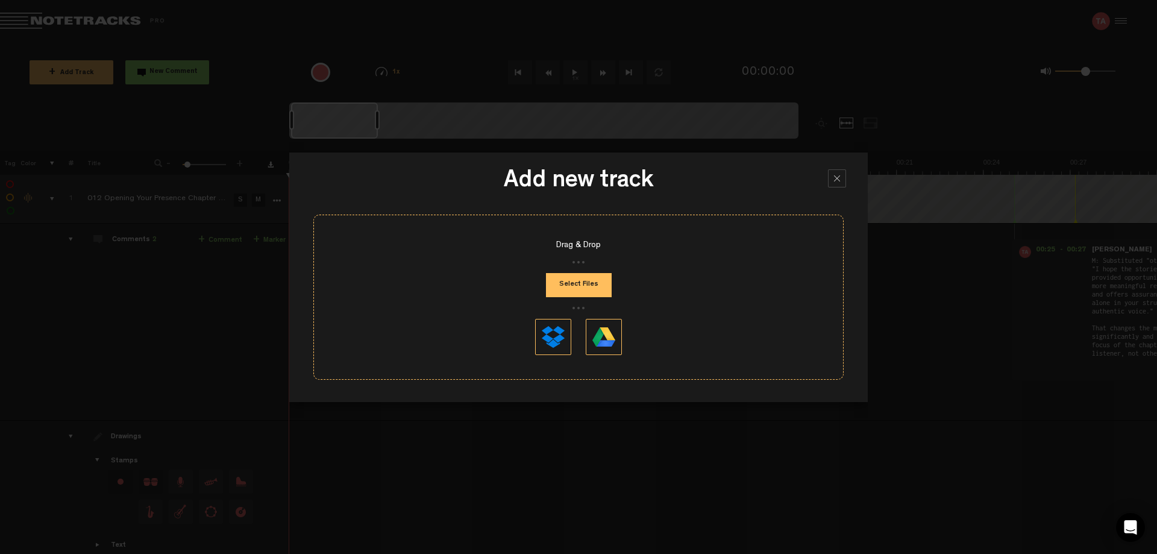
click at [568, 284] on button "Select Files" at bounding box center [579, 285] width 66 height 24
click at [840, 181] on div at bounding box center [837, 178] width 18 height 18
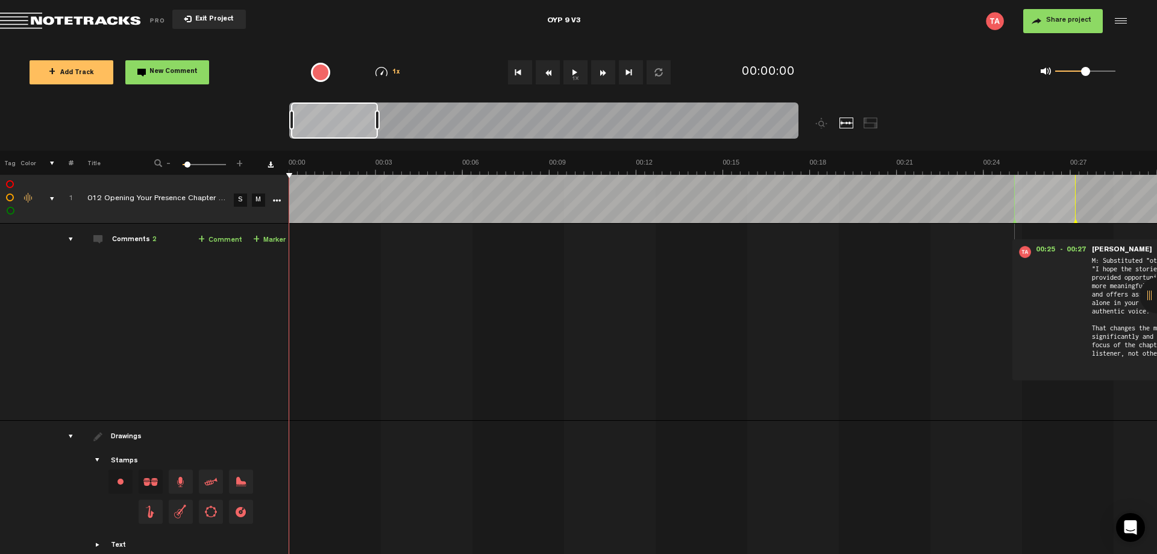
click at [199, 16] on span "Exit Project" at bounding box center [213, 19] width 42 height 7
